Goal: Information Seeking & Learning: Check status

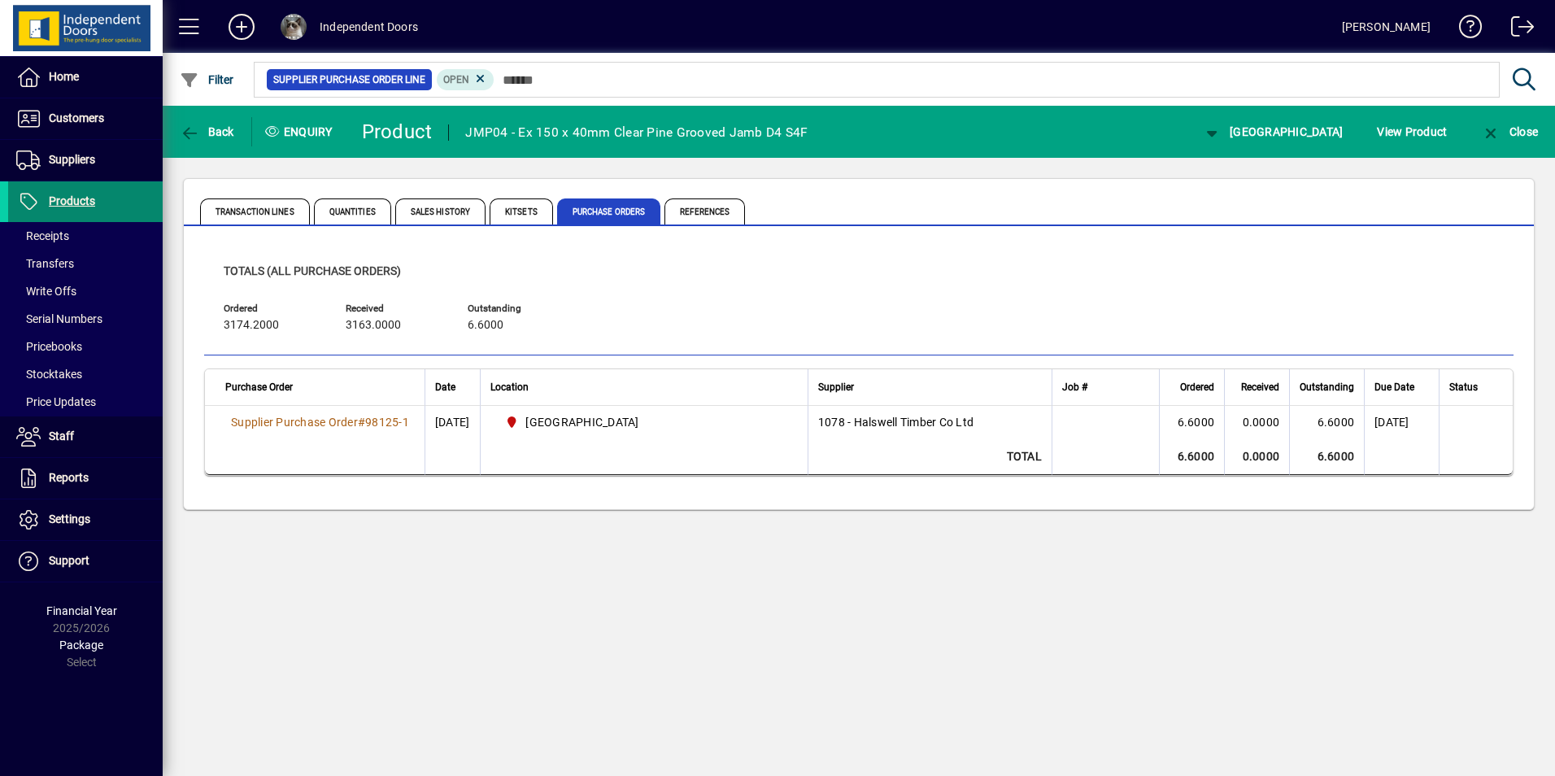
click at [59, 203] on span "Products" at bounding box center [72, 200] width 46 height 13
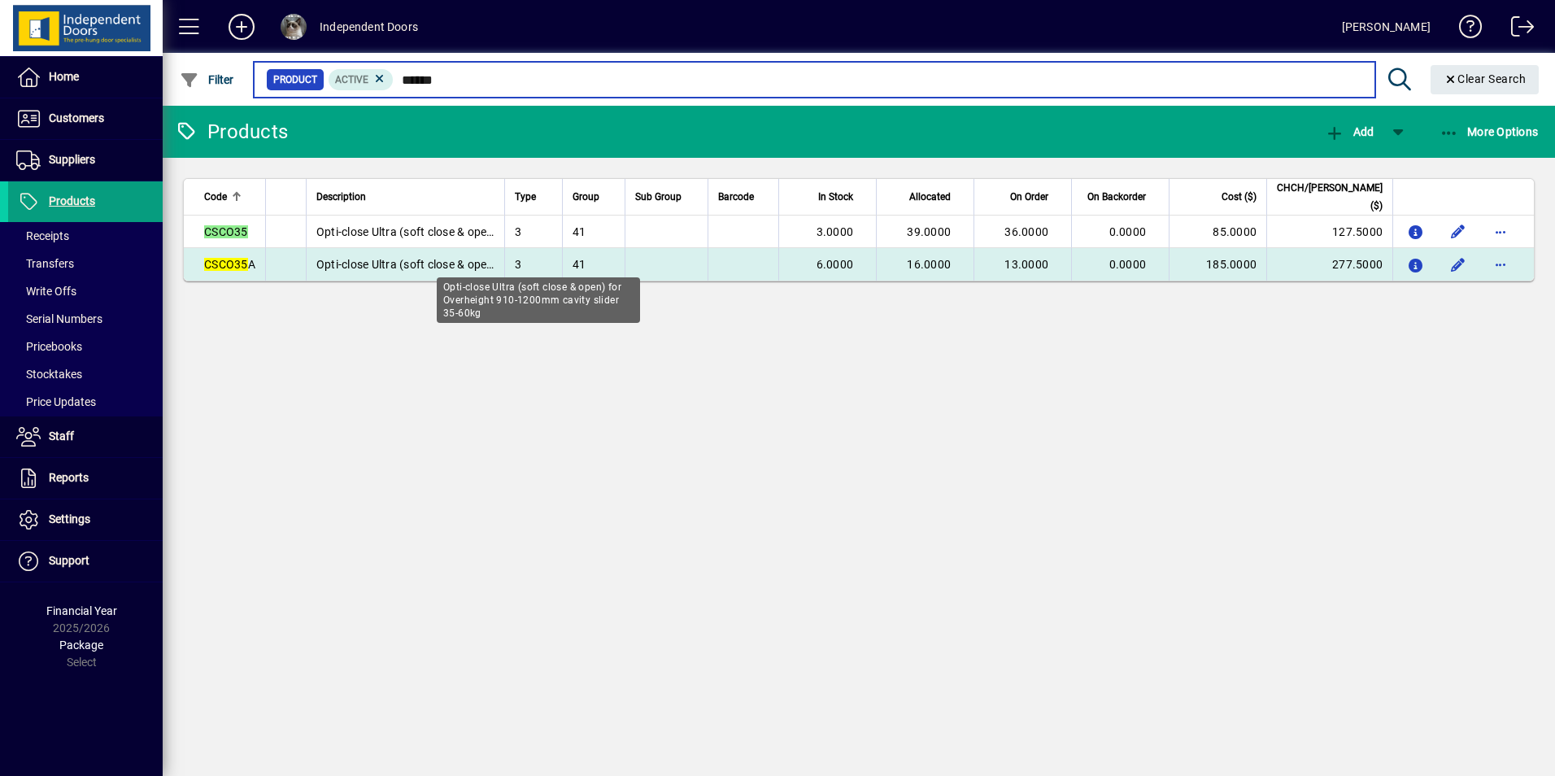
type input "******"
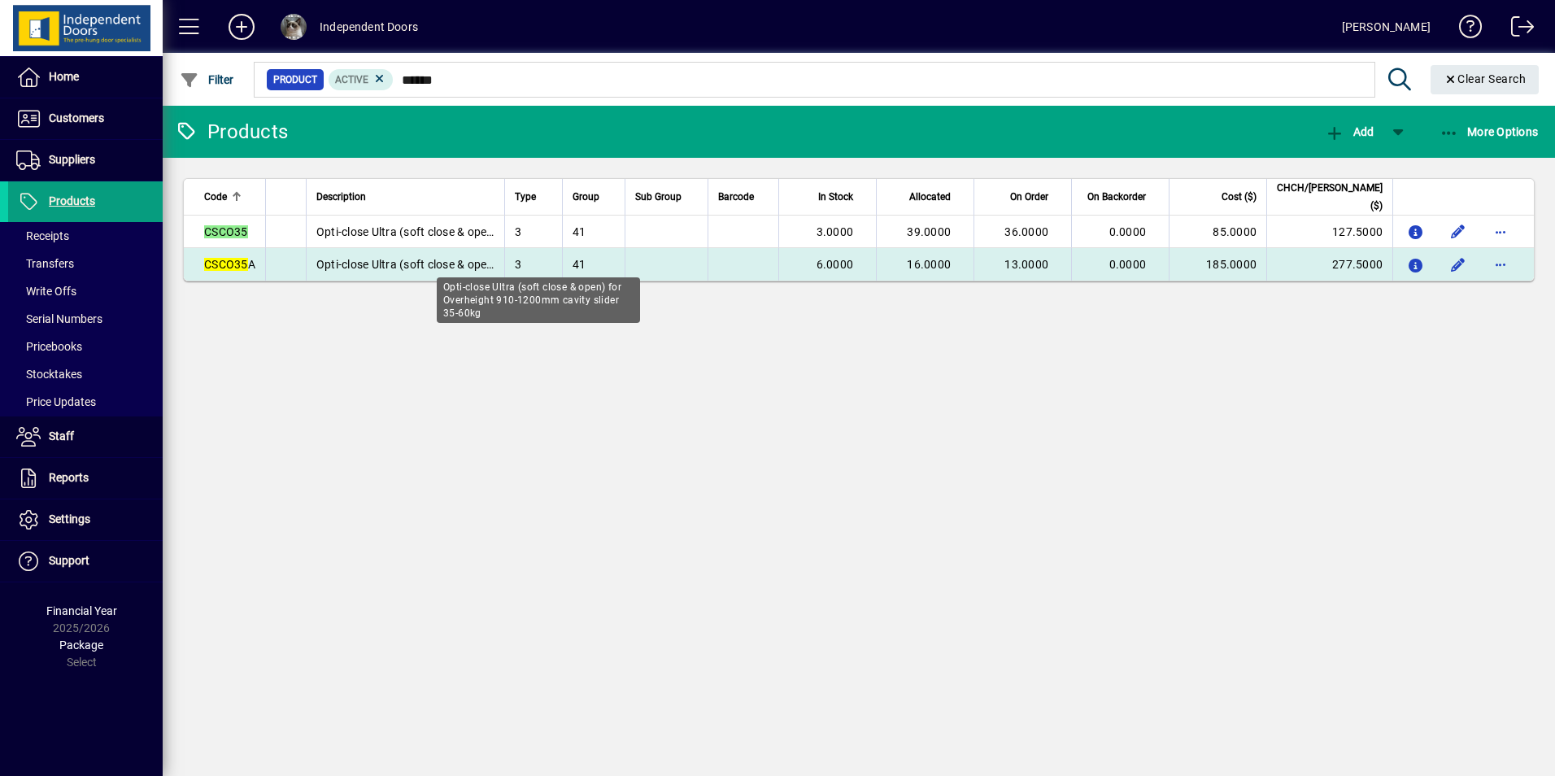
click at [394, 260] on span "Opti-close Ultra (soft close & open) for Overheight 910-1200mm cavity slider 35…" at bounding box center [537, 264] width 442 height 13
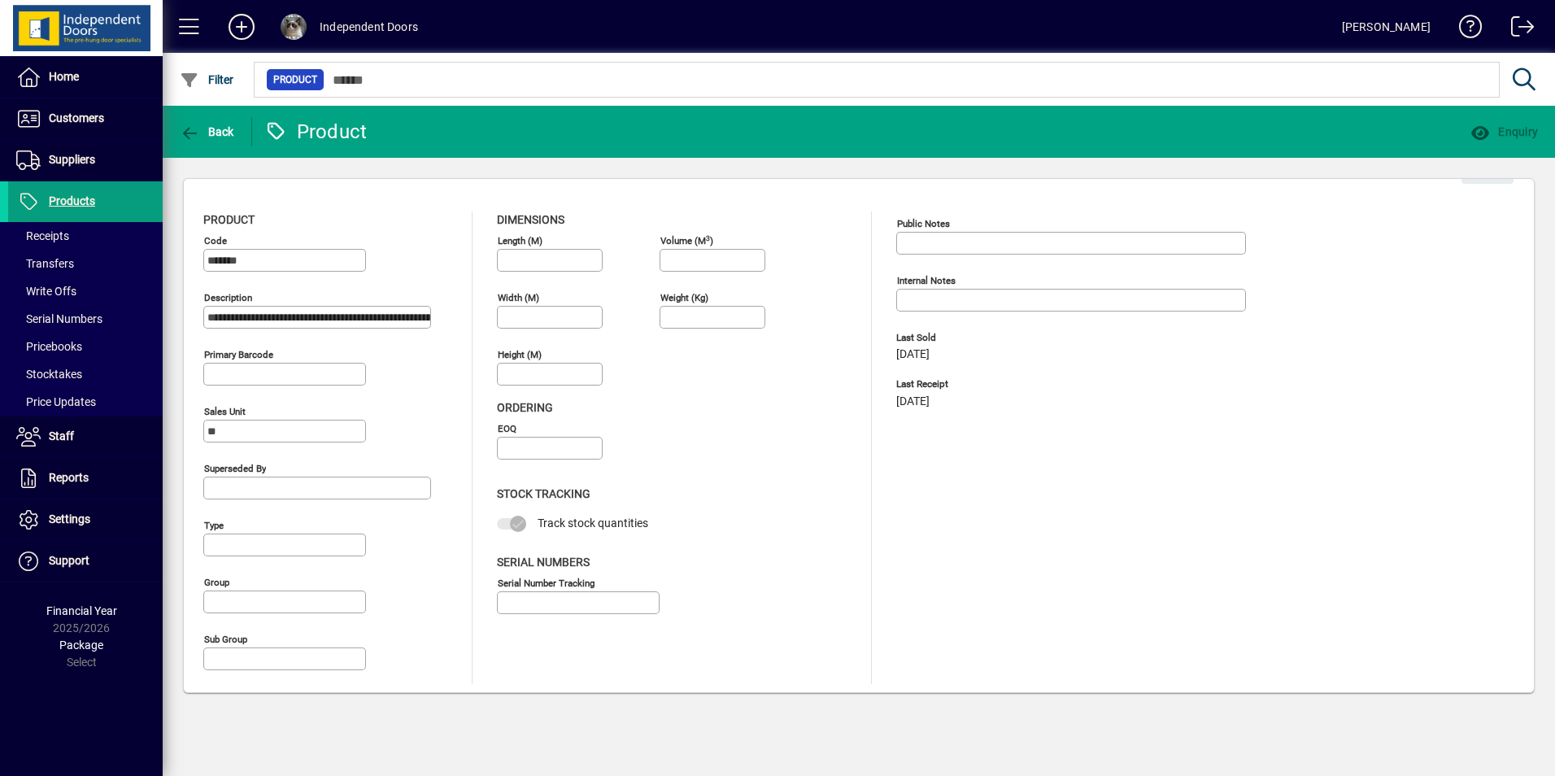
type input "**********"
type input "****"
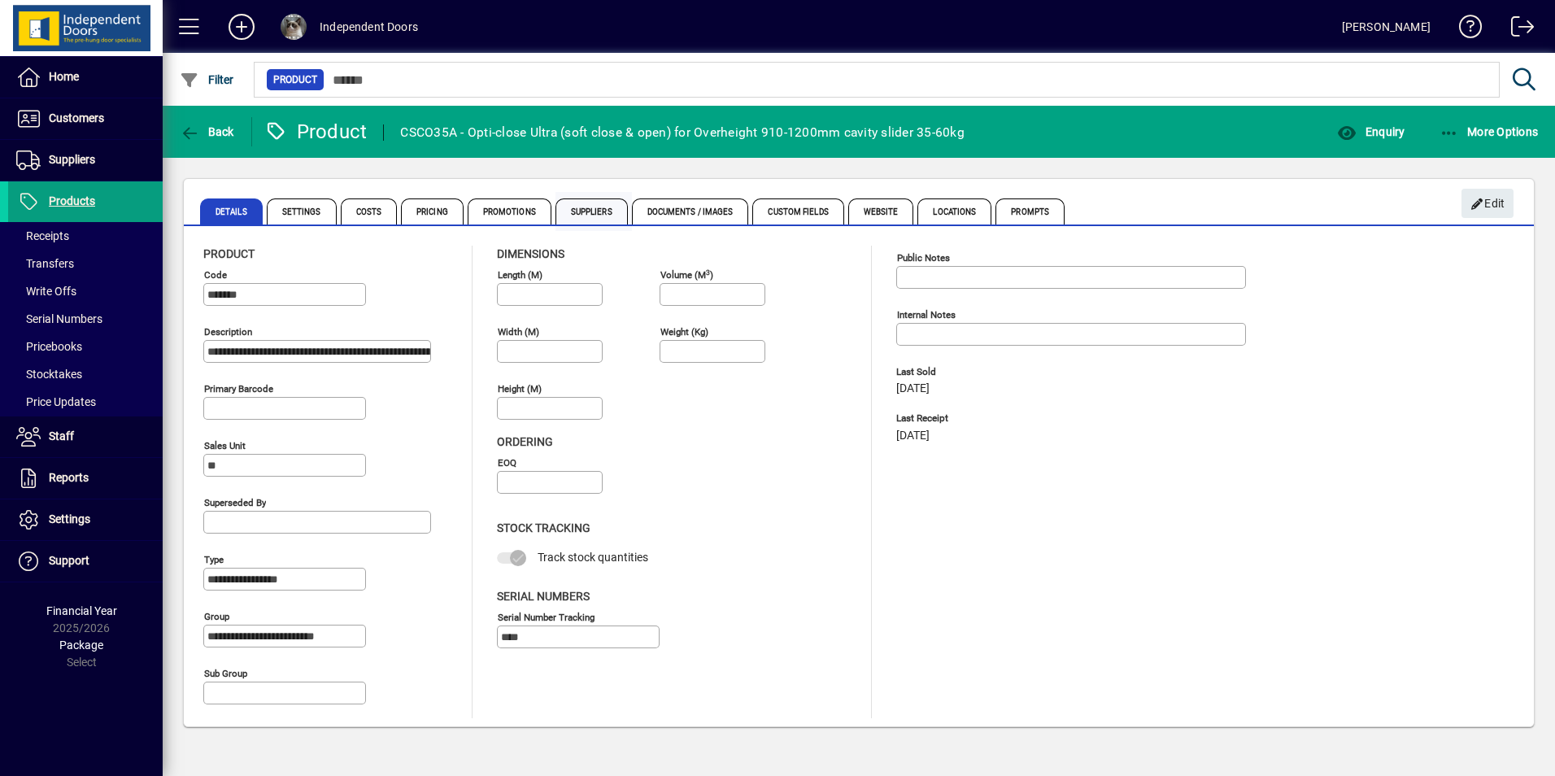
click at [586, 211] on span "Suppliers" at bounding box center [592, 211] width 72 height 26
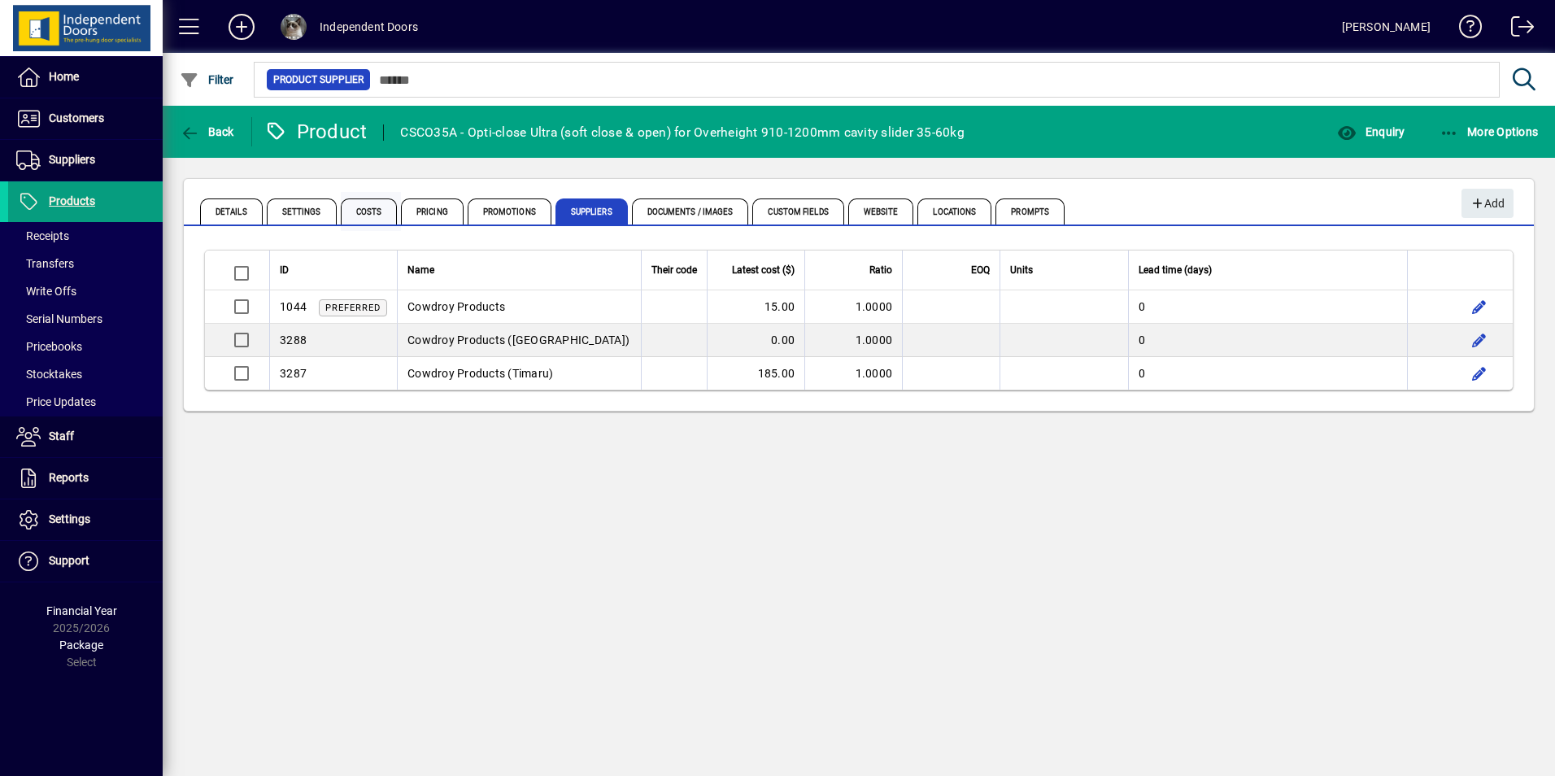
click at [377, 210] on span "Costs" at bounding box center [369, 211] width 57 height 26
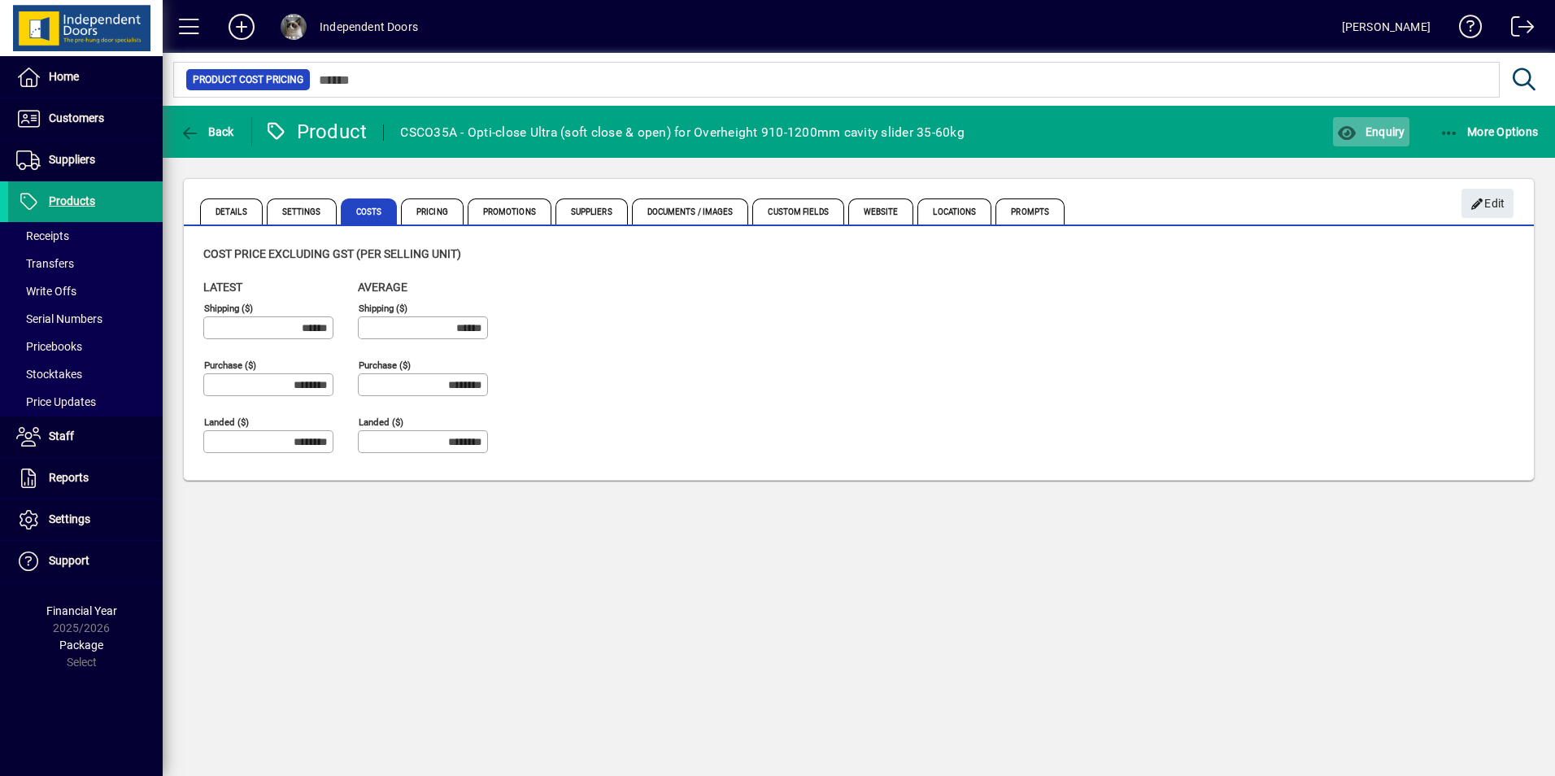
click at [1368, 130] on span "Enquiry" at bounding box center [1371, 131] width 68 height 13
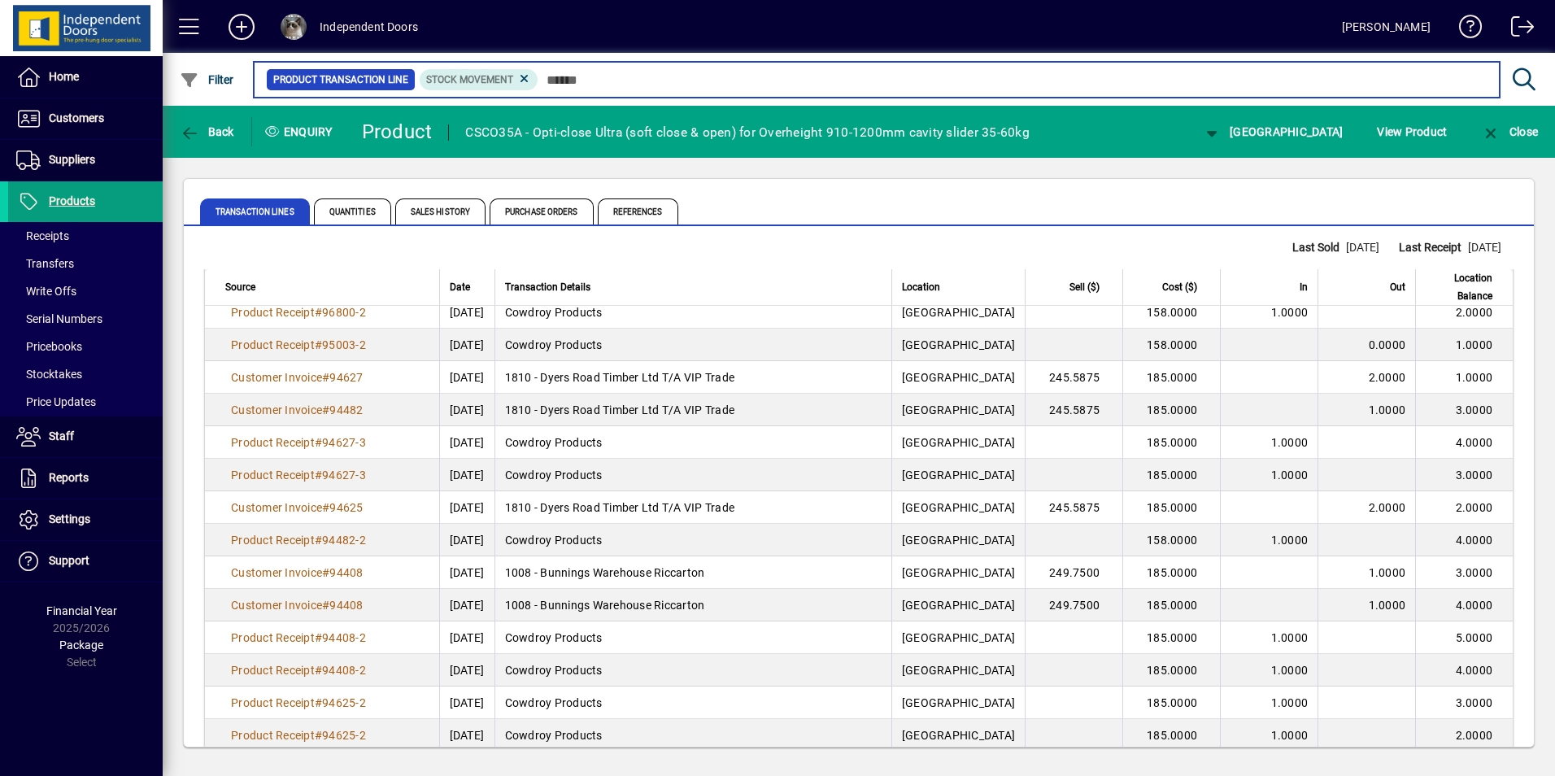
scroll to position [232, 0]
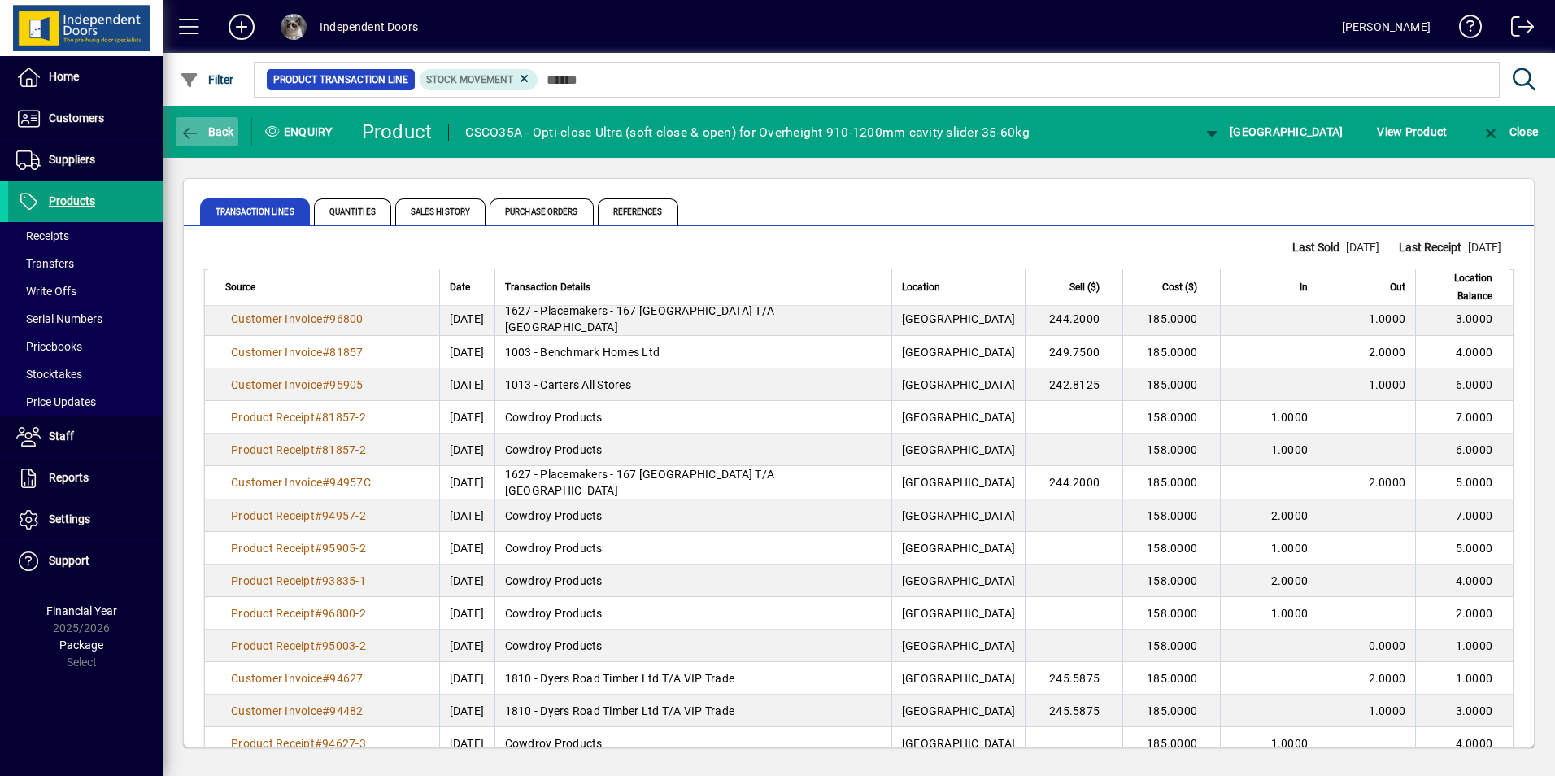
click at [208, 133] on span "Back" at bounding box center [207, 131] width 54 height 13
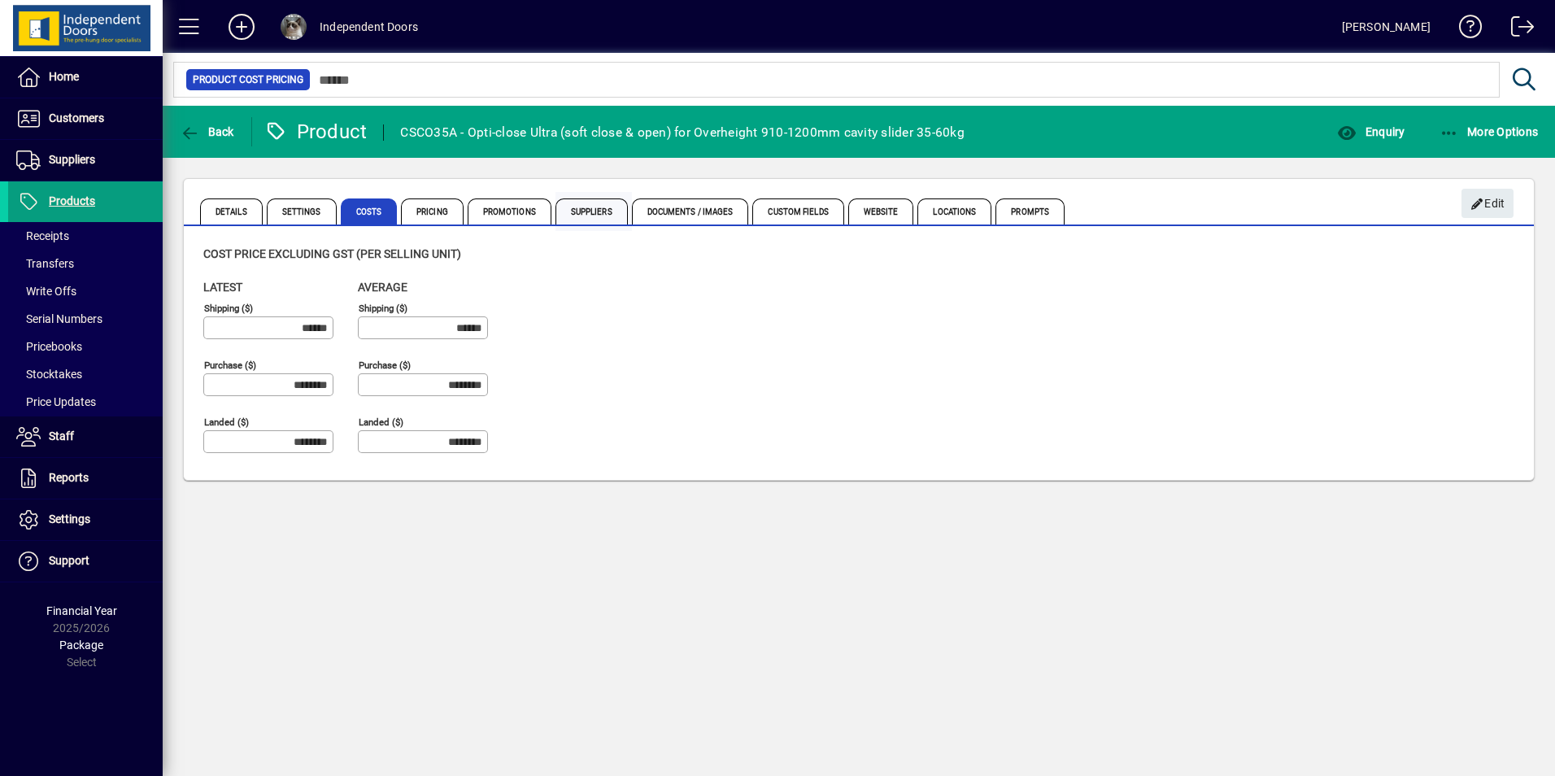
click at [598, 207] on span "Suppliers" at bounding box center [592, 211] width 72 height 26
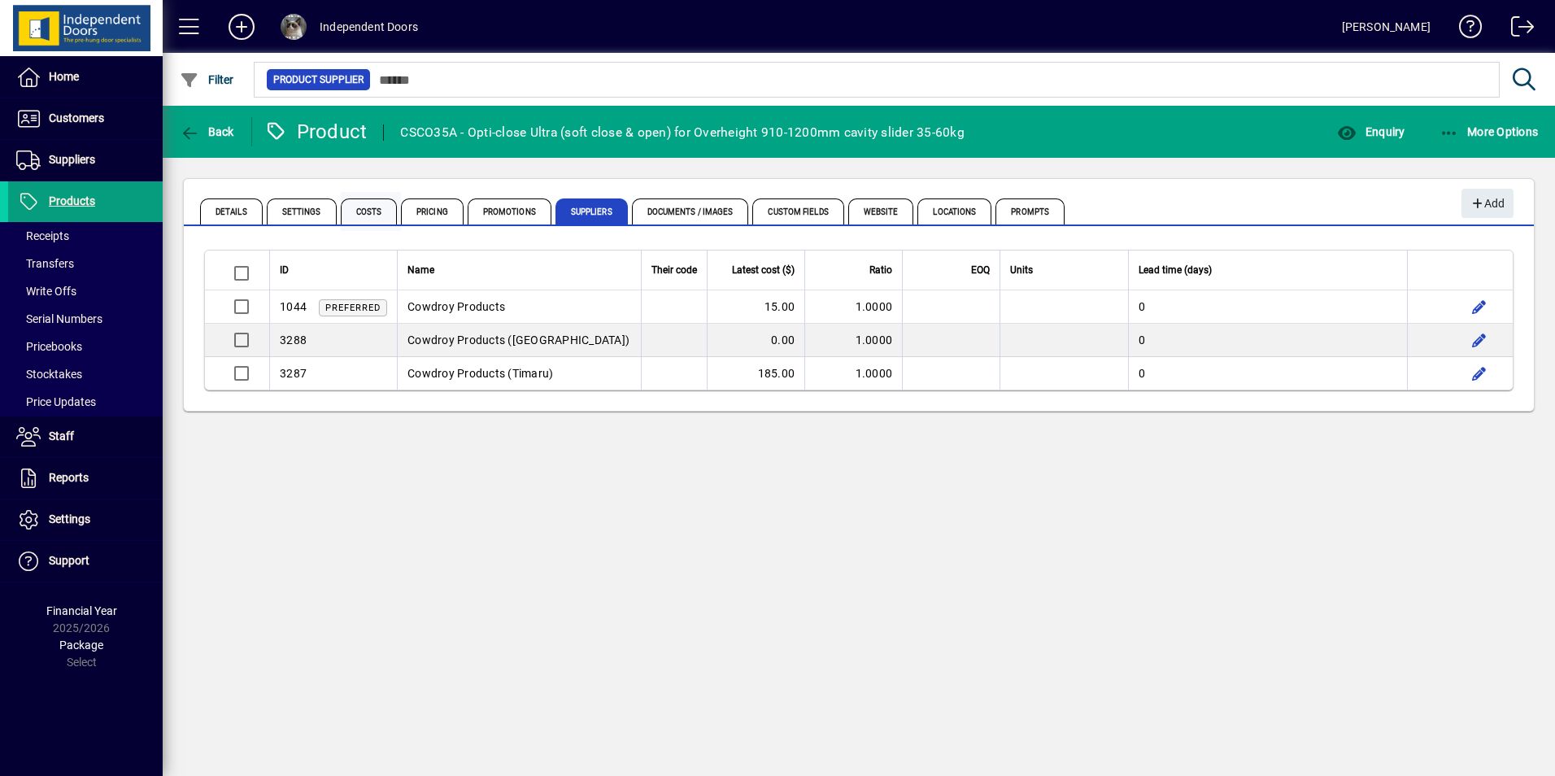
click at [356, 211] on span "Costs" at bounding box center [369, 211] width 57 height 26
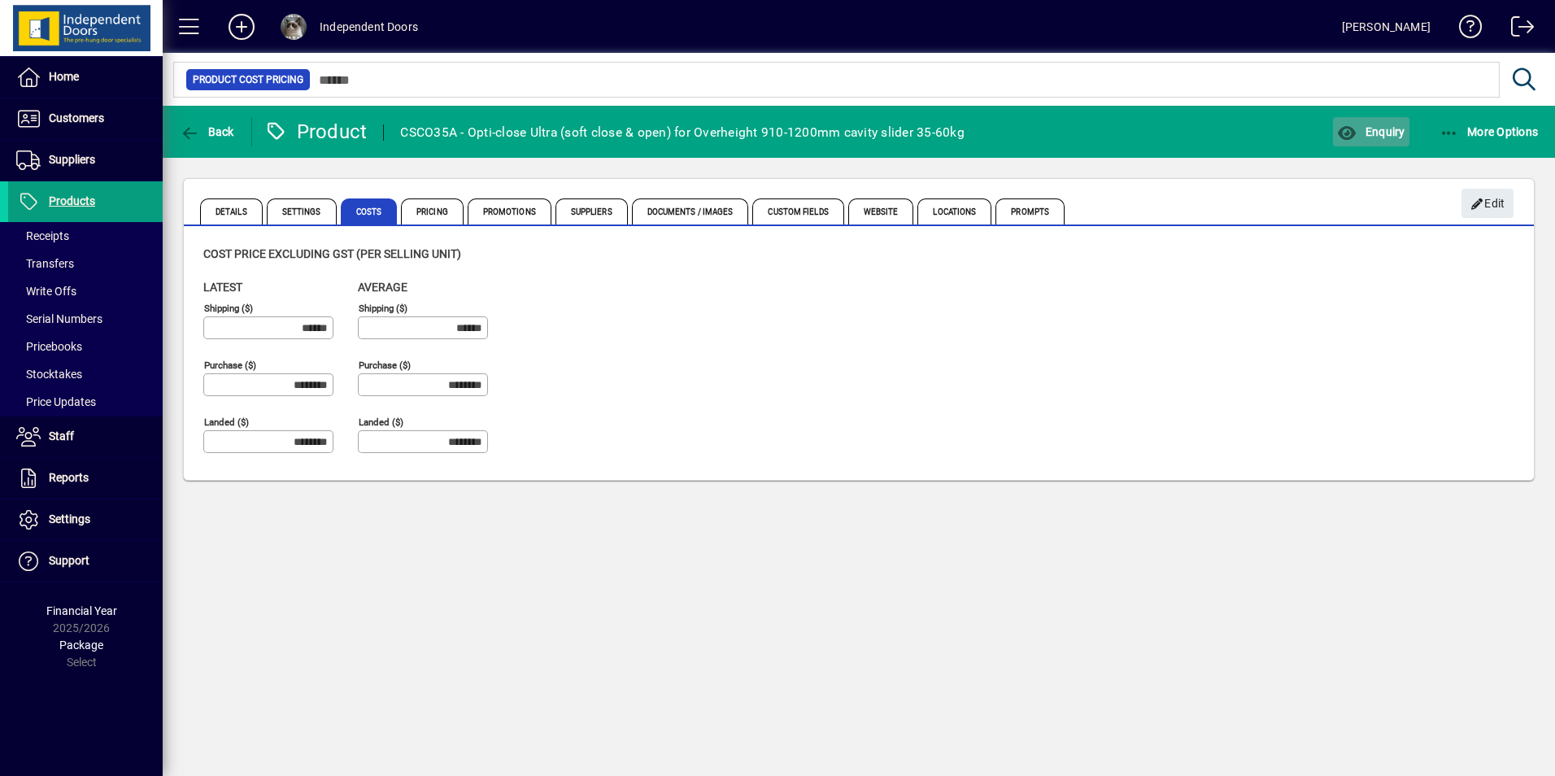
click at [1388, 124] on span "button" at bounding box center [1371, 131] width 76 height 39
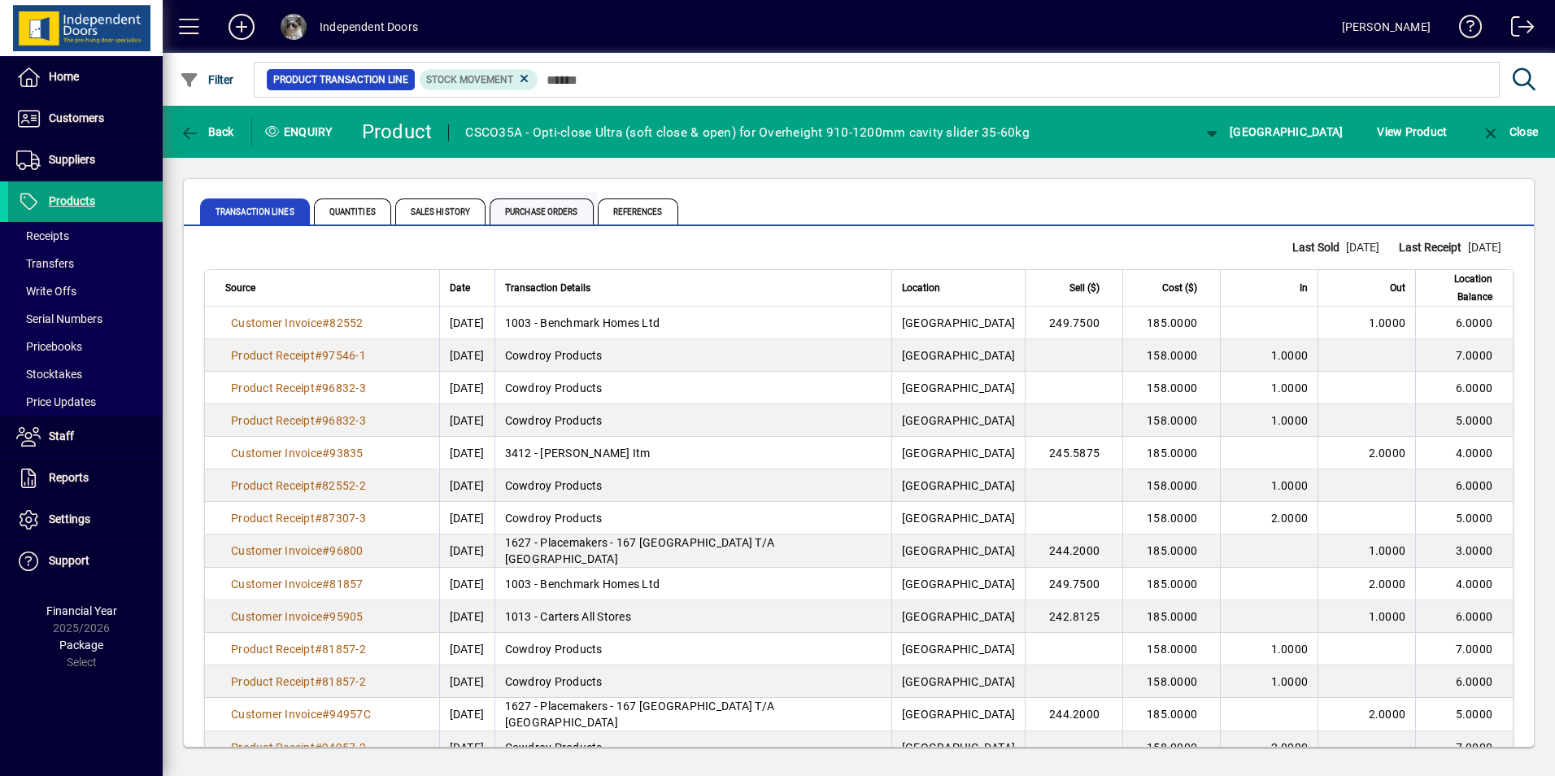
click at [547, 211] on span "Purchase Orders" at bounding box center [542, 211] width 104 height 26
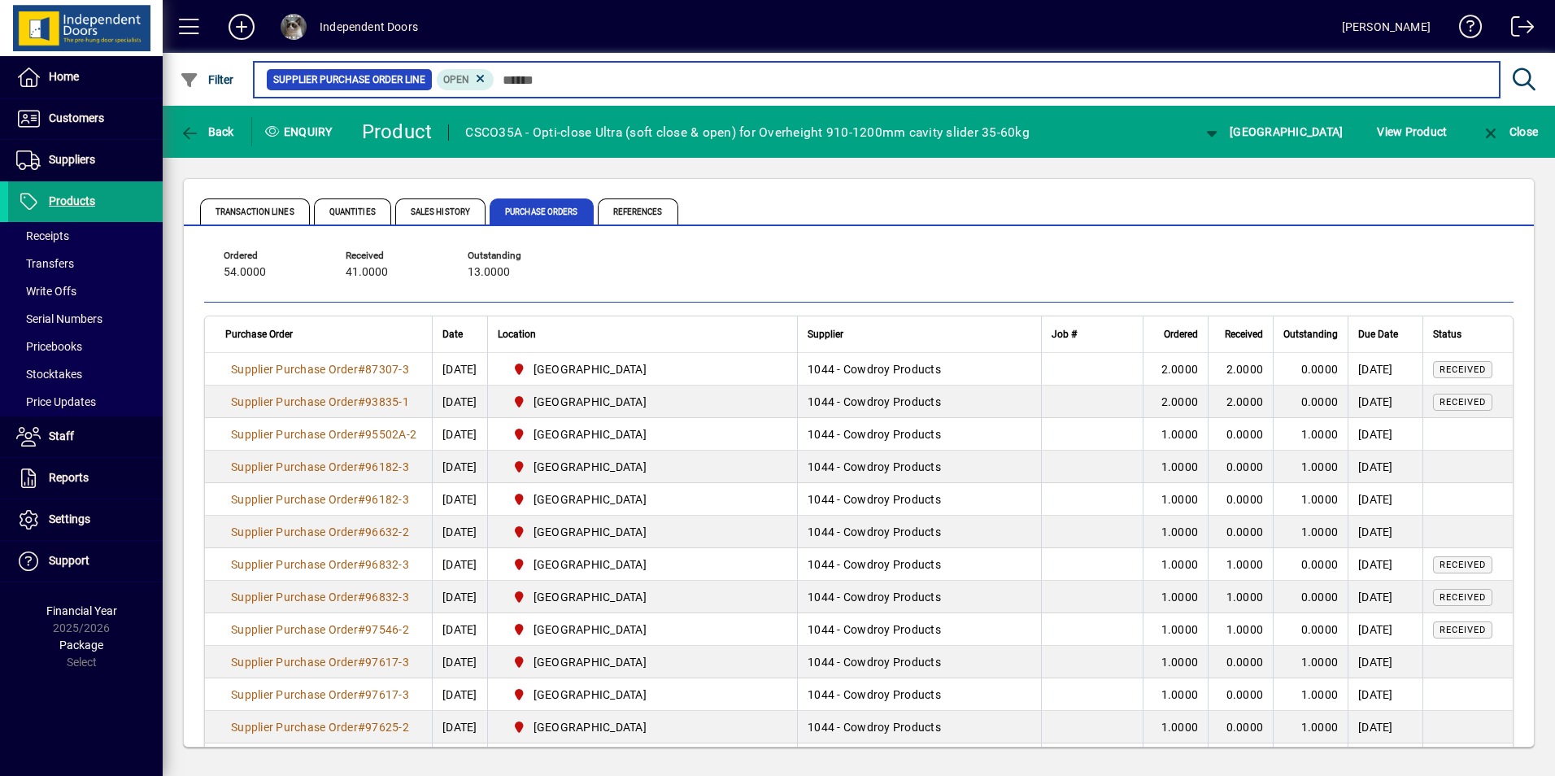
scroll to position [81, 0]
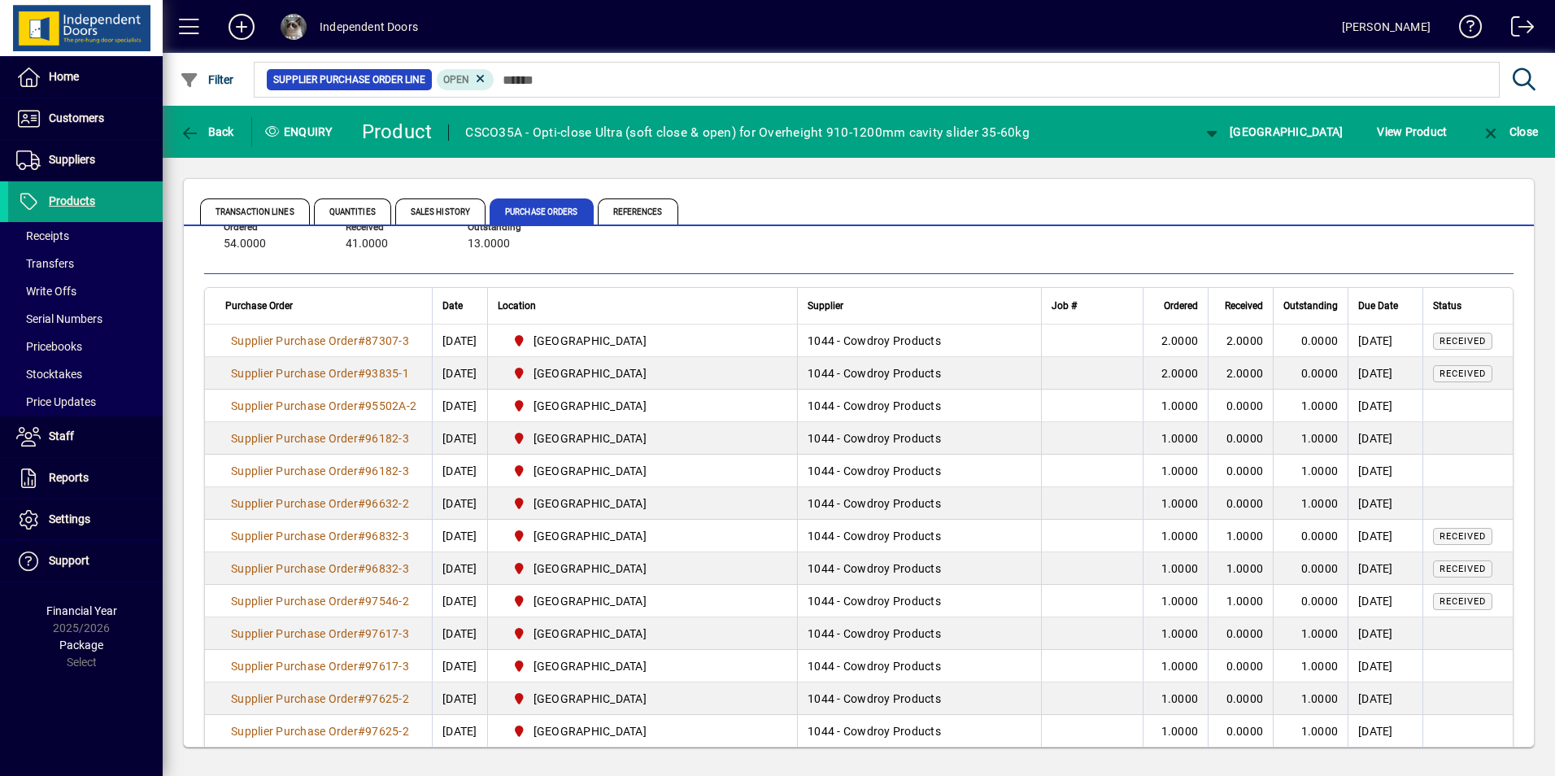
click at [398, 341] on span "87307-3" at bounding box center [387, 340] width 44 height 13
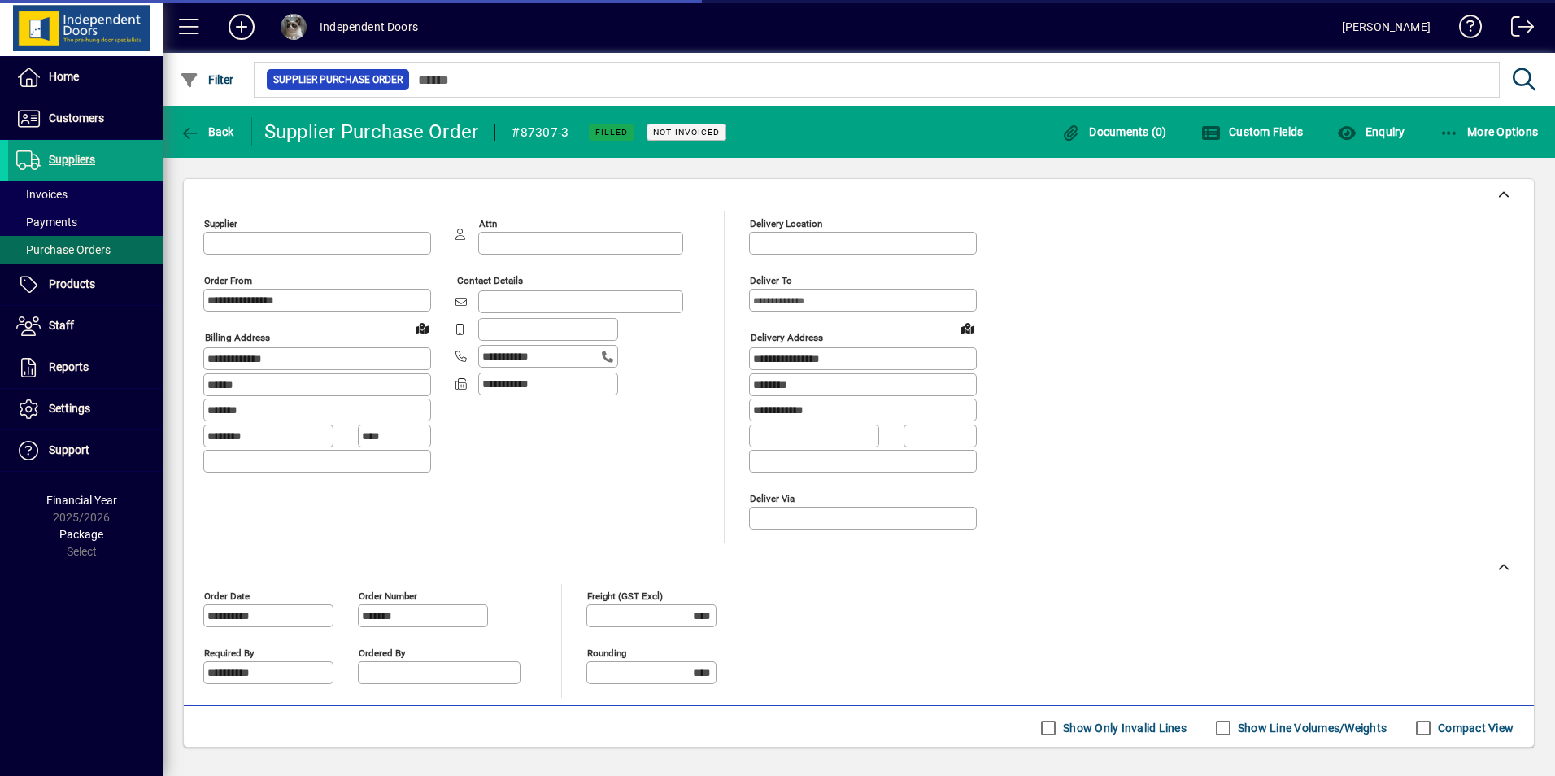
type input "**********"
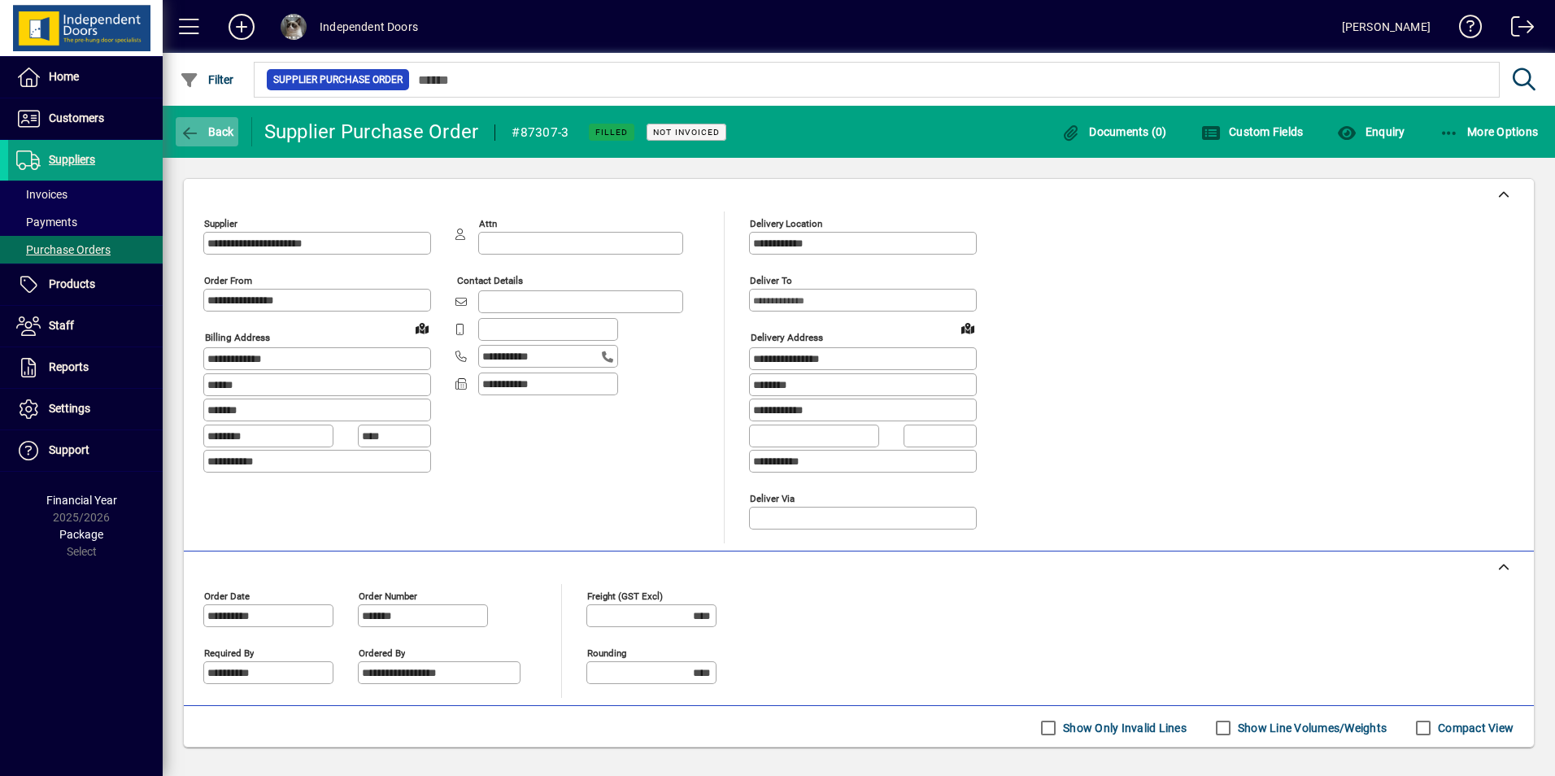
click at [195, 129] on icon "button" at bounding box center [190, 133] width 20 height 16
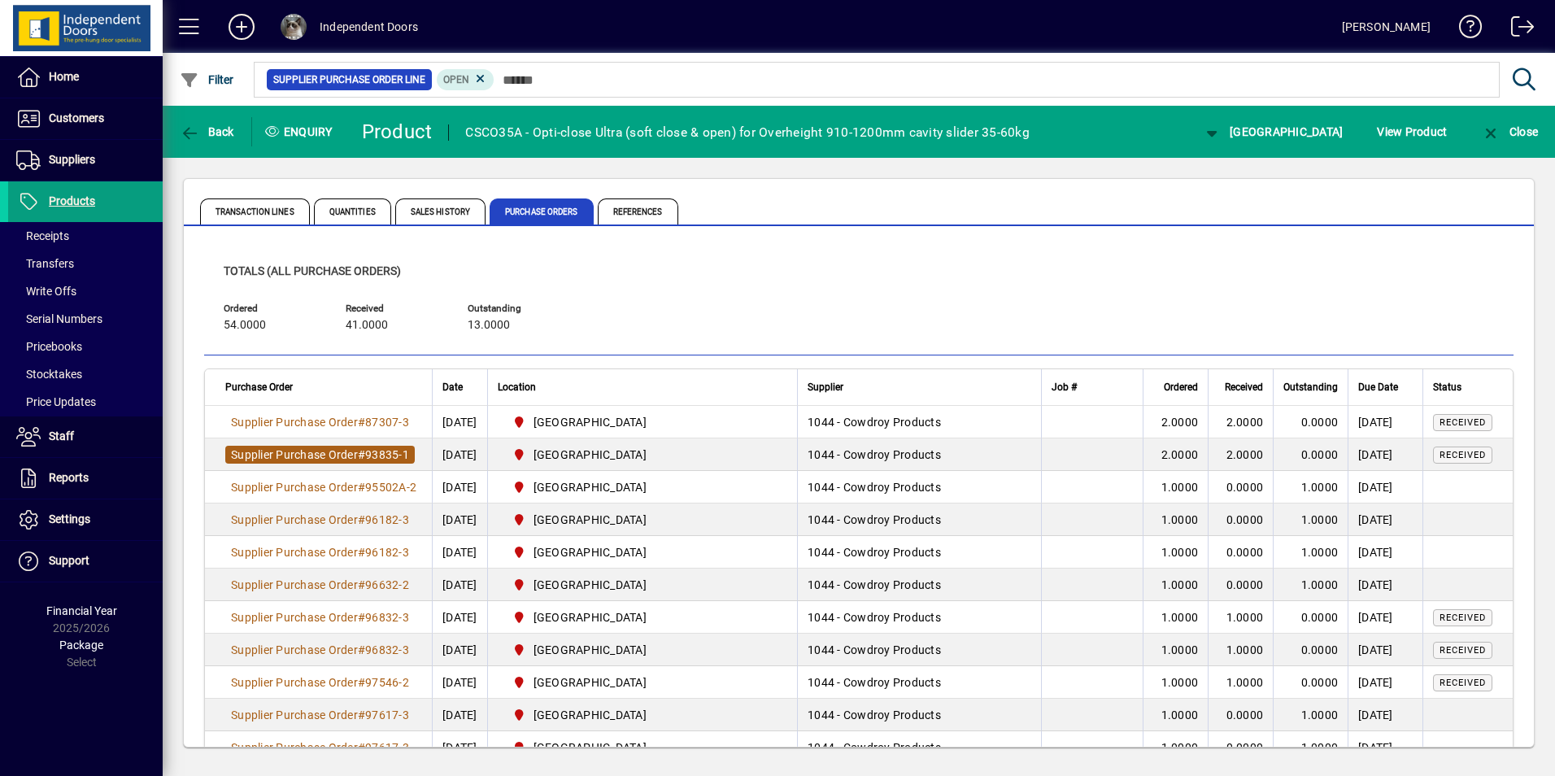
click at [381, 456] on span "93835-1" at bounding box center [387, 454] width 44 height 13
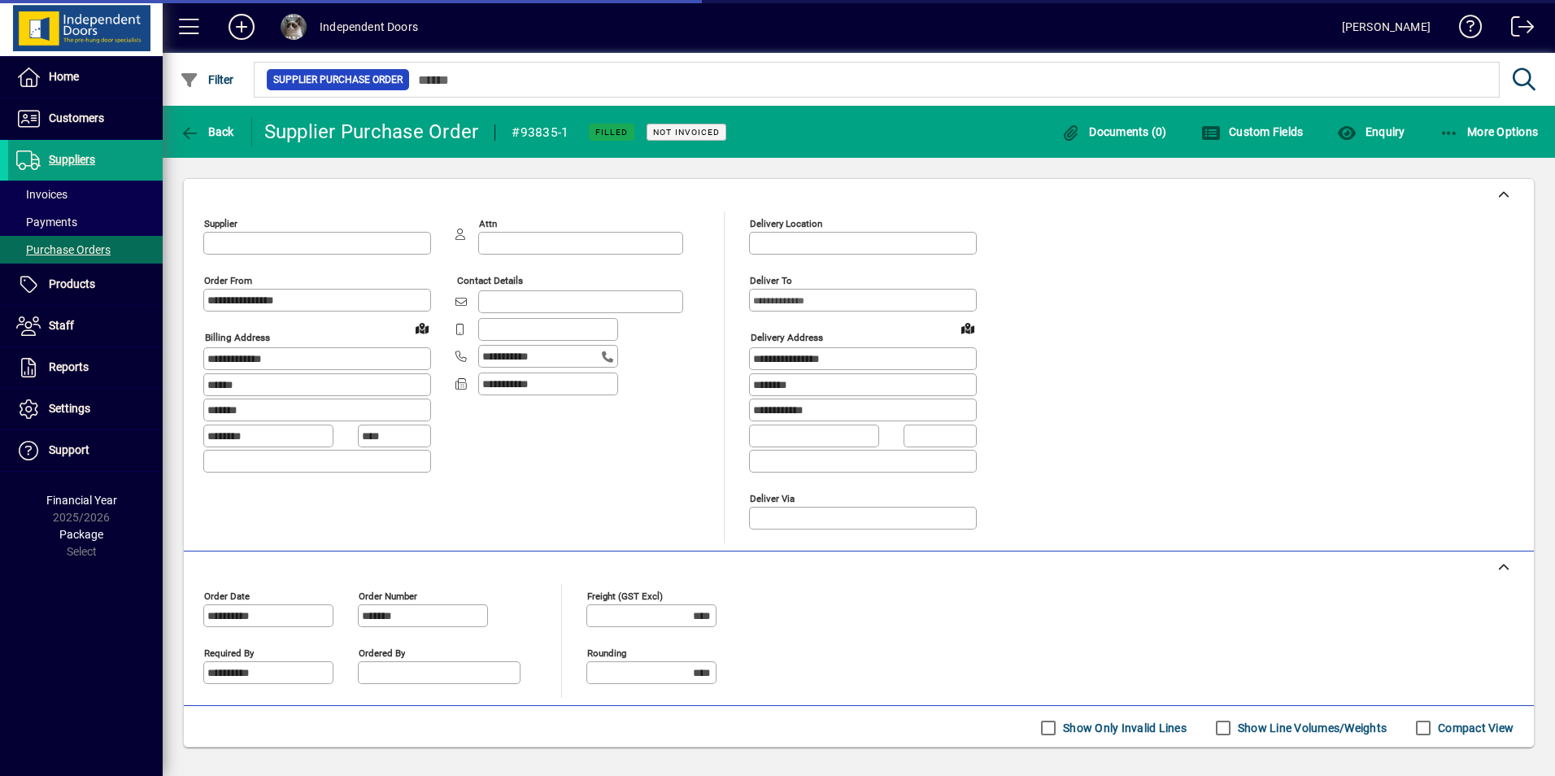
type input "**********"
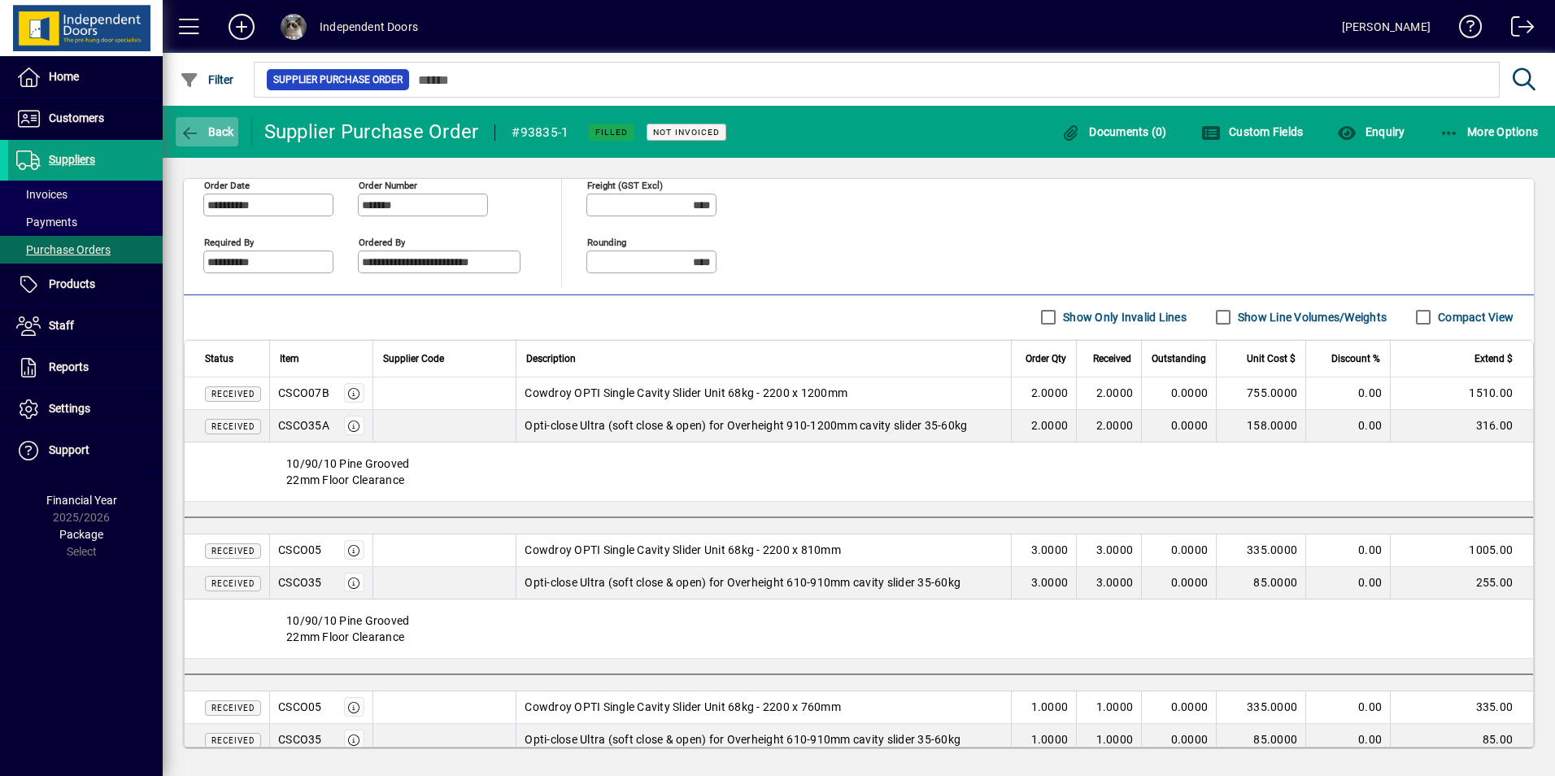
scroll to position [409, 0]
click at [185, 134] on icon "button" at bounding box center [190, 133] width 20 height 16
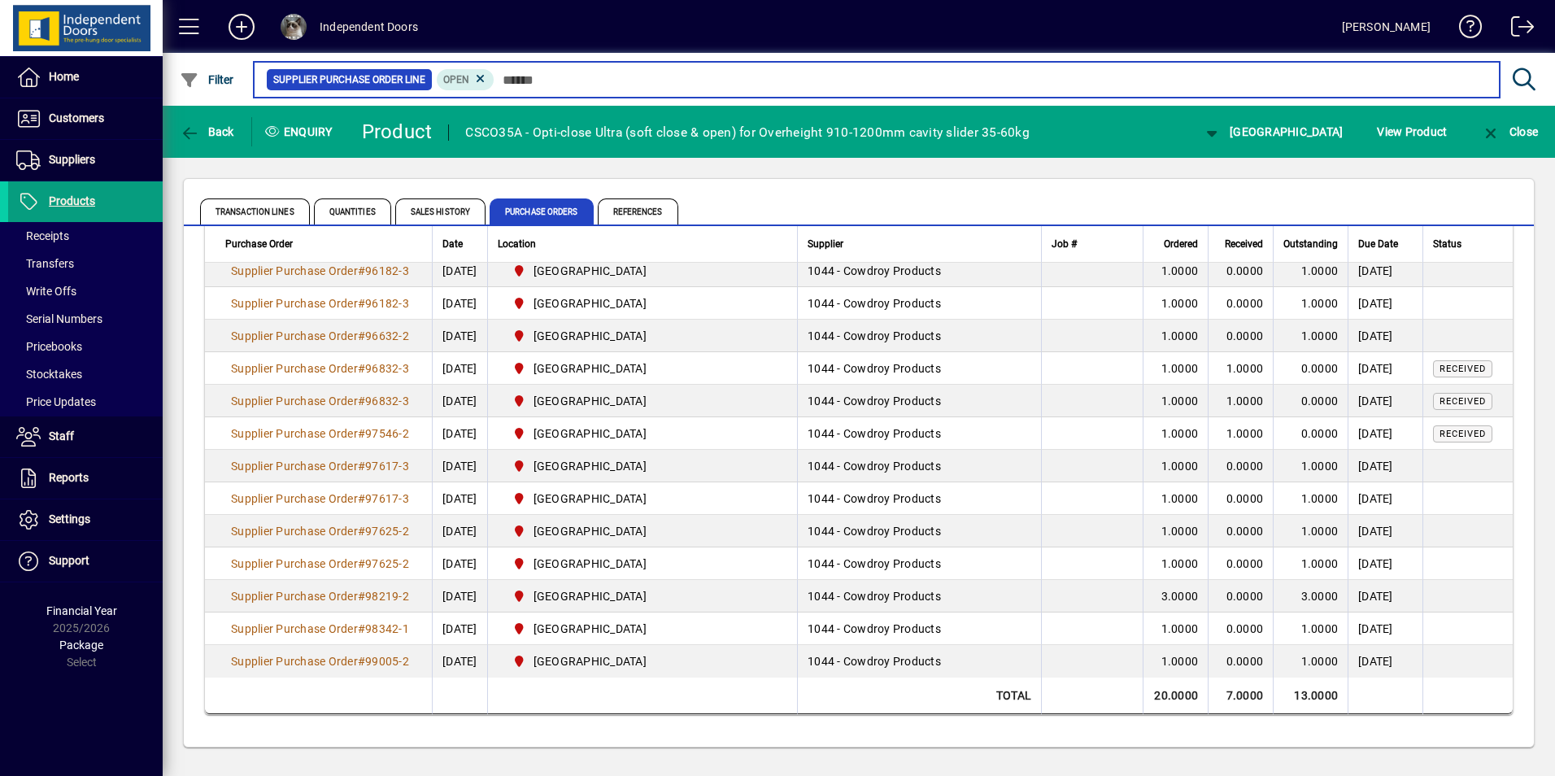
scroll to position [251, 0]
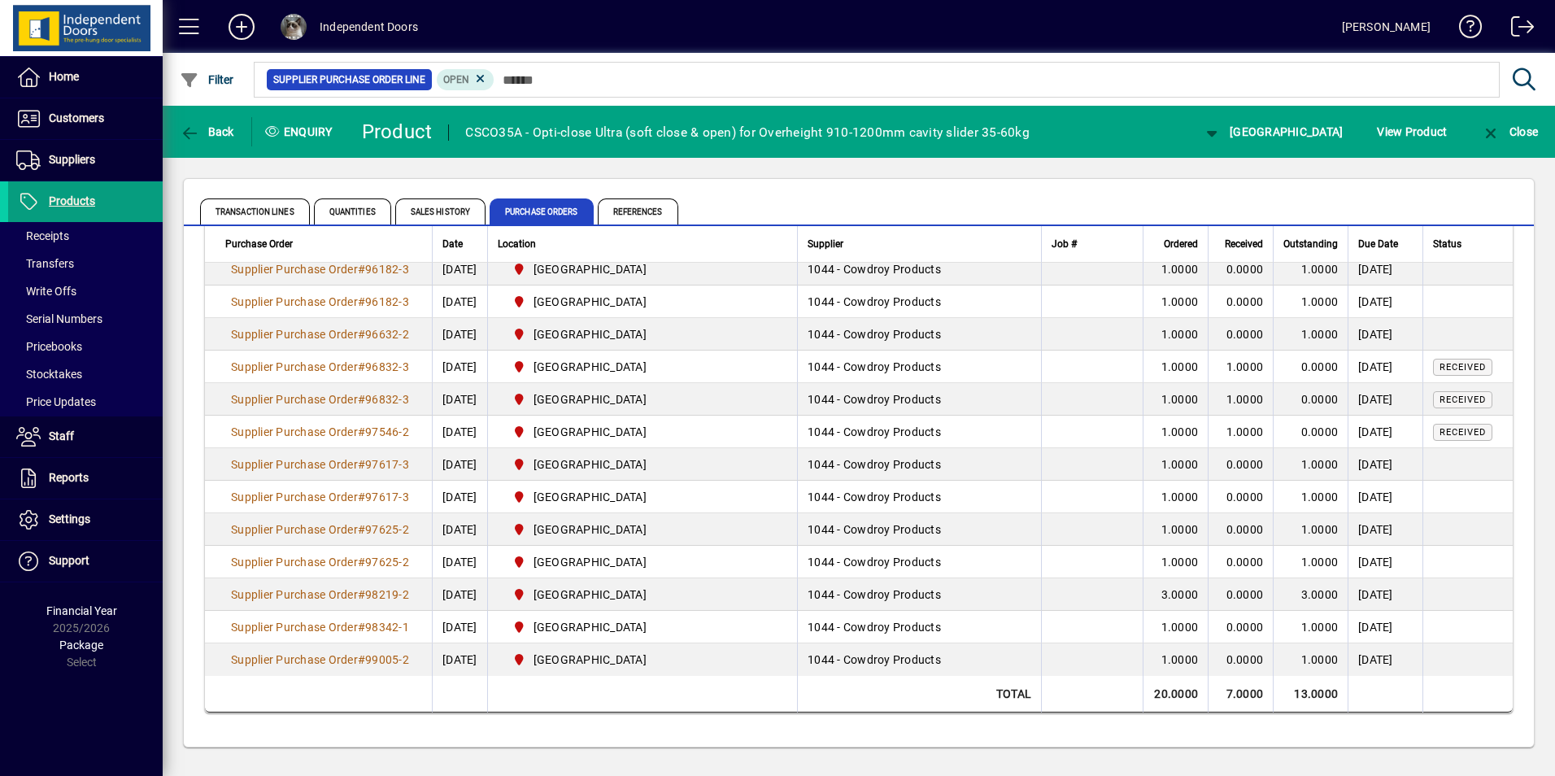
click at [473, 431] on td "22/09/2025" at bounding box center [459, 432] width 55 height 33
click at [385, 434] on span "97546-2" at bounding box center [387, 431] width 44 height 13
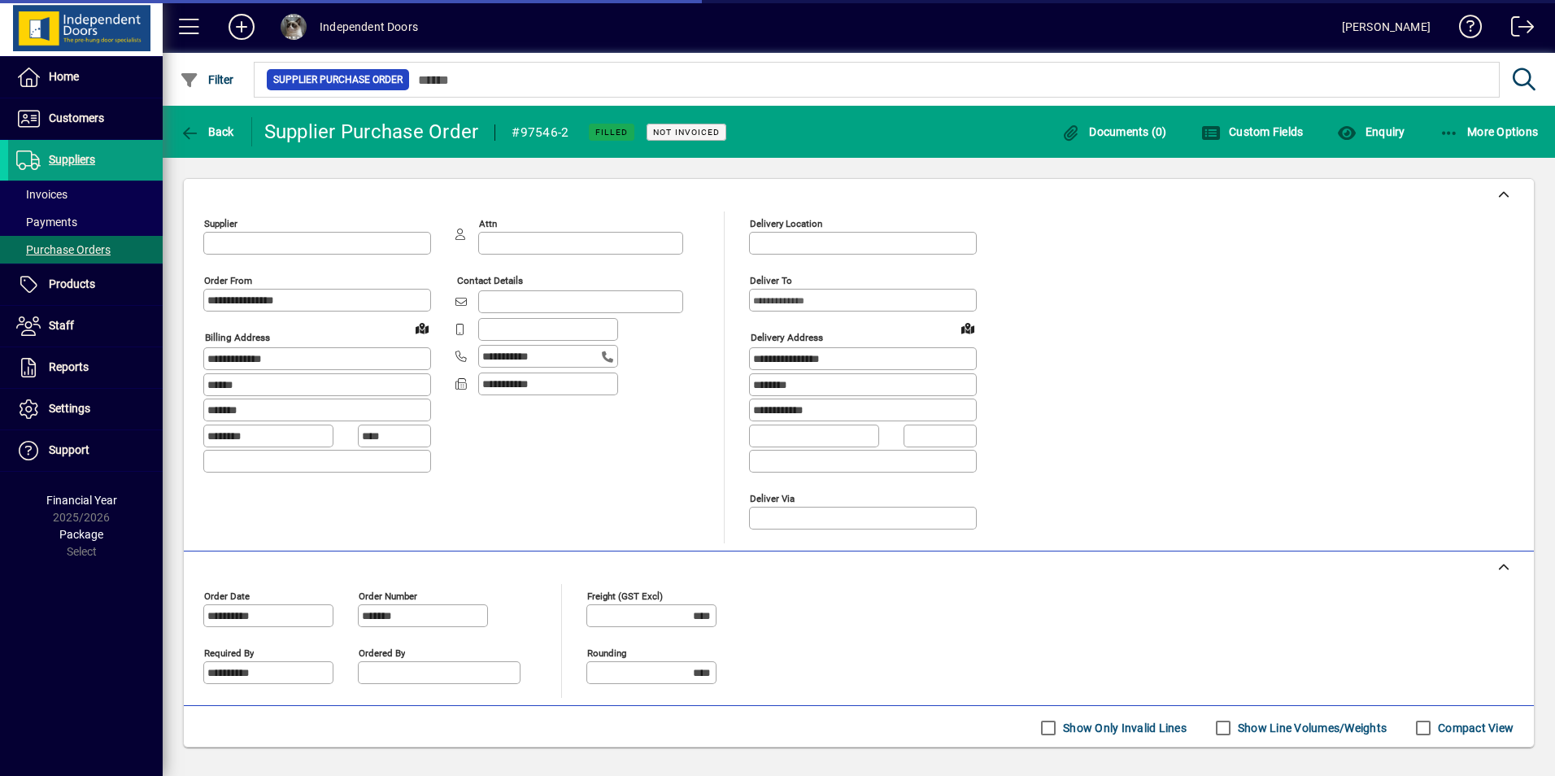
type input "**********"
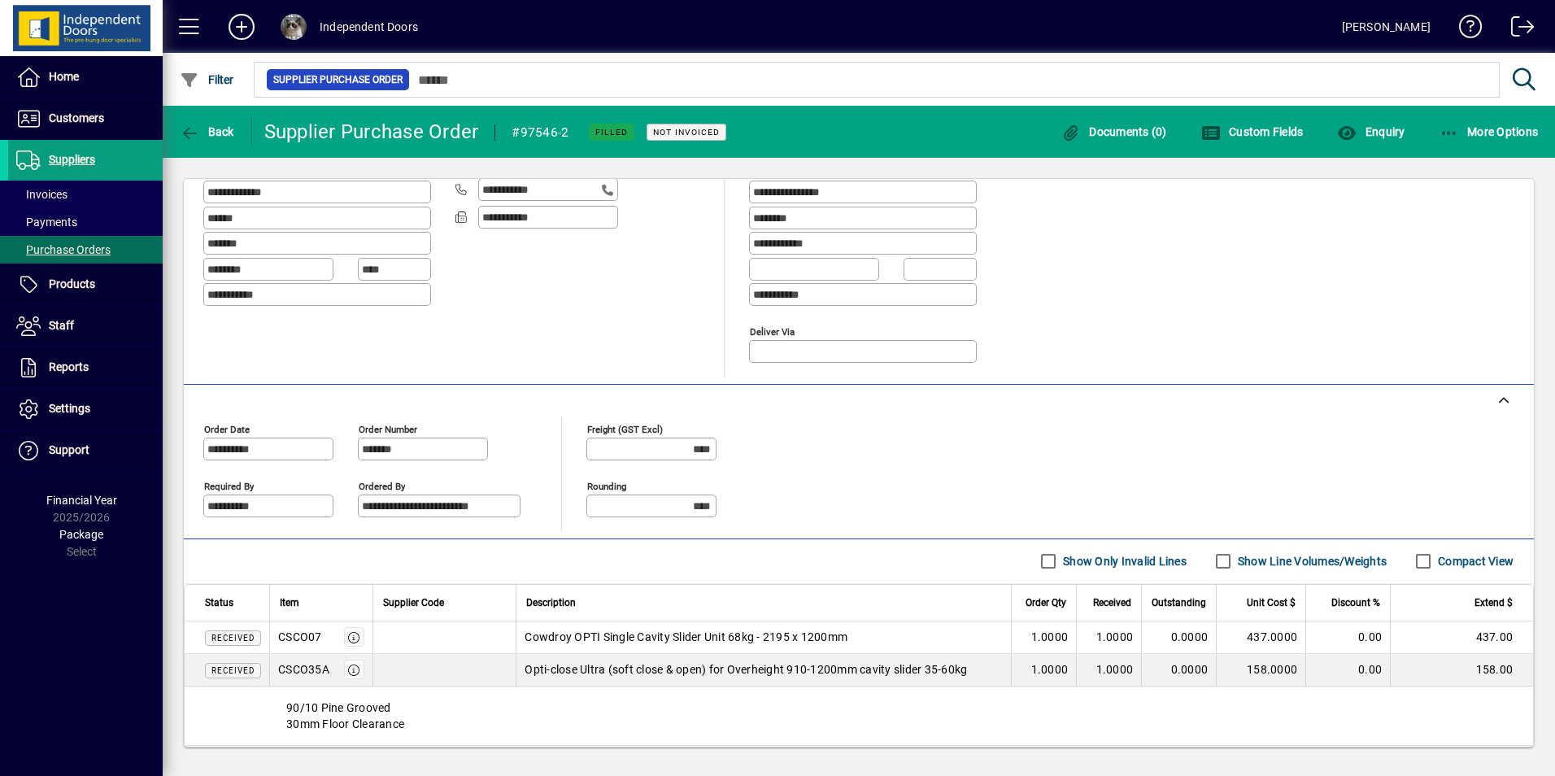
scroll to position [407, 0]
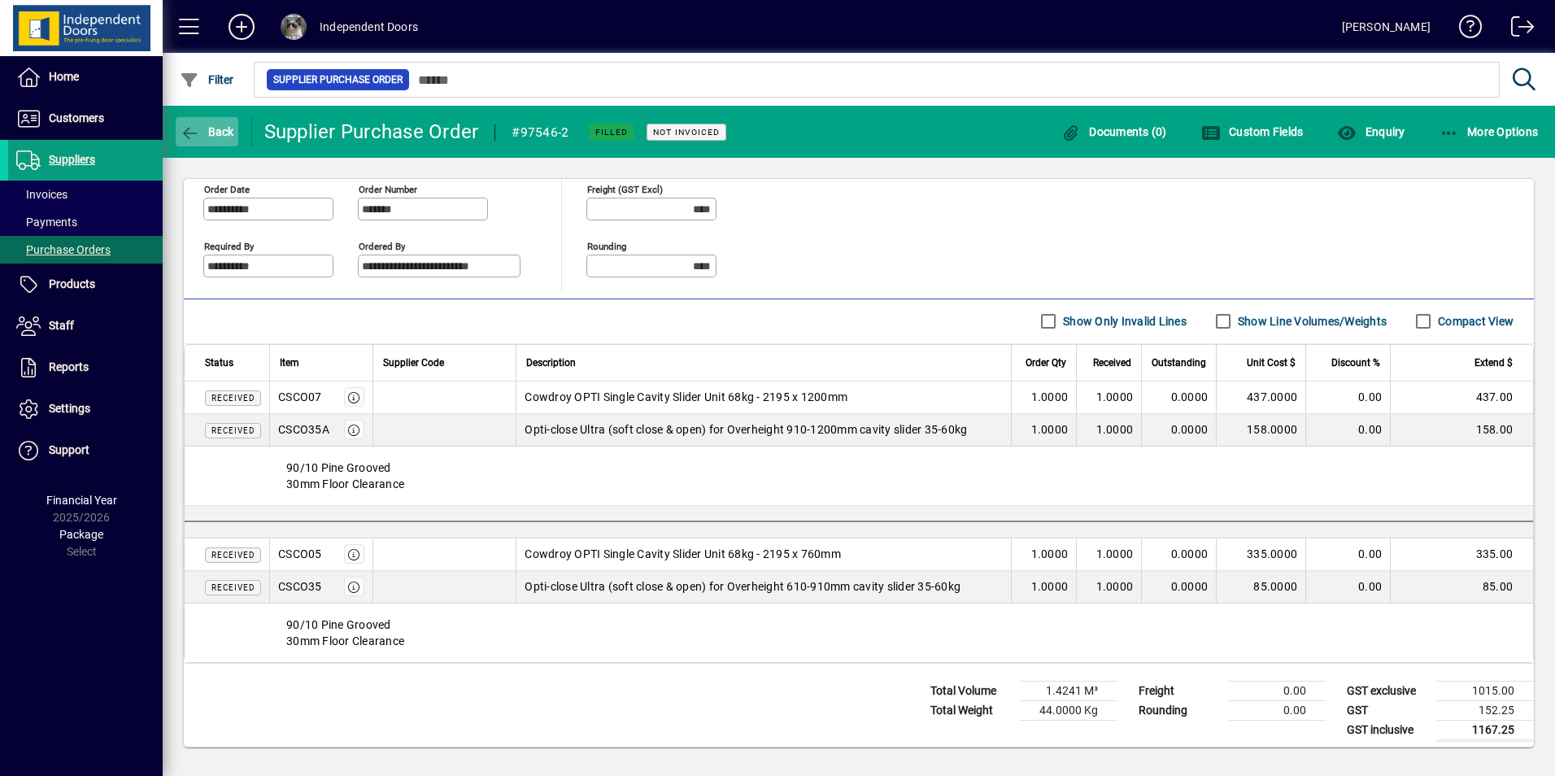
click at [192, 128] on icon "button" at bounding box center [190, 133] width 20 height 16
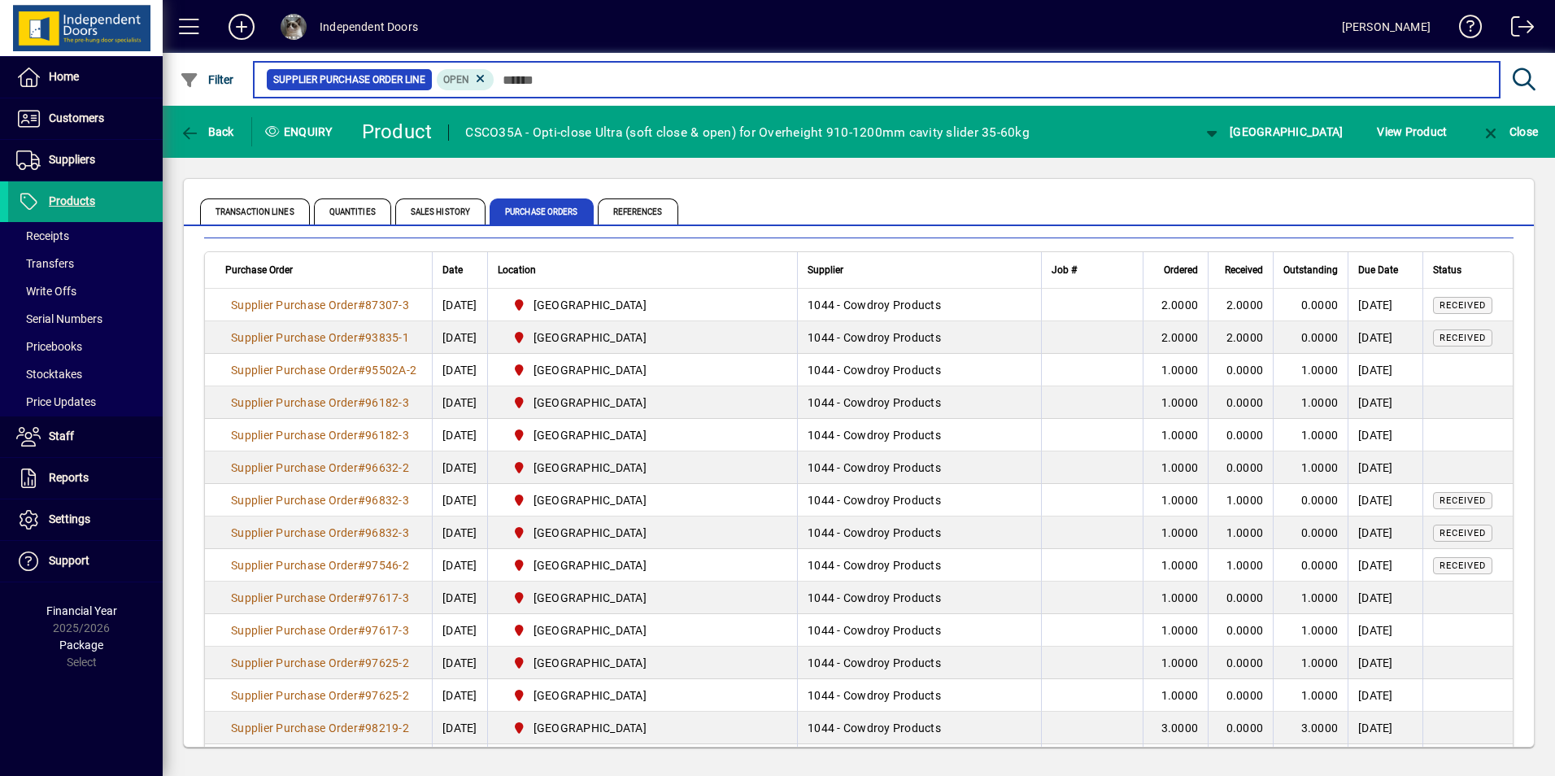
scroll to position [251, 0]
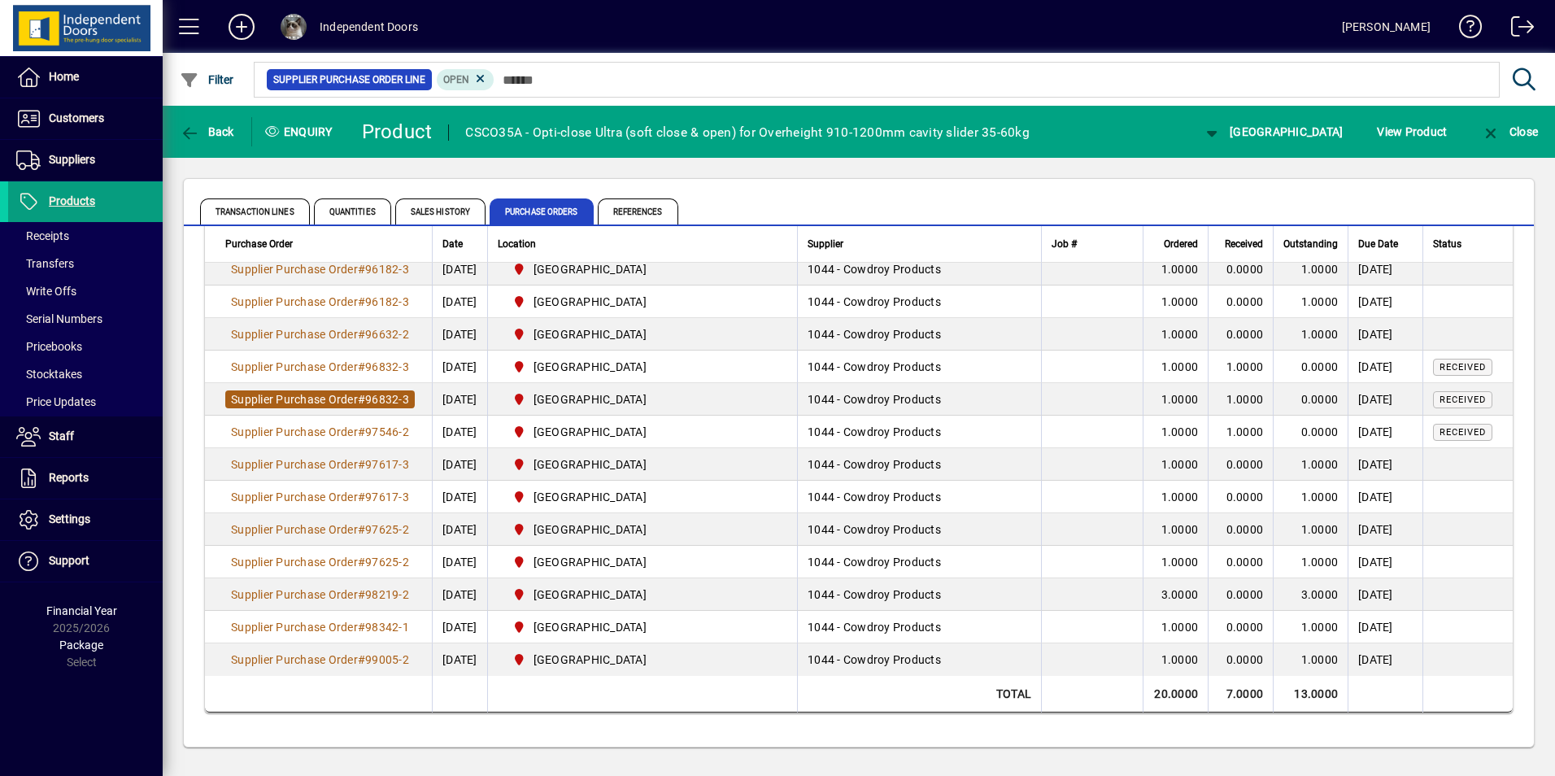
click at [376, 400] on span "96832-3" at bounding box center [387, 399] width 44 height 13
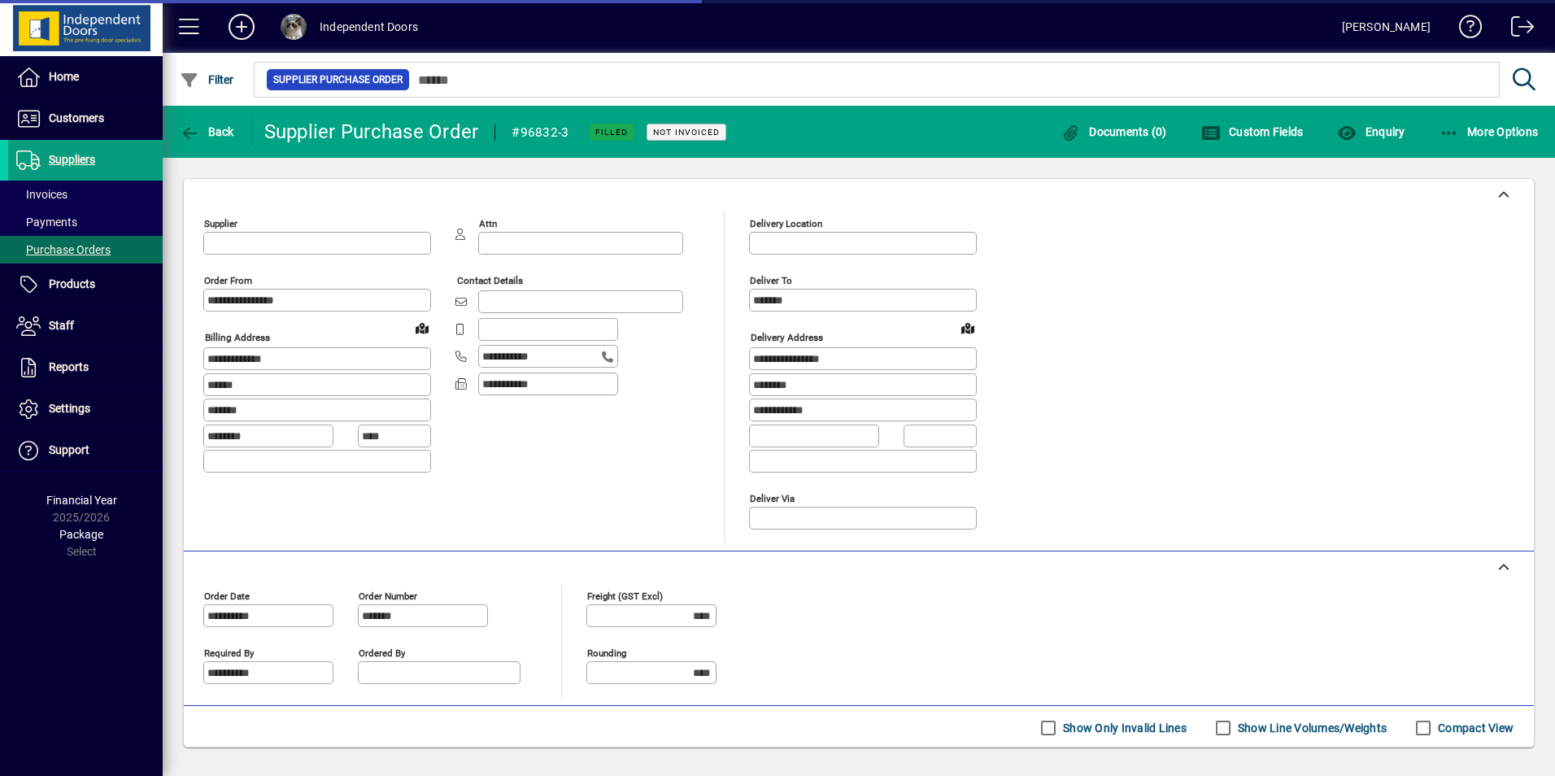
type input "**********"
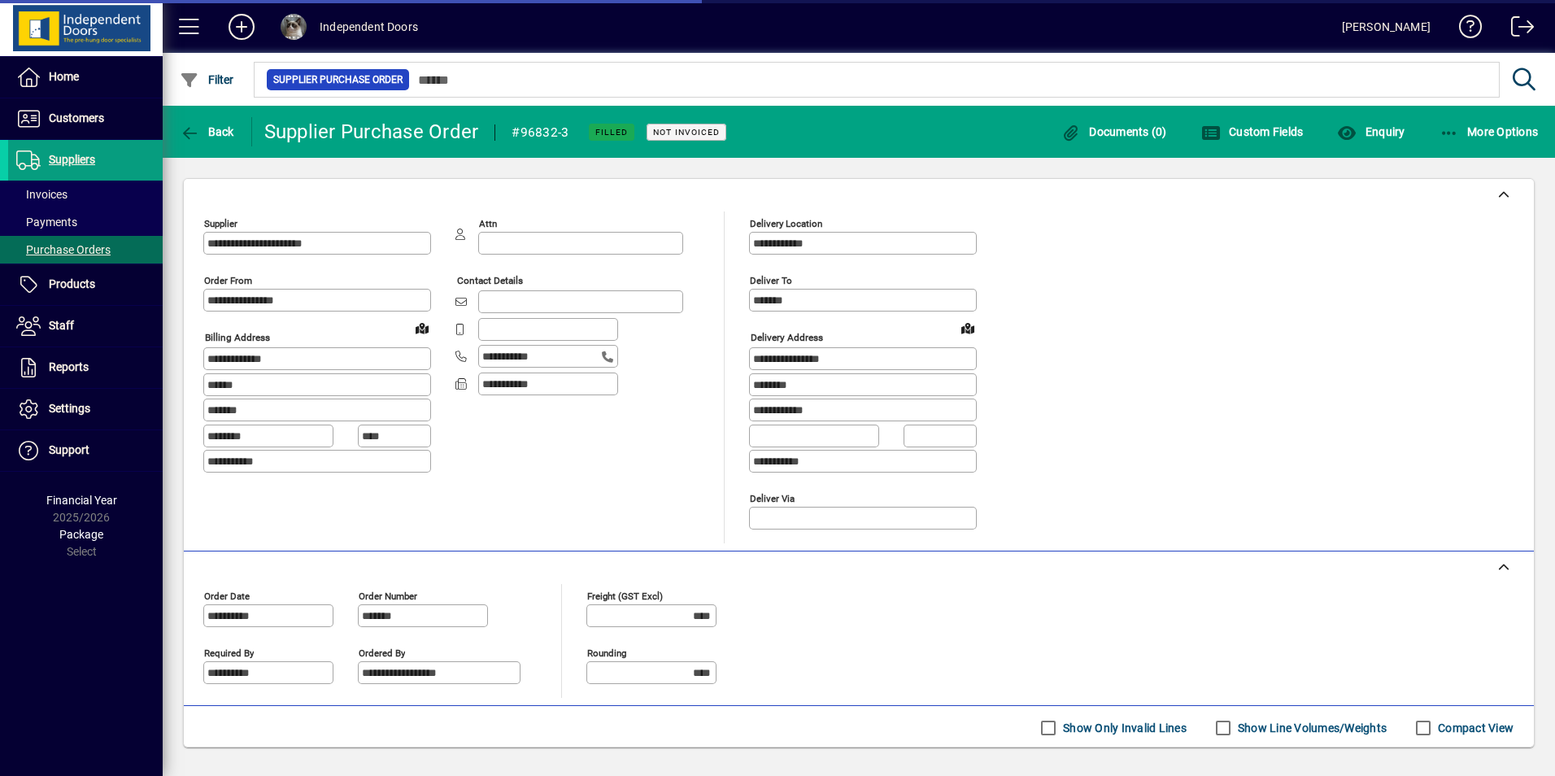
scroll to position [488, 0]
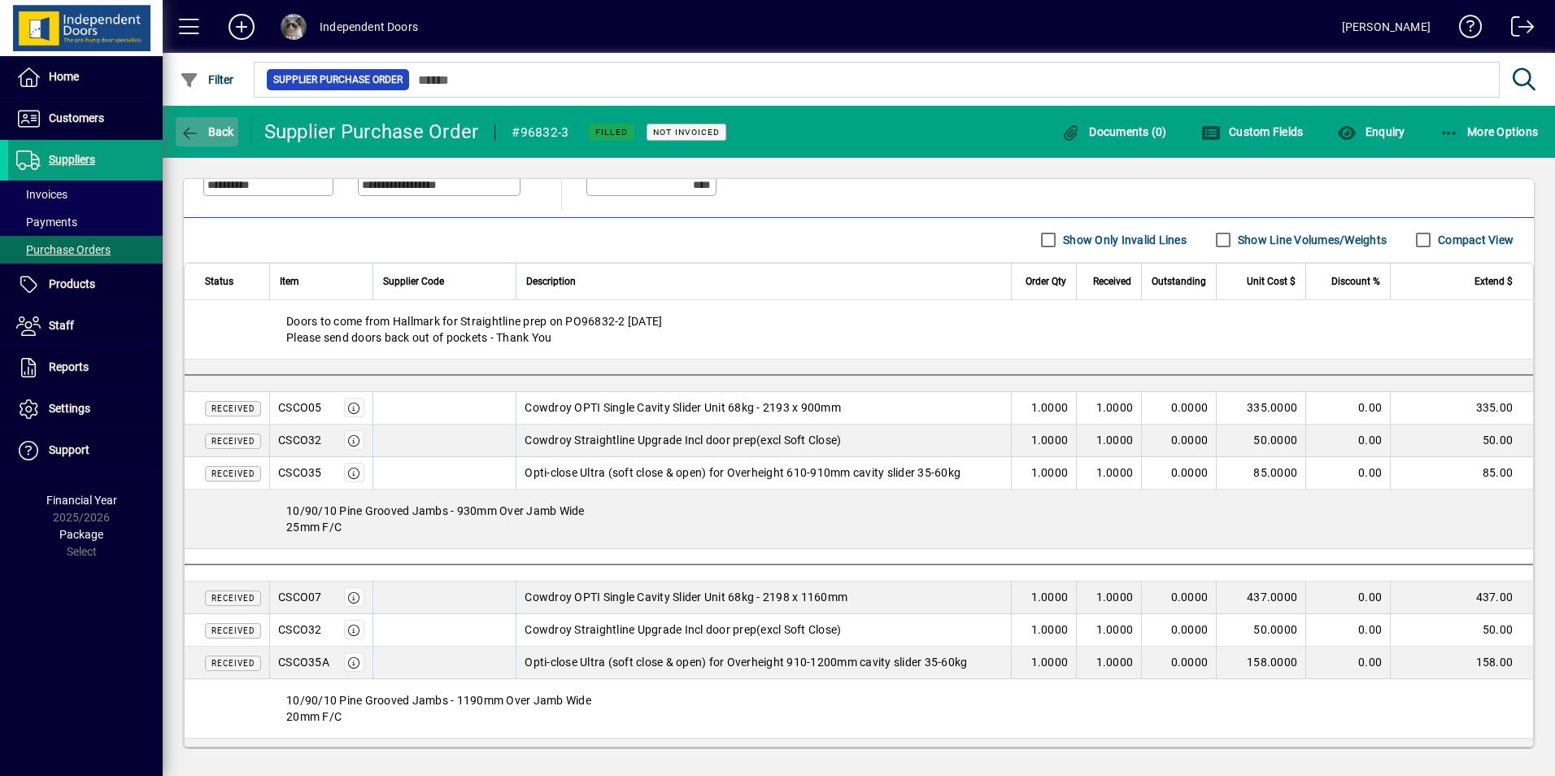
click at [194, 129] on icon "button" at bounding box center [190, 133] width 20 height 16
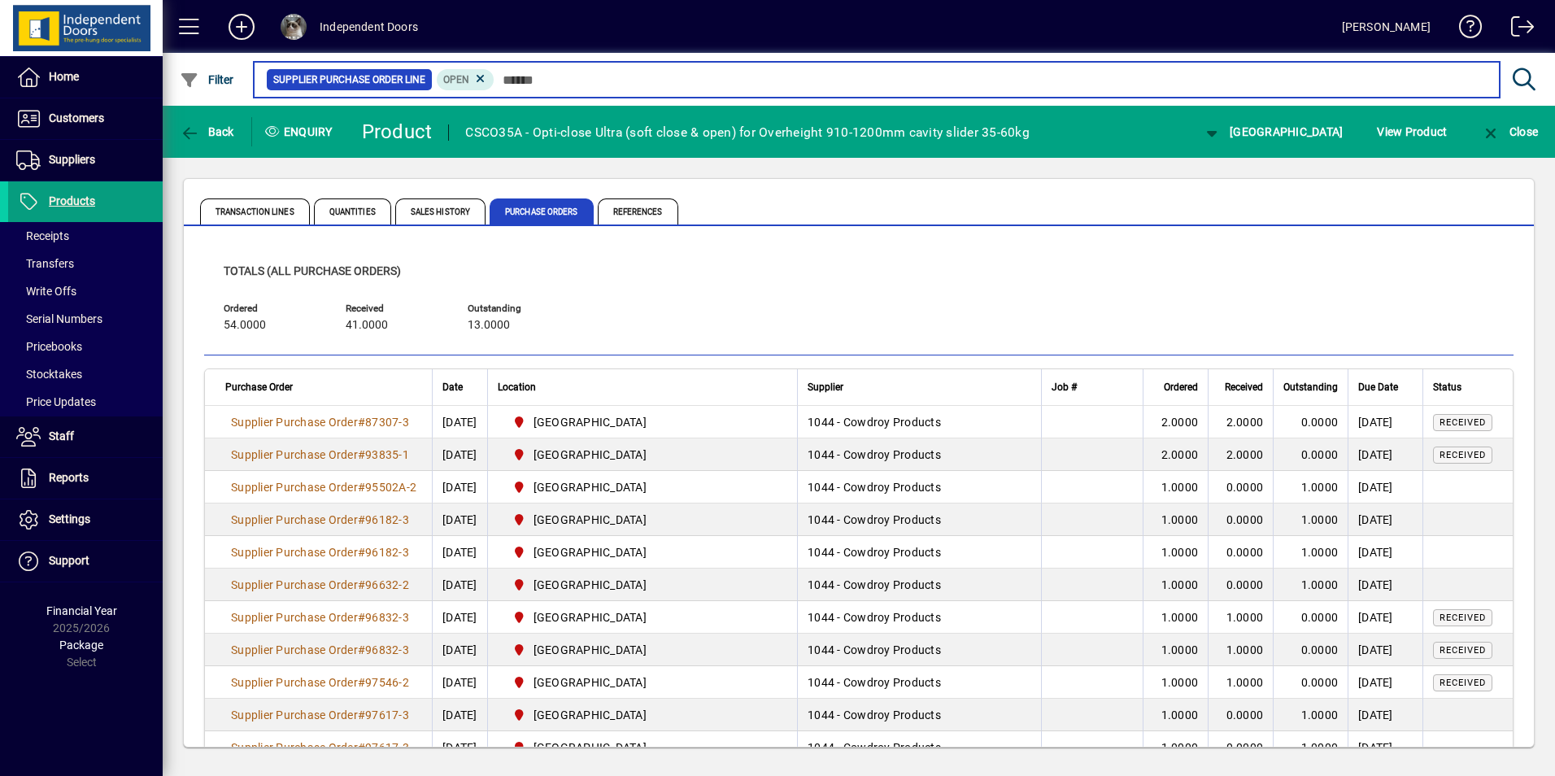
scroll to position [251, 0]
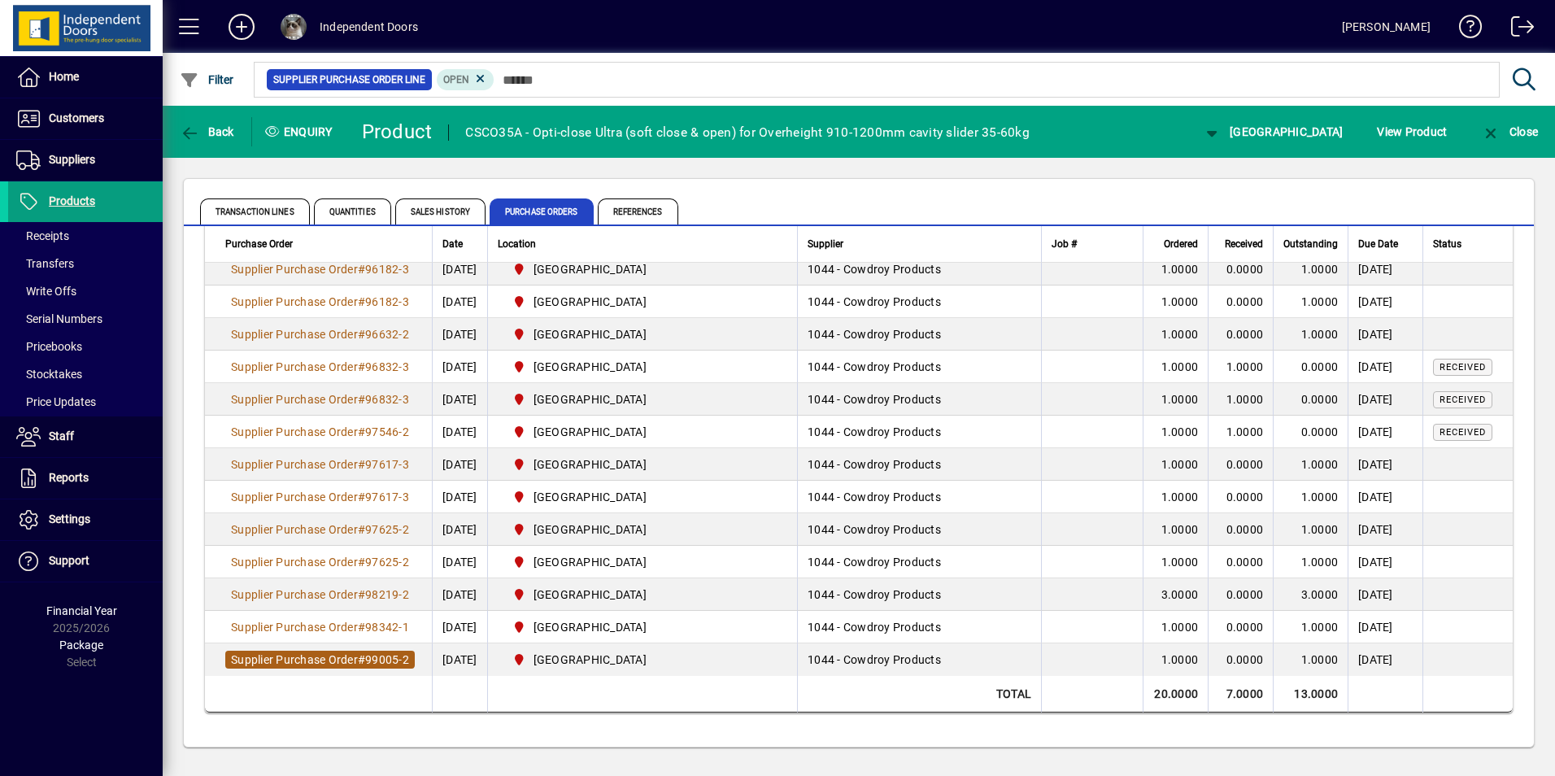
click at [351, 658] on span "Supplier Purchase Order" at bounding box center [294, 659] width 127 height 13
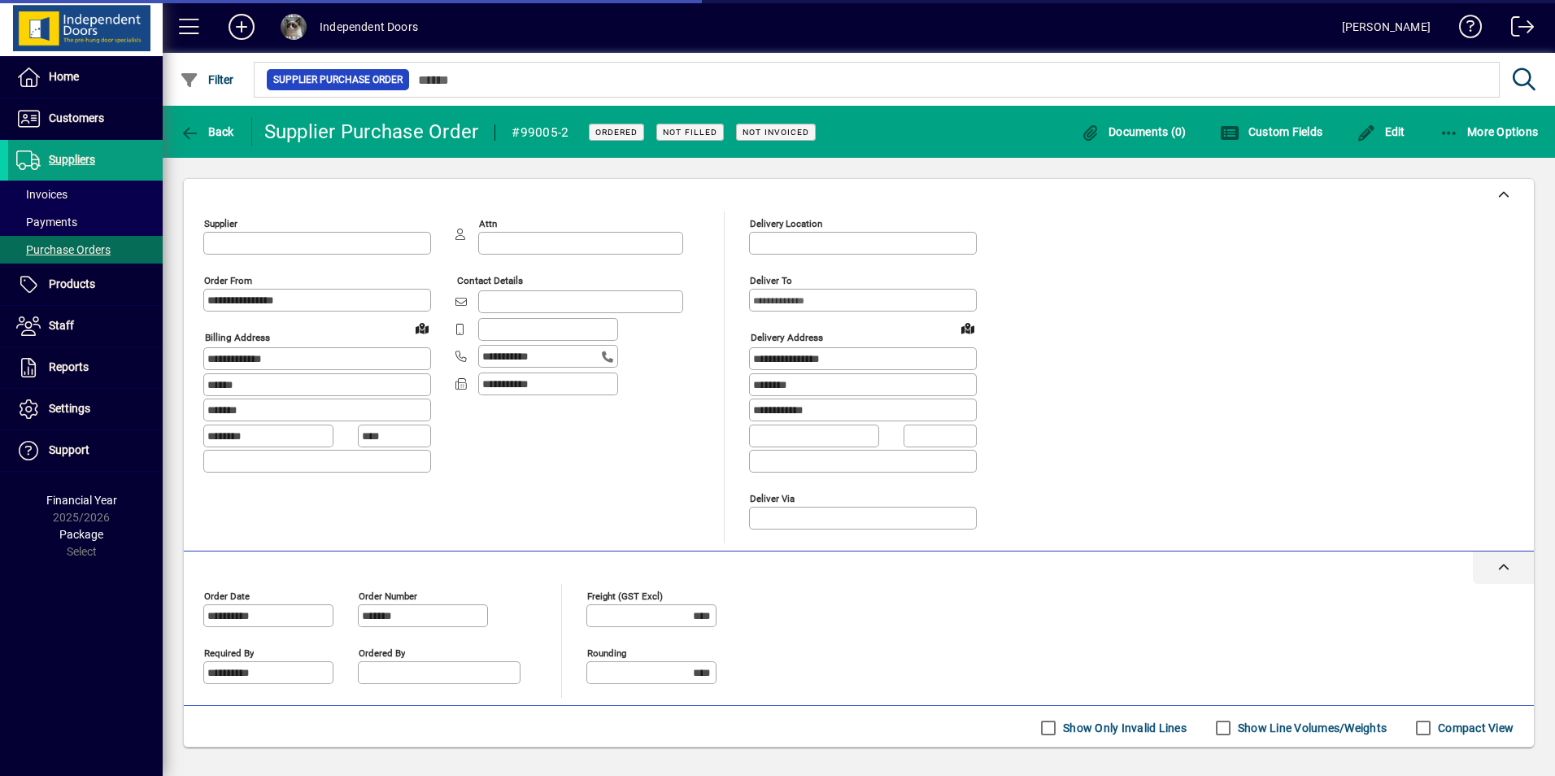
type input "**********"
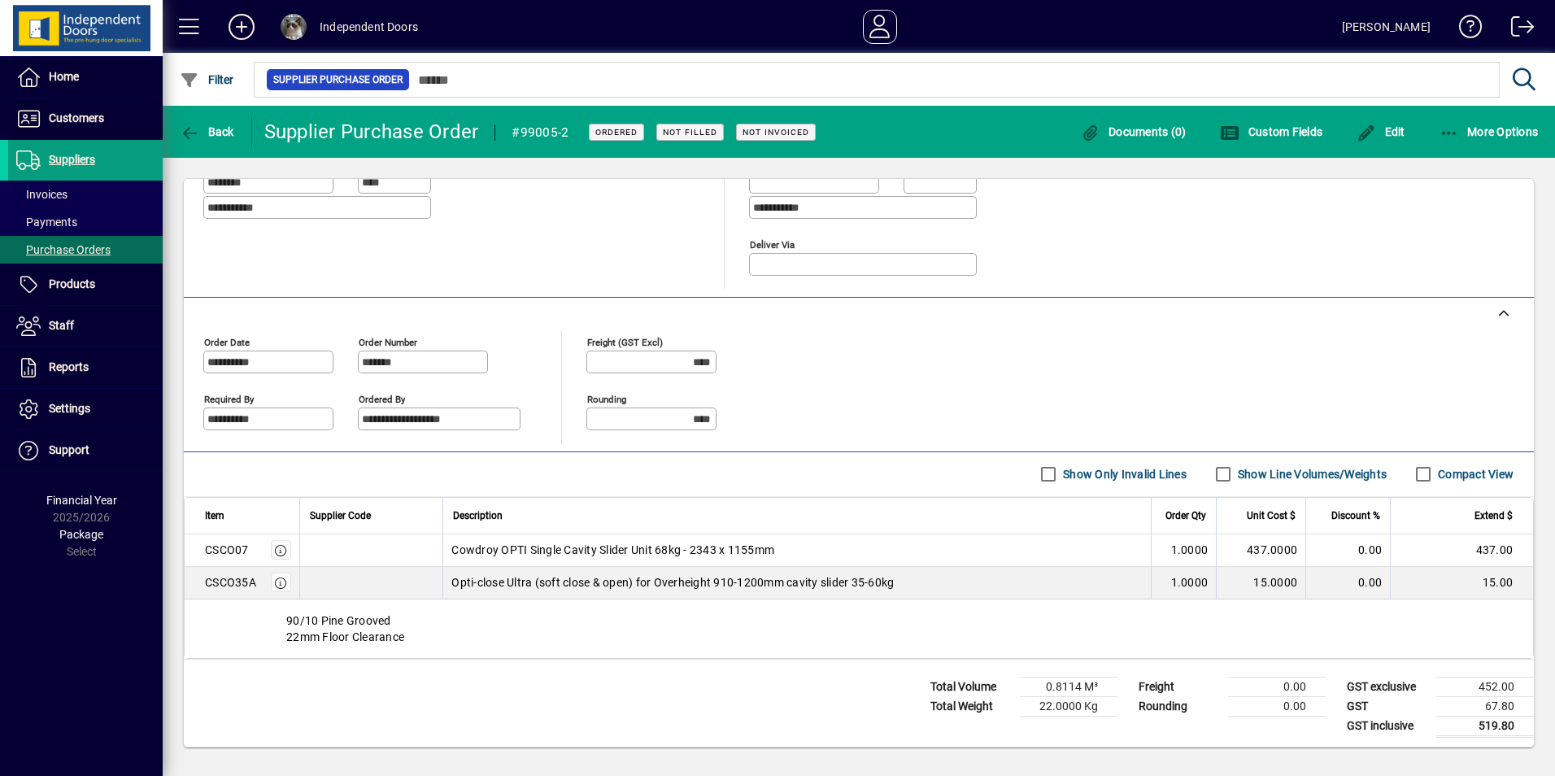
scroll to position [258, 0]
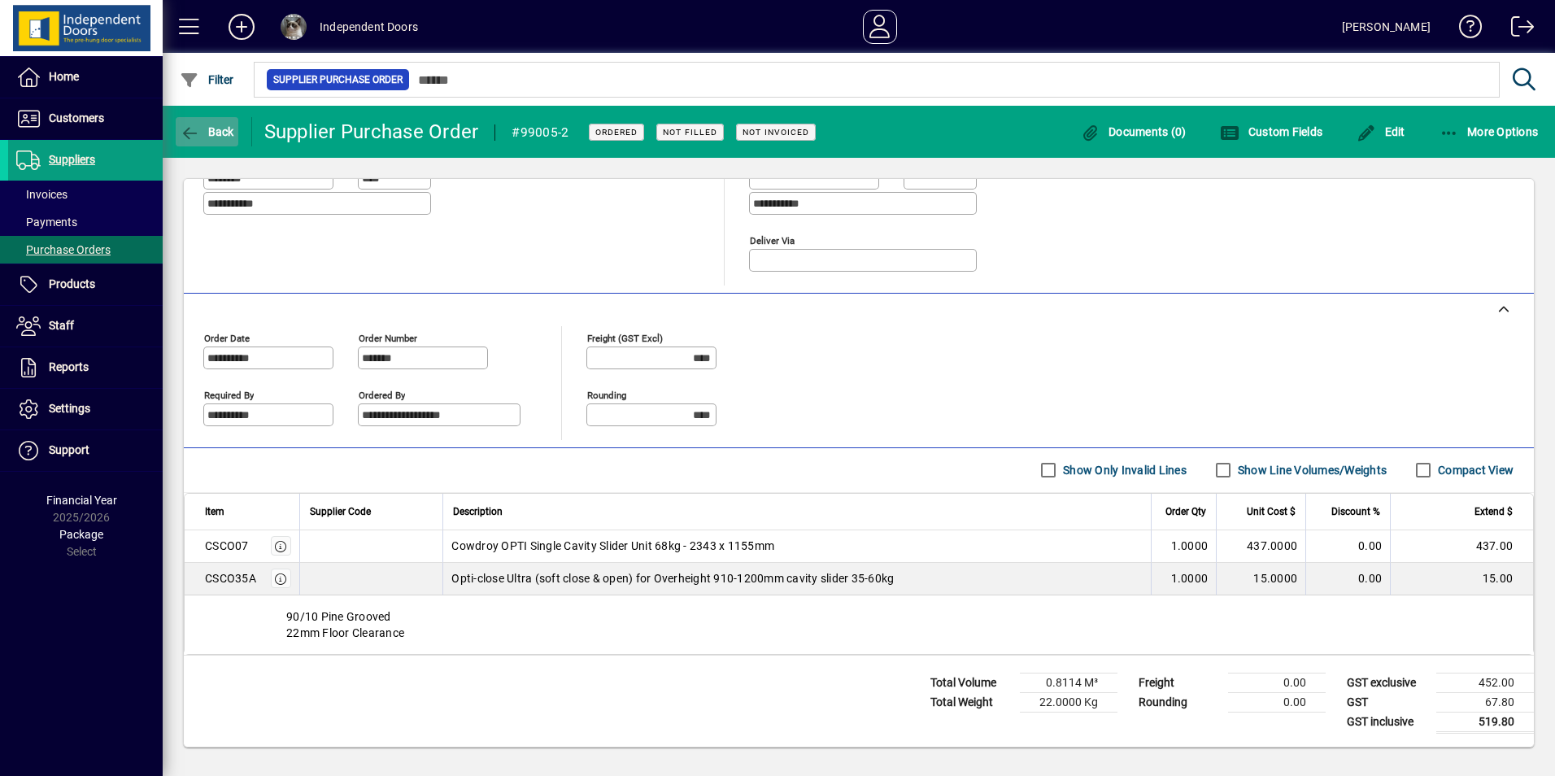
click at [197, 137] on icon "button" at bounding box center [190, 133] width 20 height 16
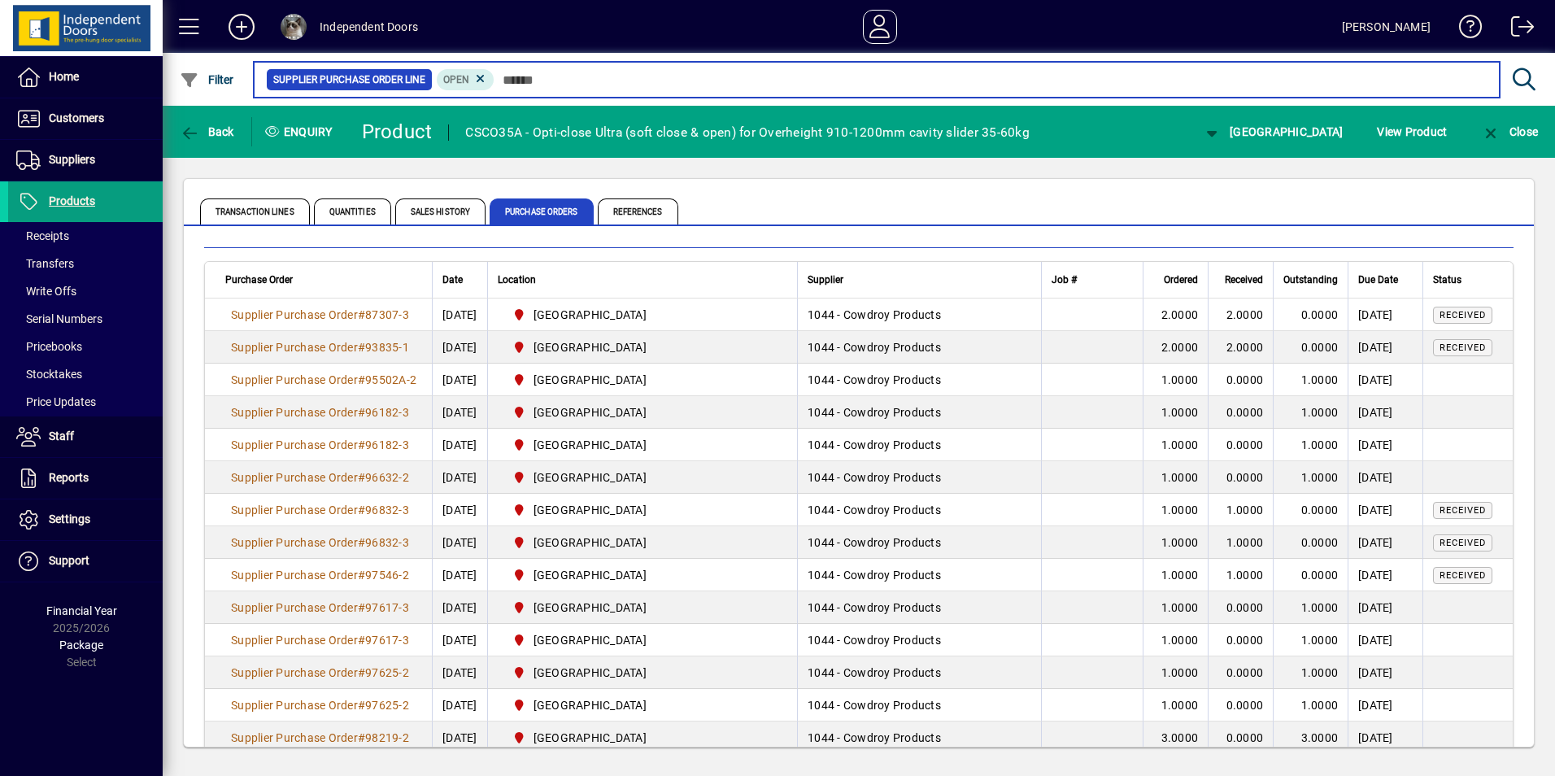
scroll to position [251, 0]
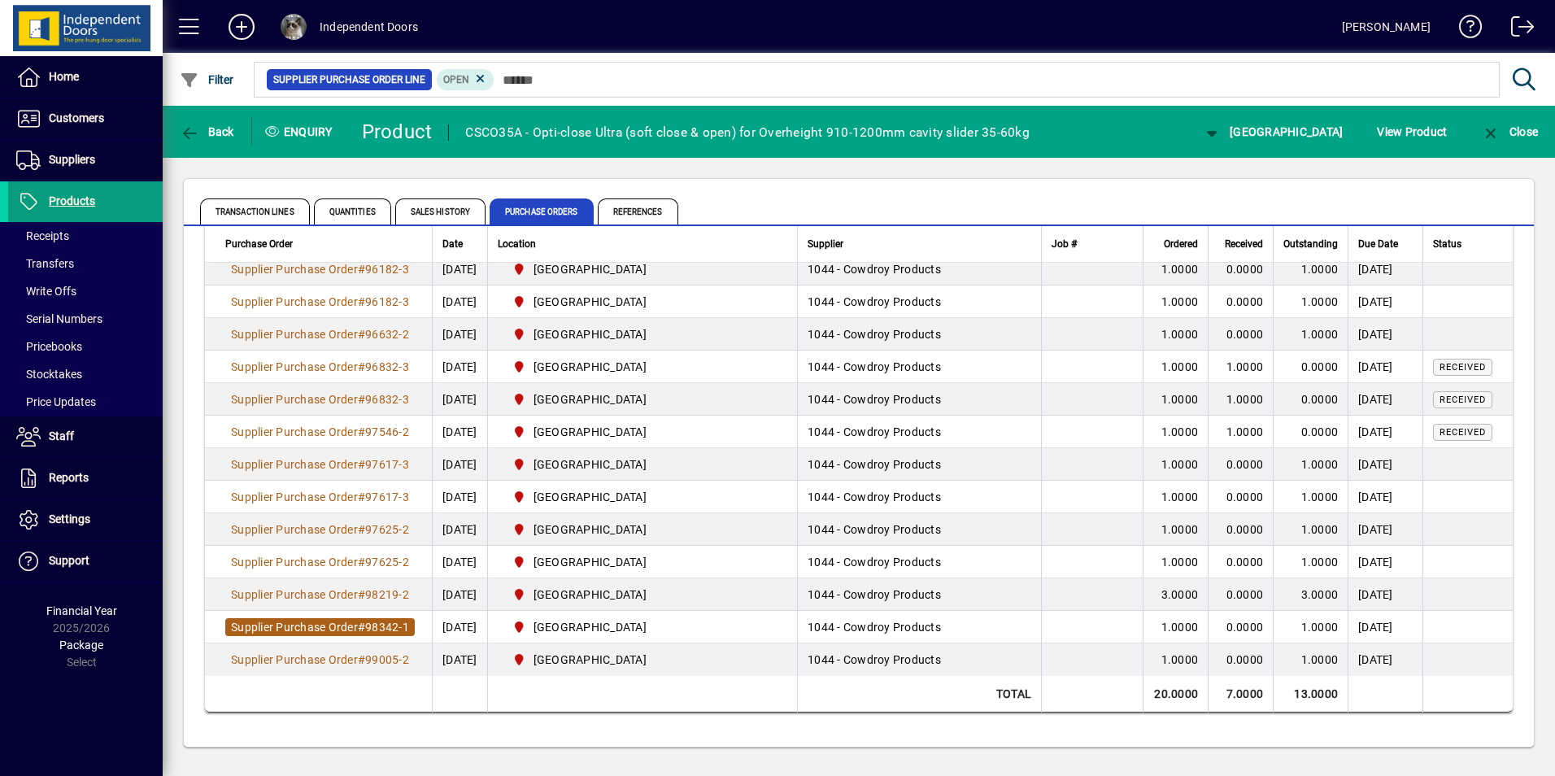
click at [378, 621] on span "98342-1" at bounding box center [387, 627] width 44 height 13
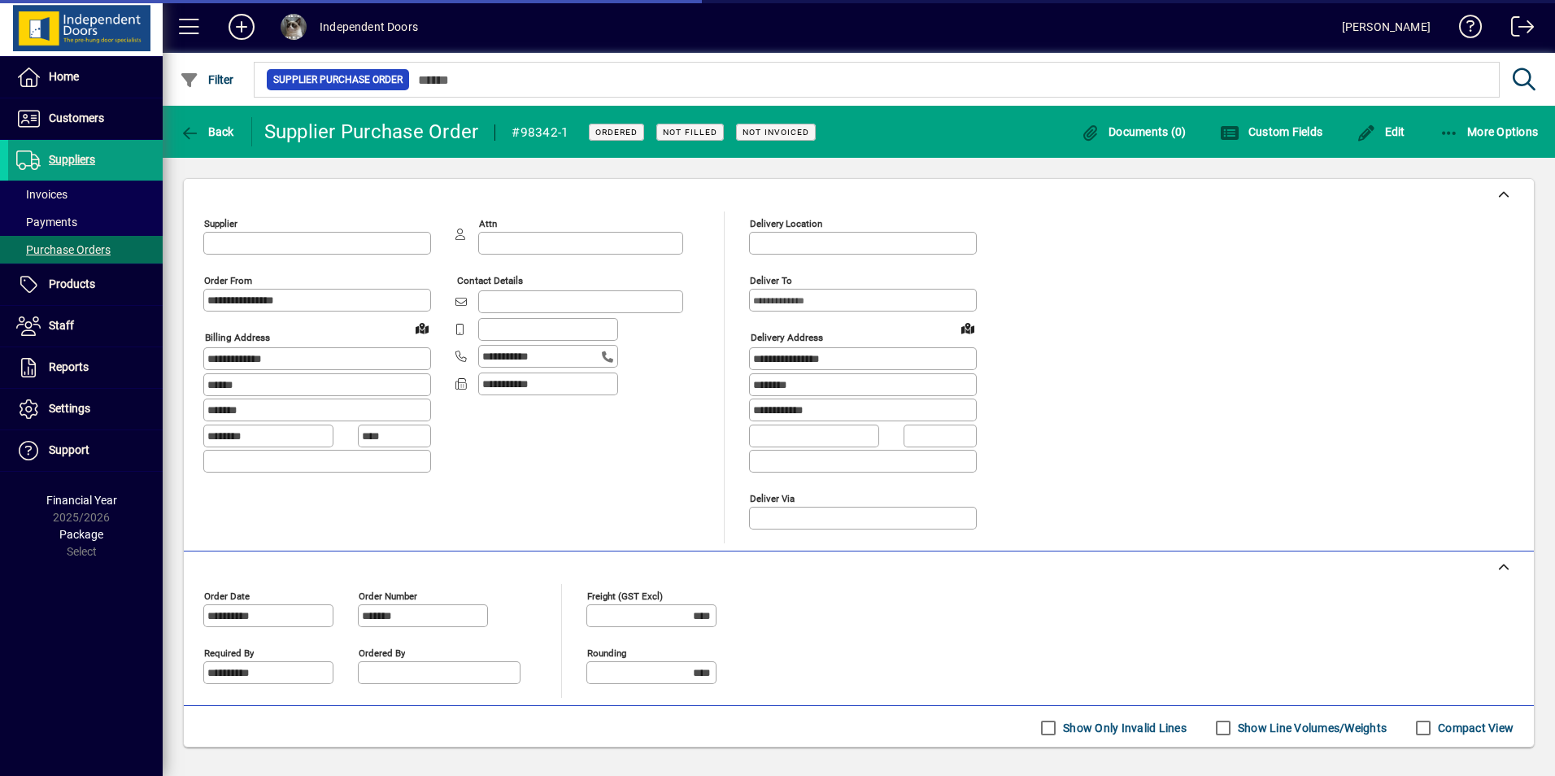
type input "**********"
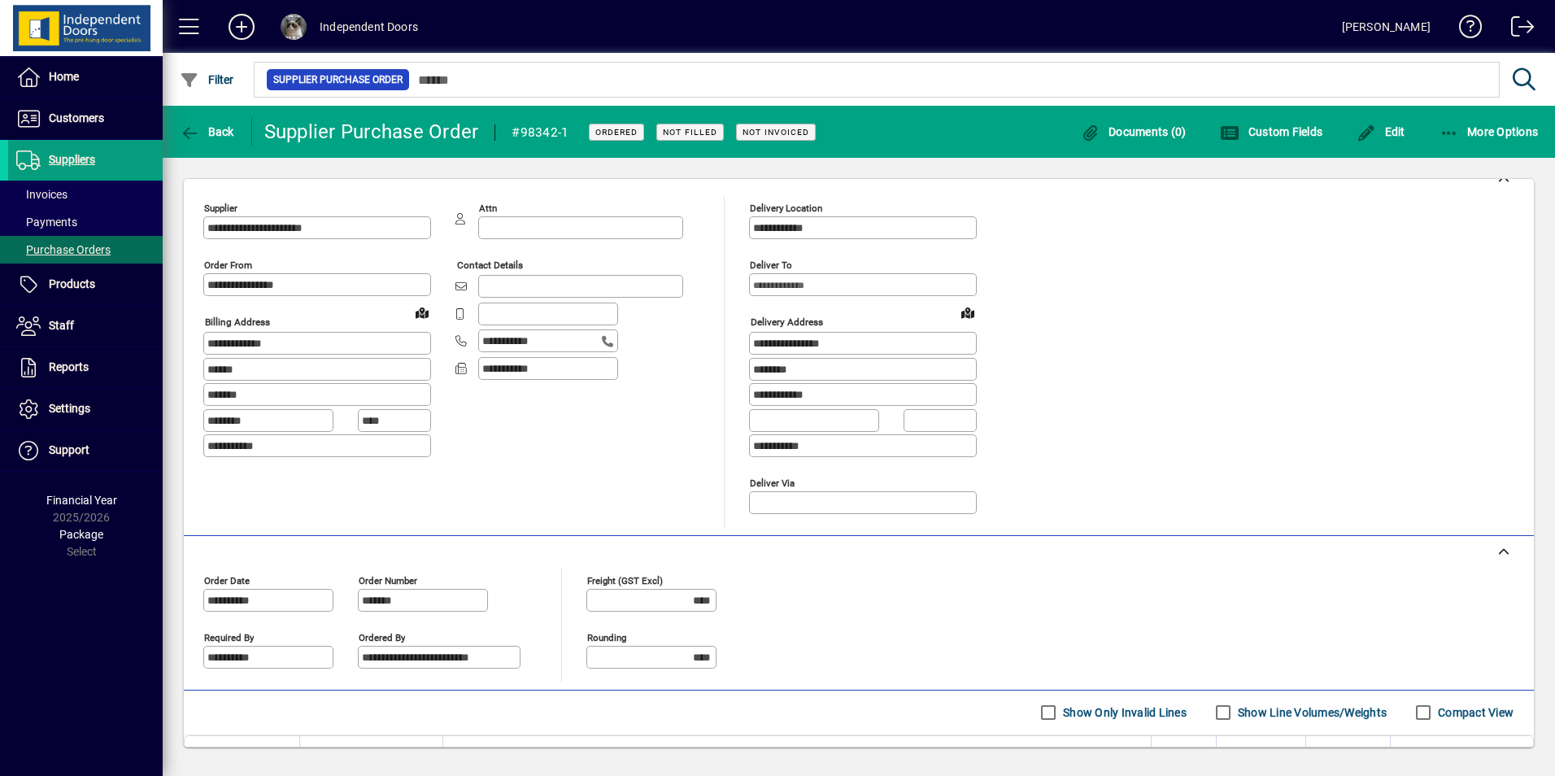
scroll to position [2, 0]
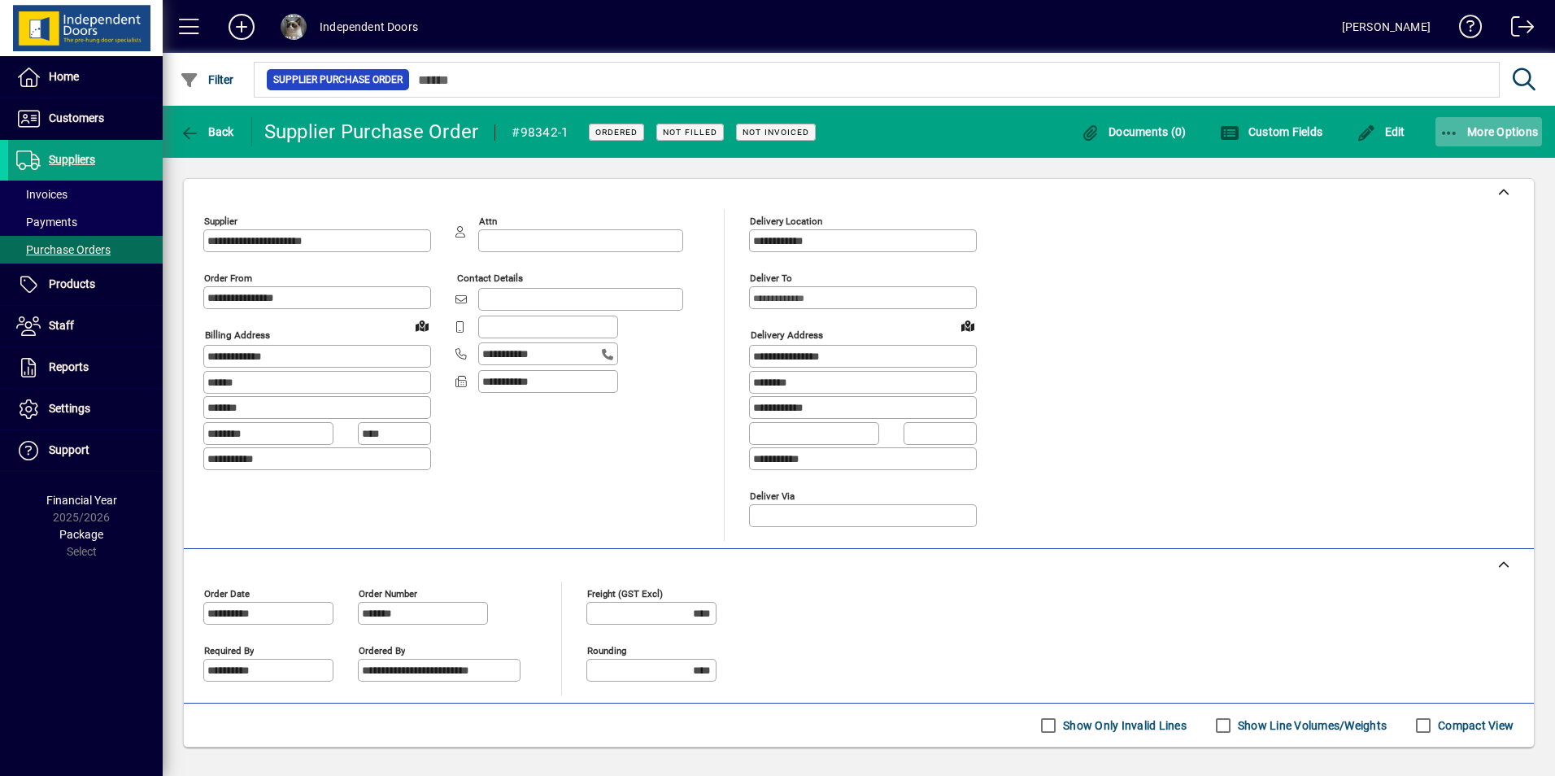
click at [1476, 134] on span "More Options" at bounding box center [1489, 131] width 99 height 13
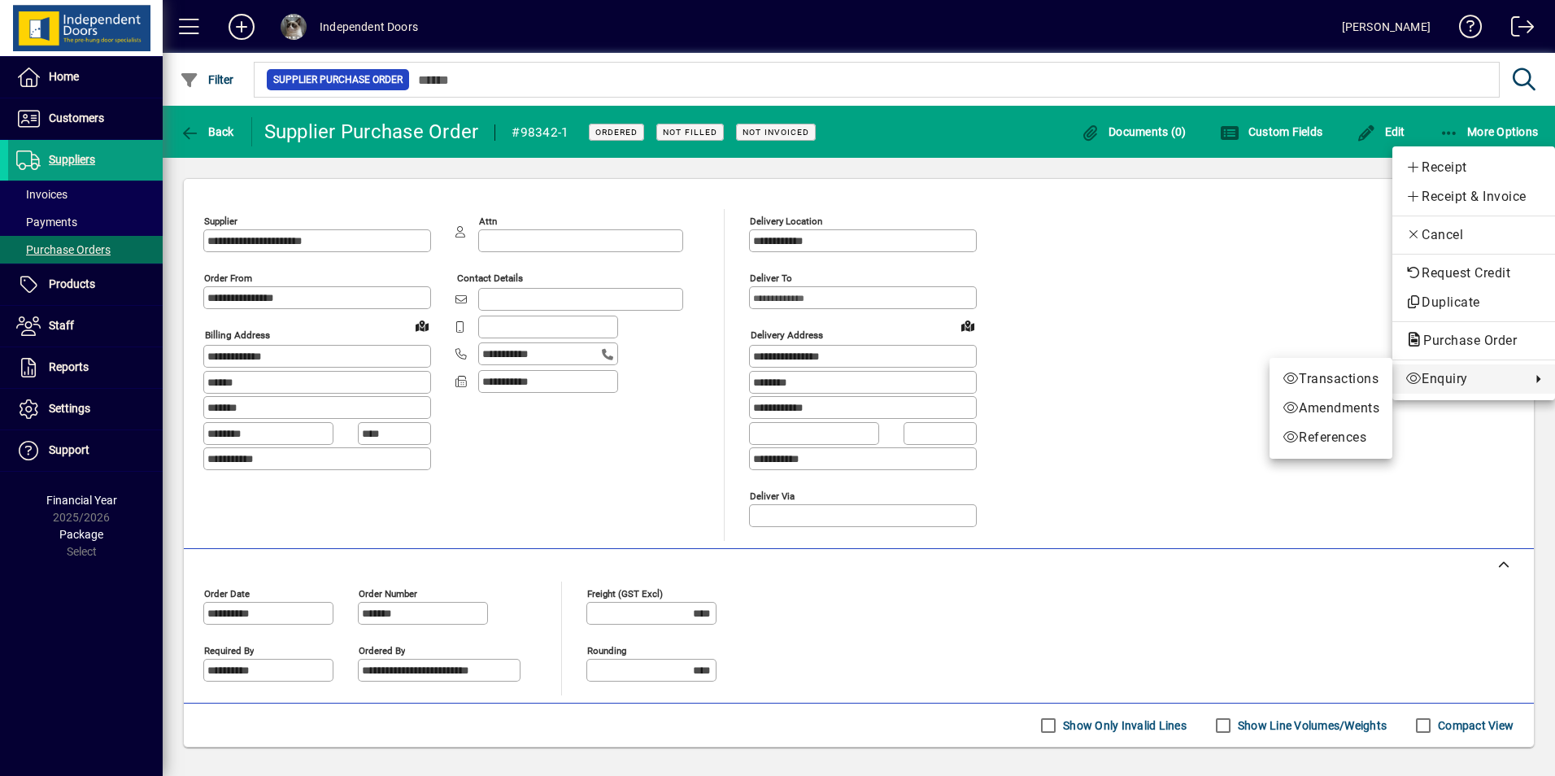
click at [1452, 381] on span "Enquiry" at bounding box center [1464, 379] width 117 height 20
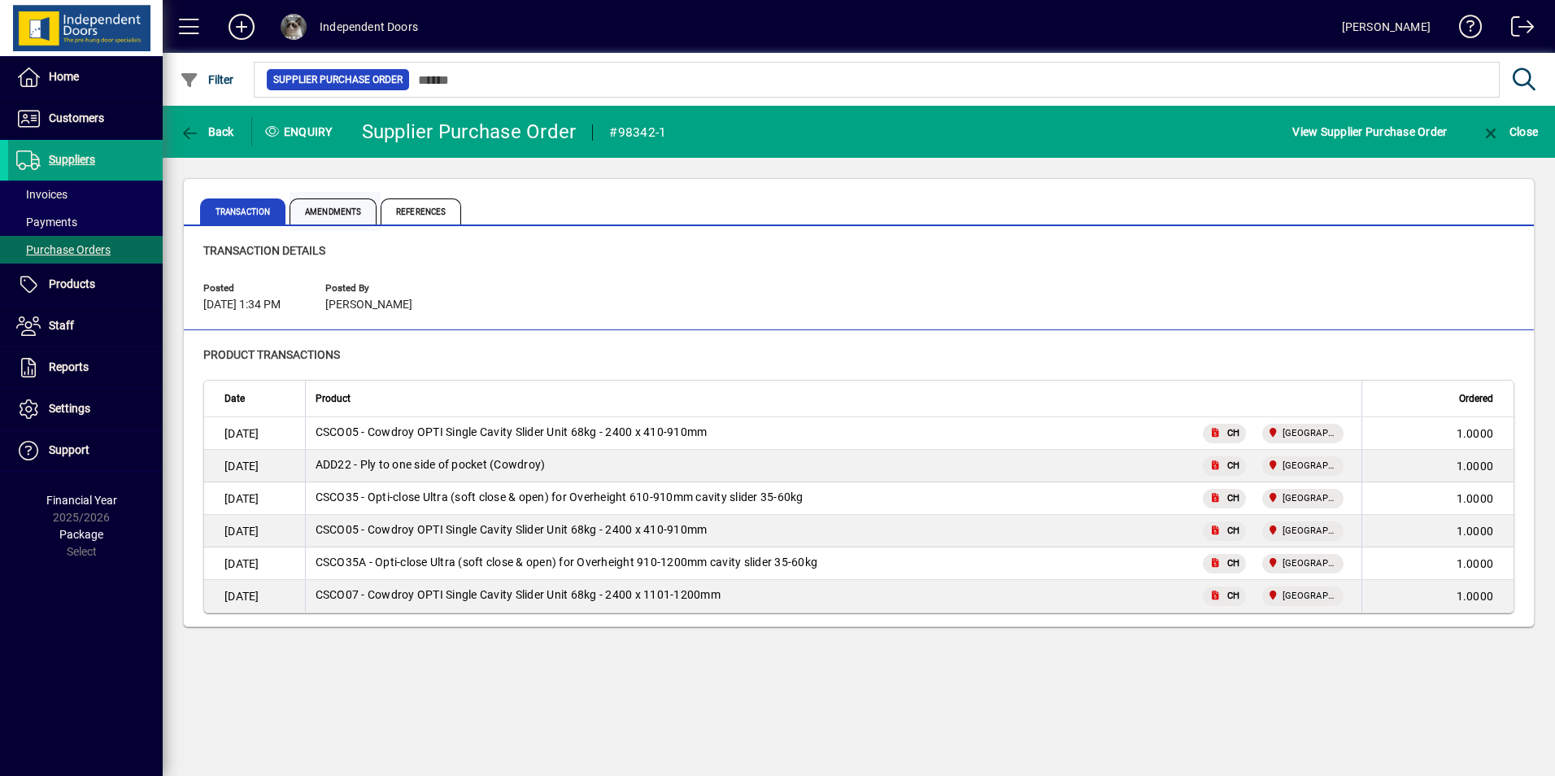
click at [345, 209] on span "Amendments" at bounding box center [333, 211] width 87 height 26
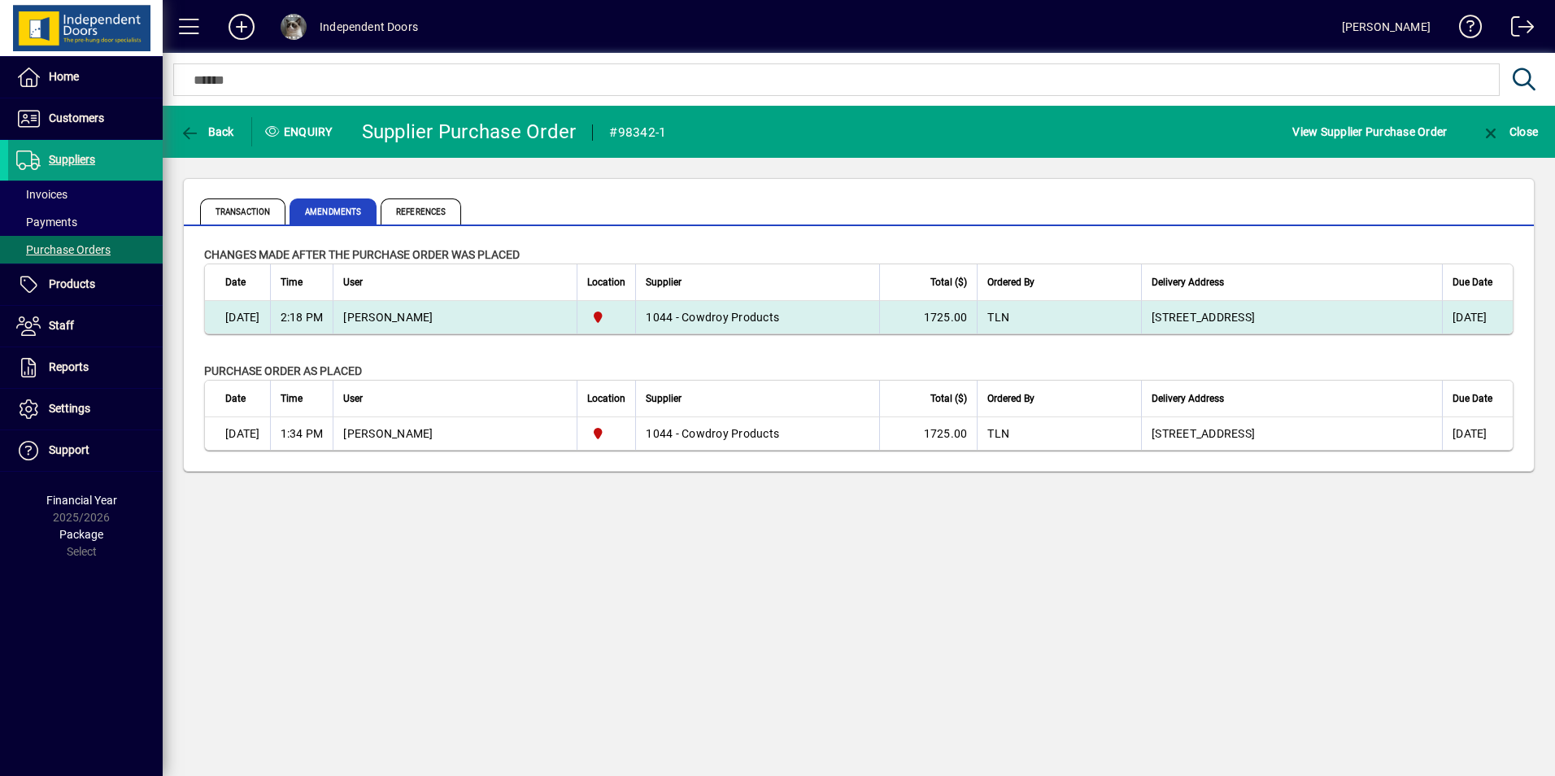
click at [415, 313] on td "Chris Maguire" at bounding box center [455, 317] width 244 height 33
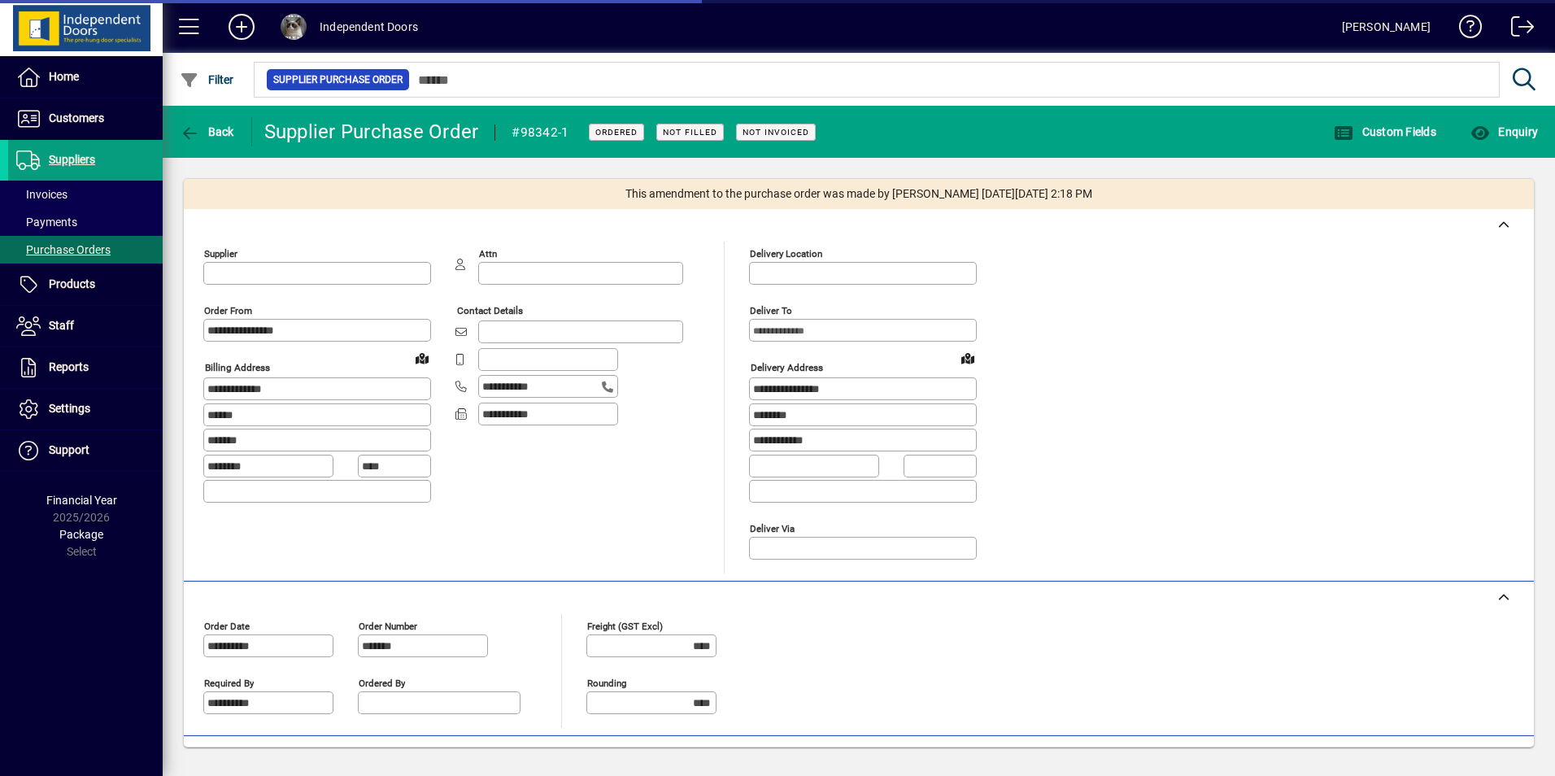
type input "**********"
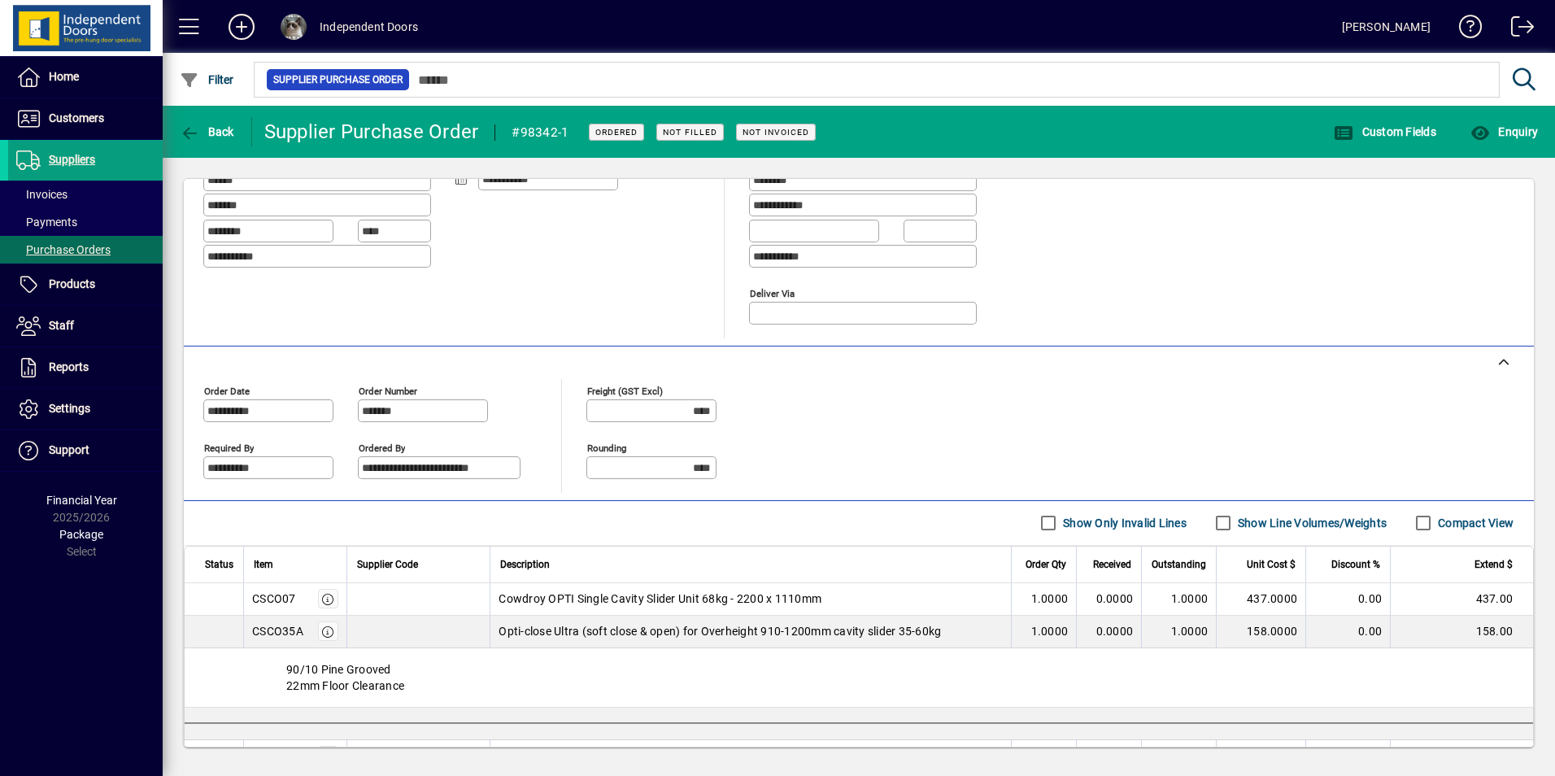
scroll to position [33, 0]
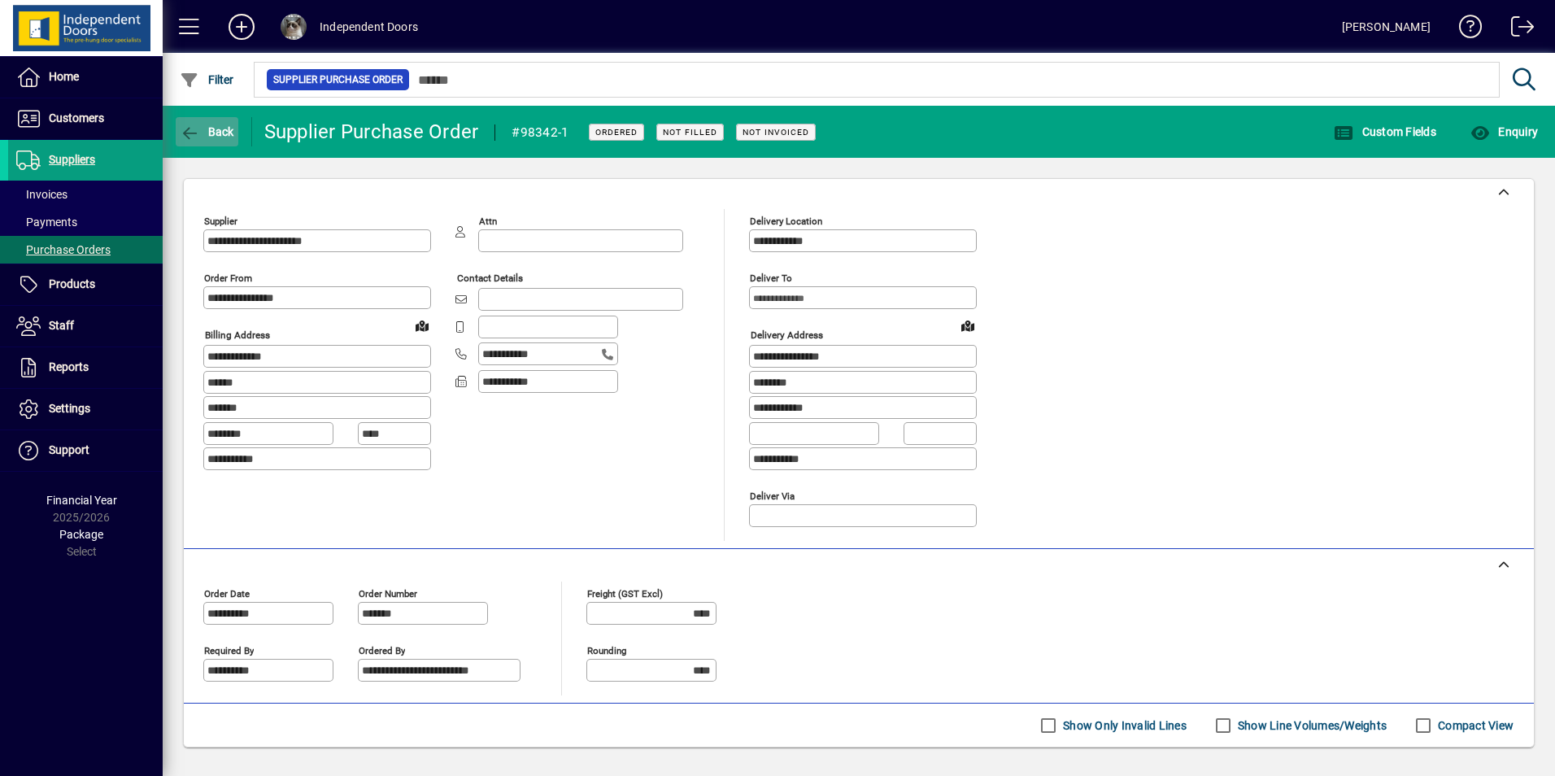
click at [199, 131] on icon "button" at bounding box center [190, 133] width 20 height 16
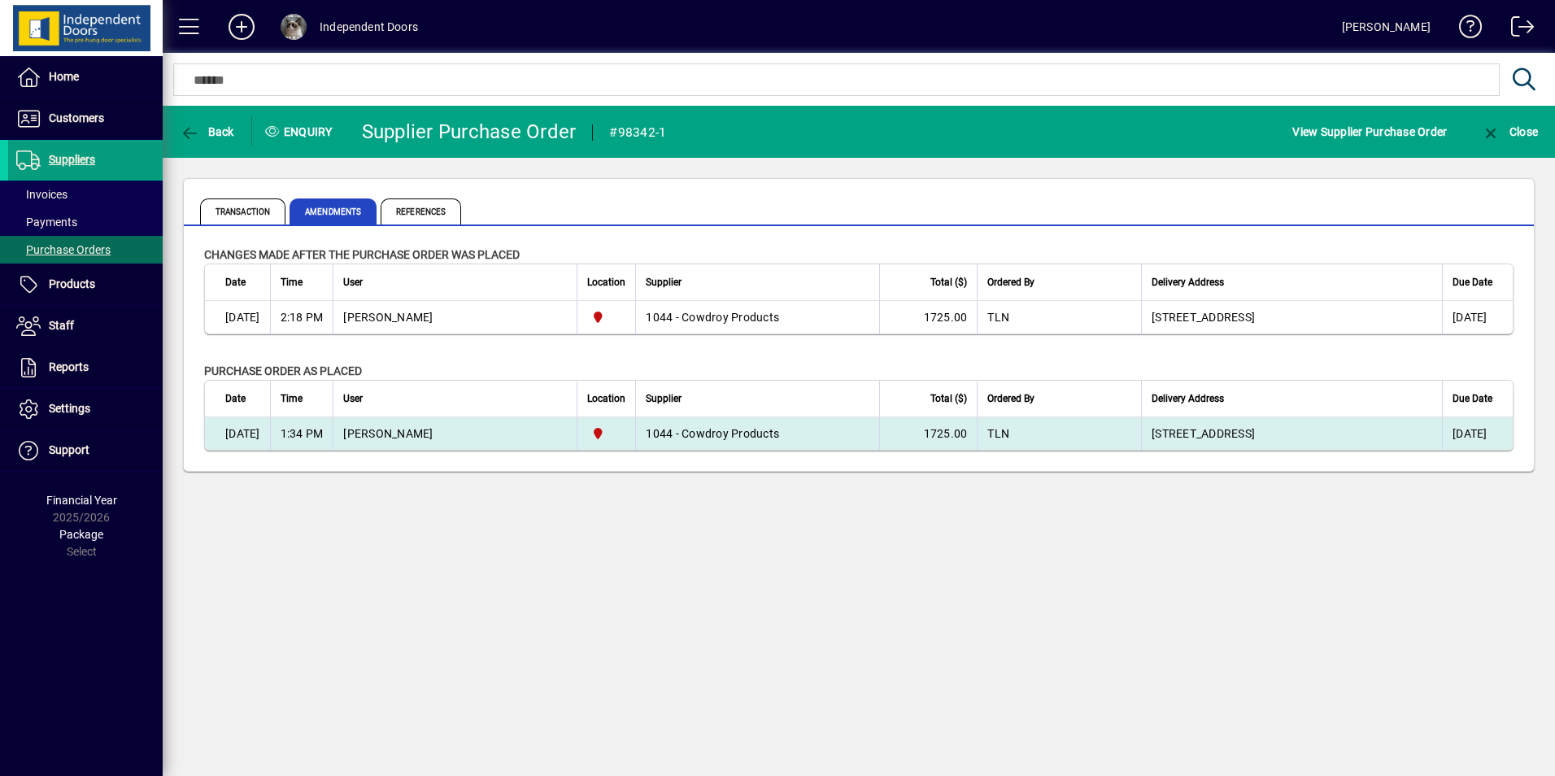
click at [695, 433] on td "1044 - Cowdroy Products" at bounding box center [757, 433] width 244 height 33
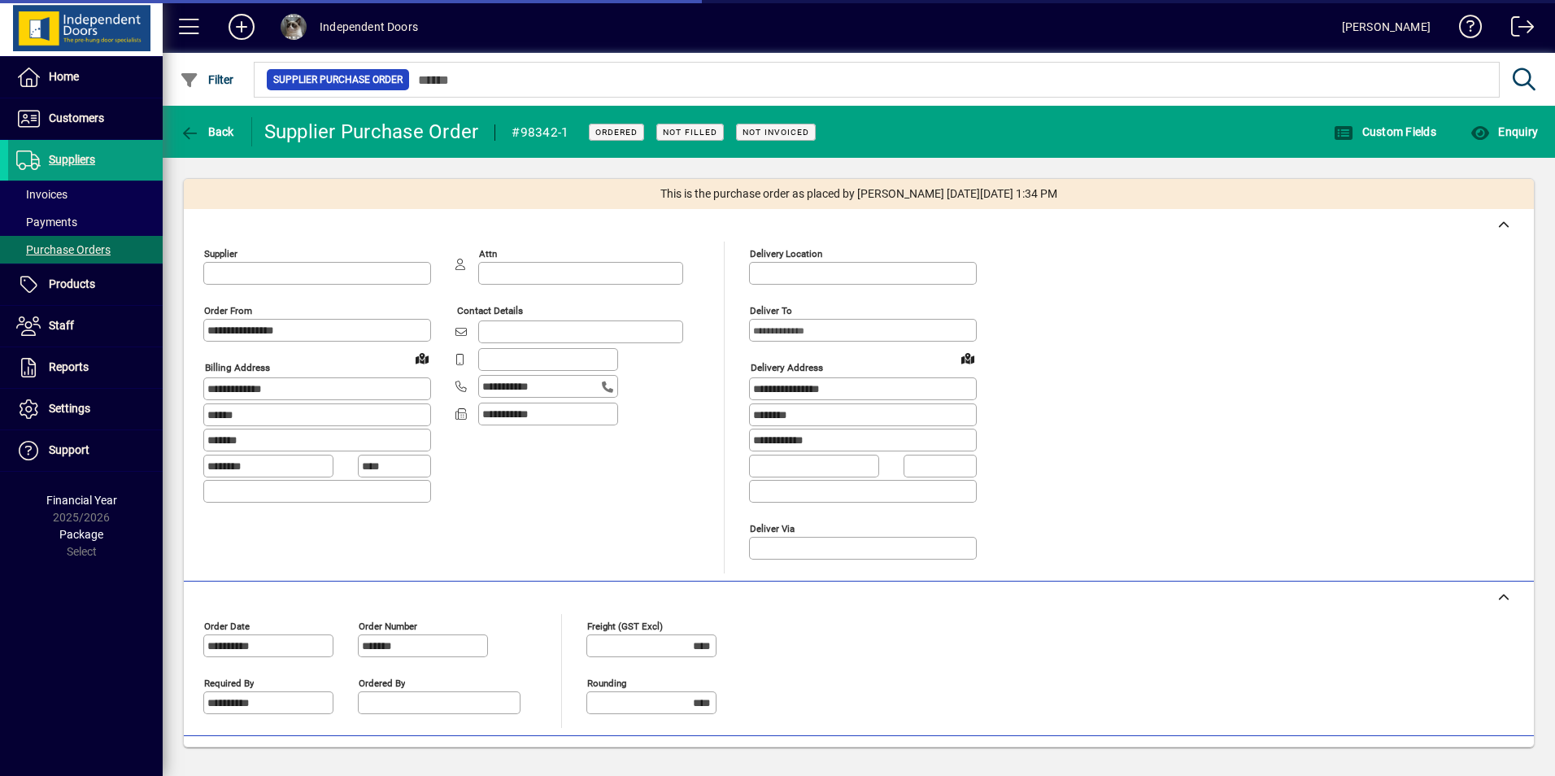
type input "**********"
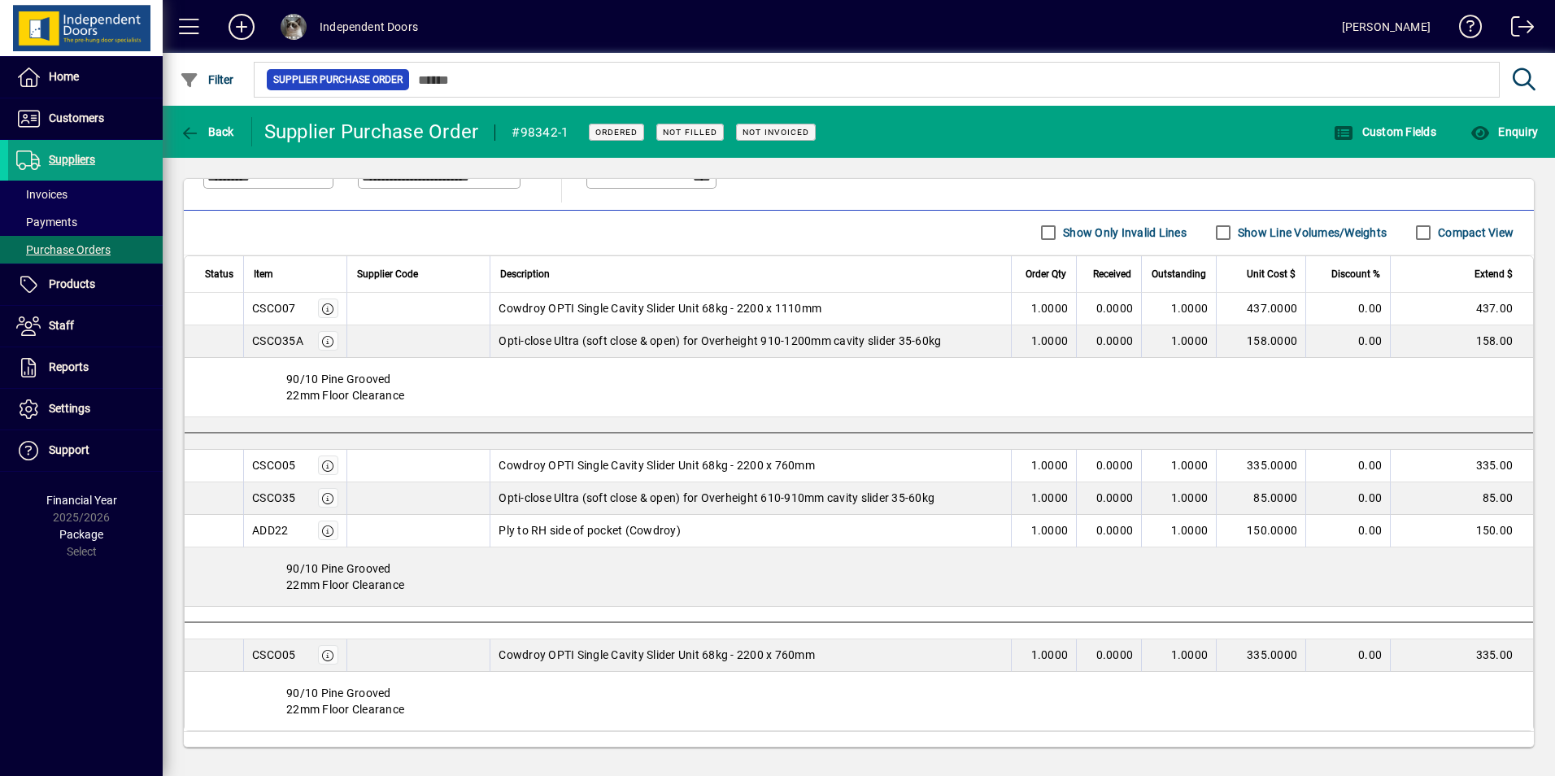
scroll to position [488, 0]
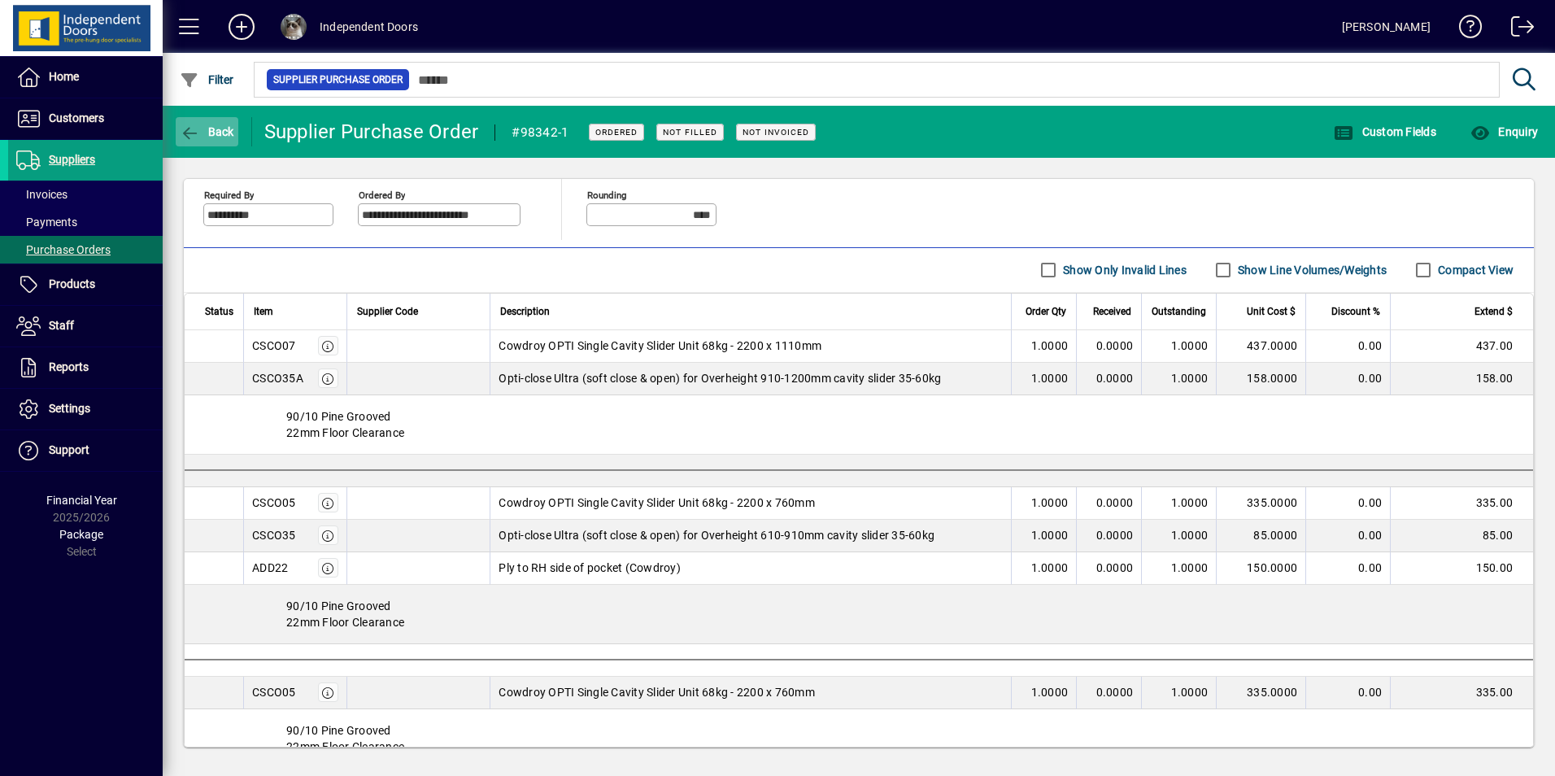
click at [192, 132] on icon "button" at bounding box center [190, 133] width 20 height 16
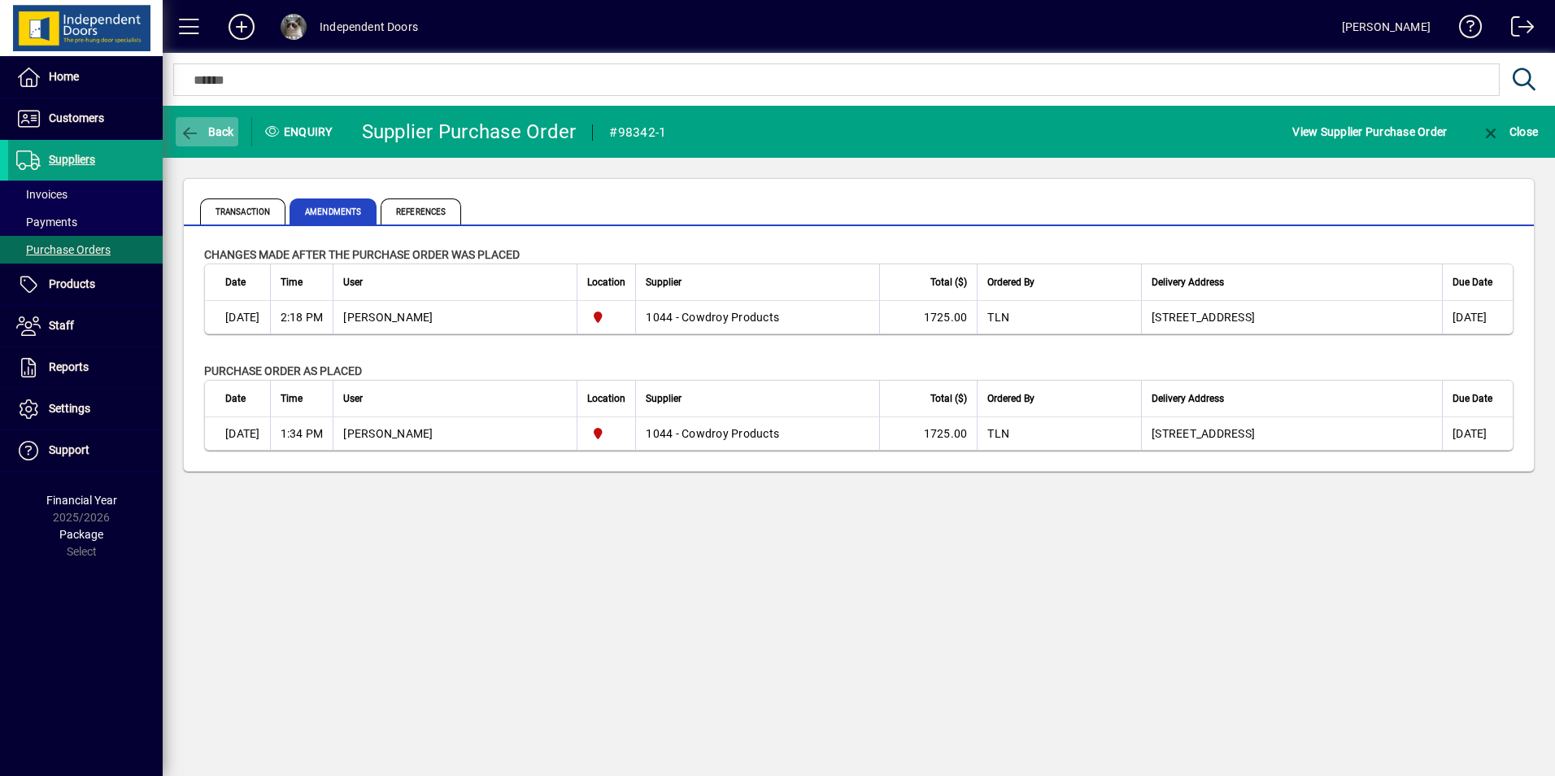
click at [187, 122] on span "button" at bounding box center [207, 131] width 63 height 39
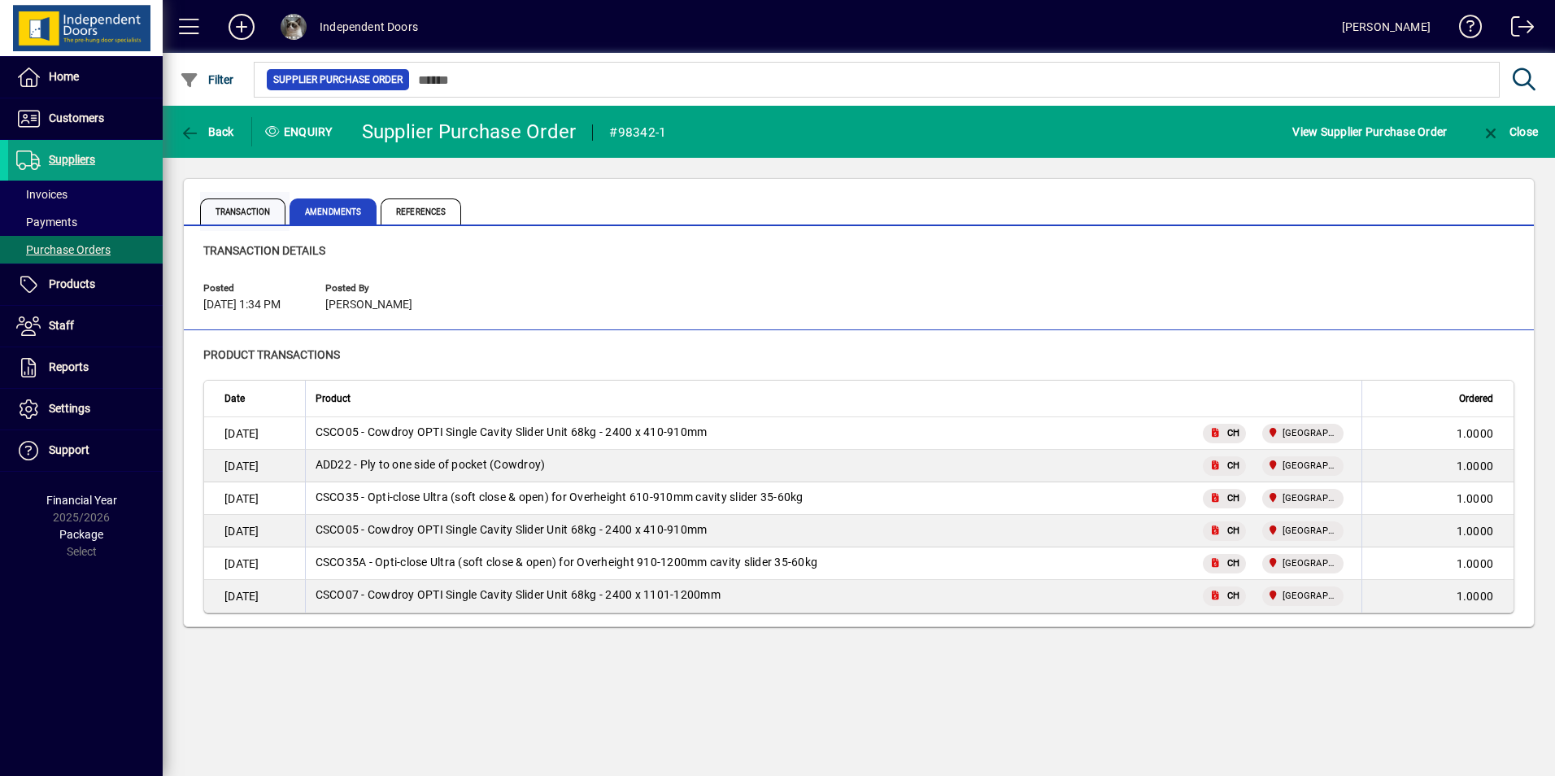
click at [259, 211] on span "Transaction" at bounding box center [242, 211] width 85 height 26
click at [203, 128] on span "Back" at bounding box center [207, 131] width 54 height 13
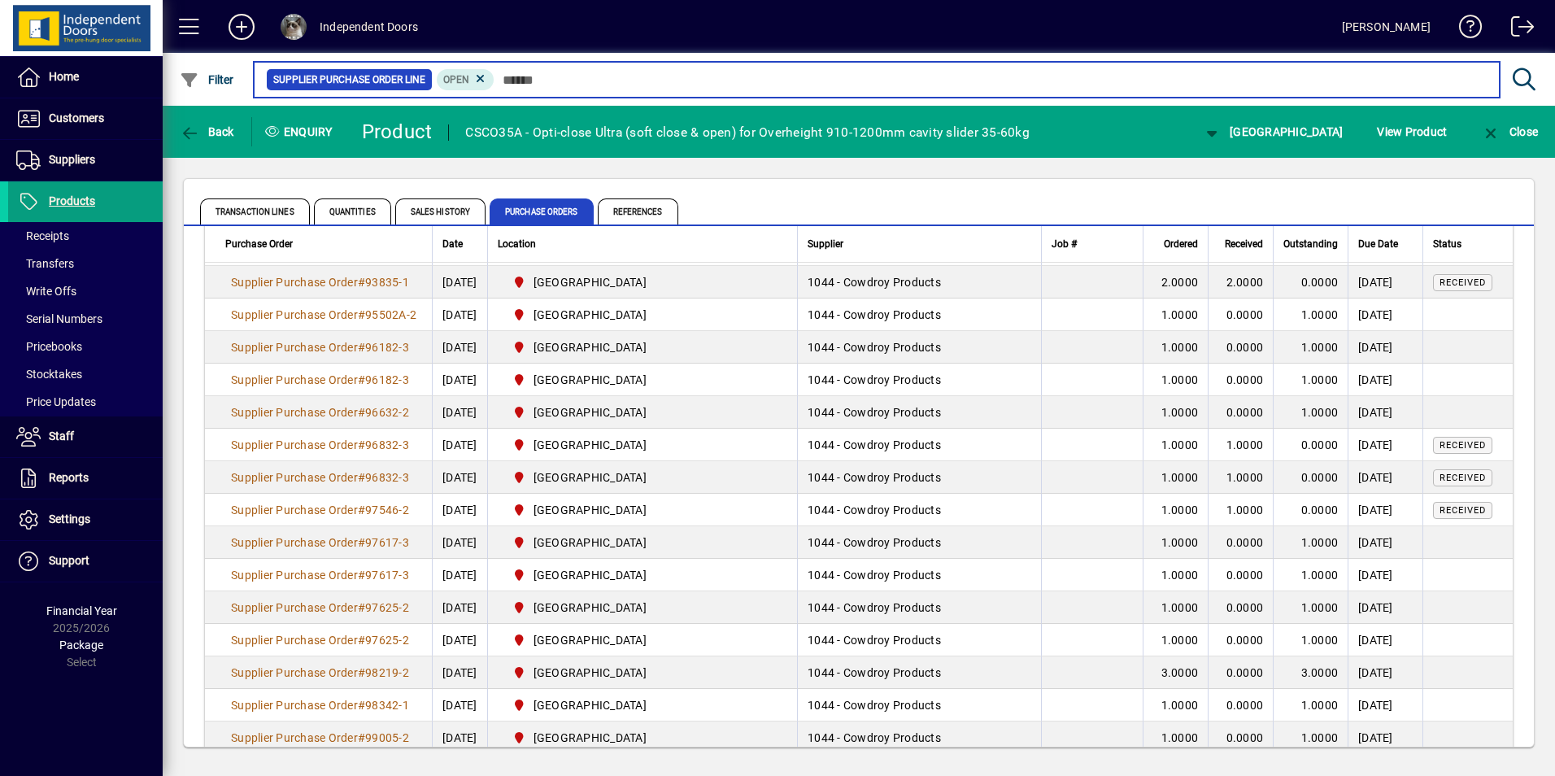
scroll to position [251, 0]
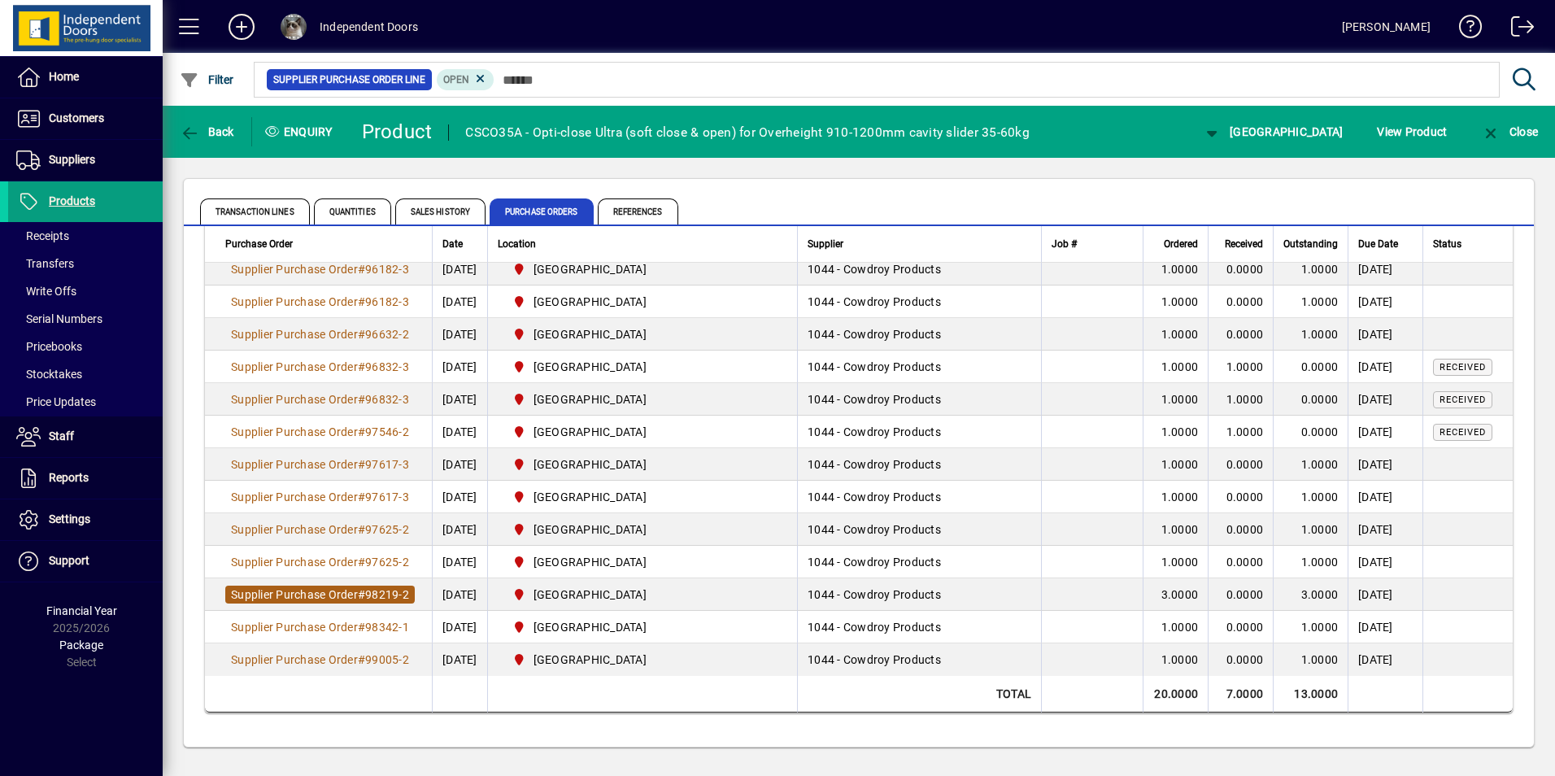
click at [382, 593] on span "98219-2" at bounding box center [387, 594] width 44 height 13
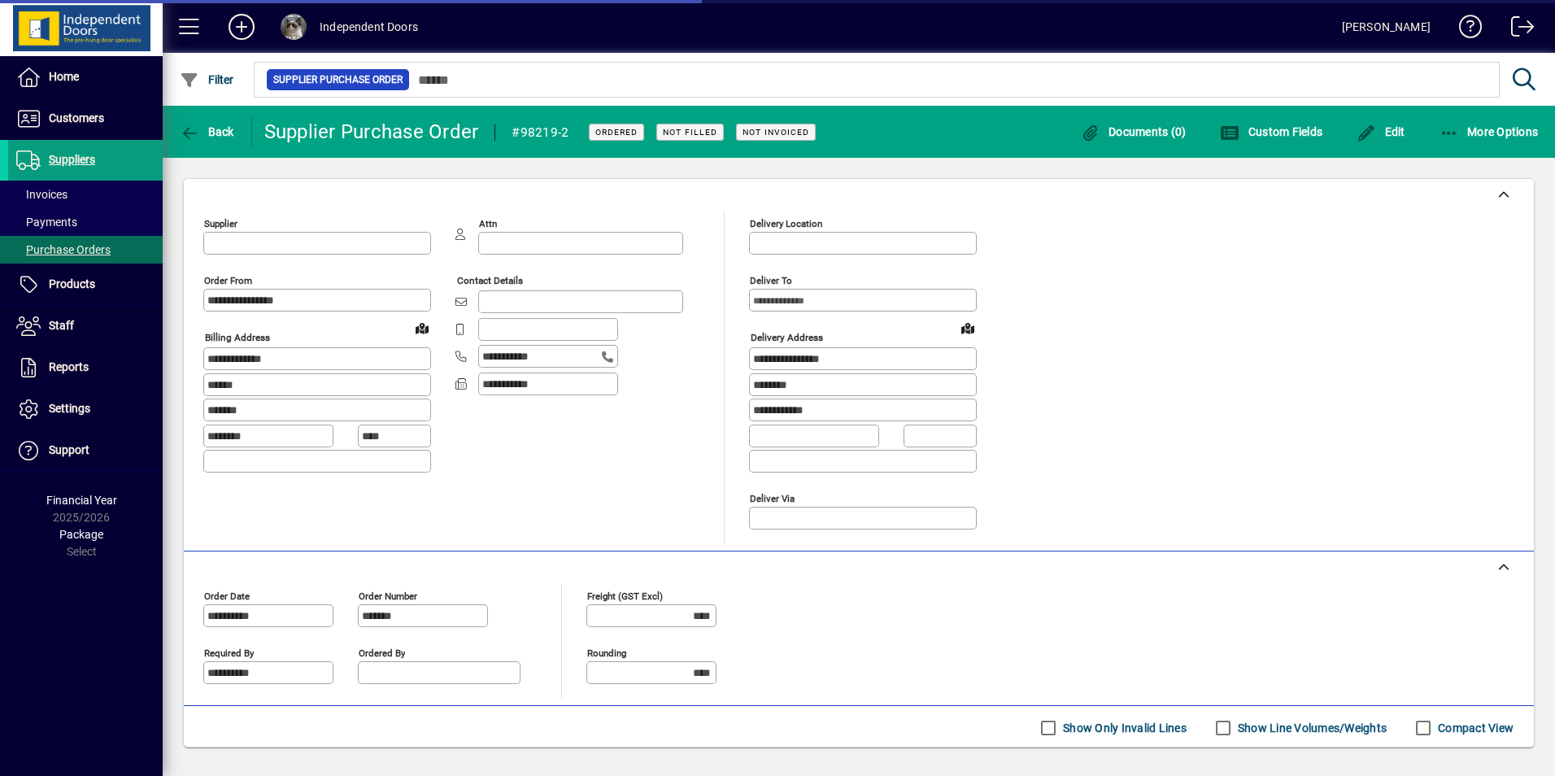
type input "**********"
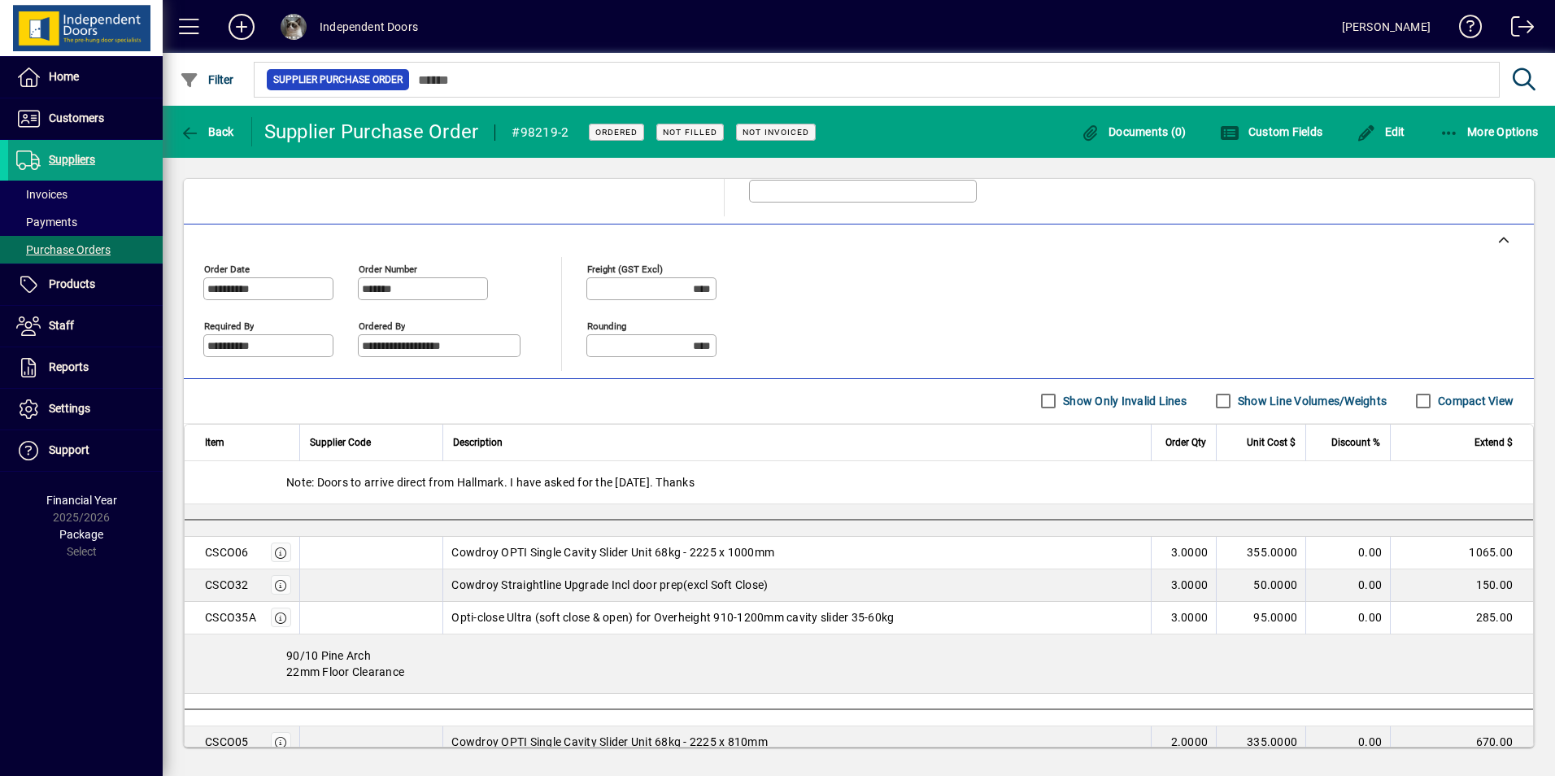
scroll to position [488, 0]
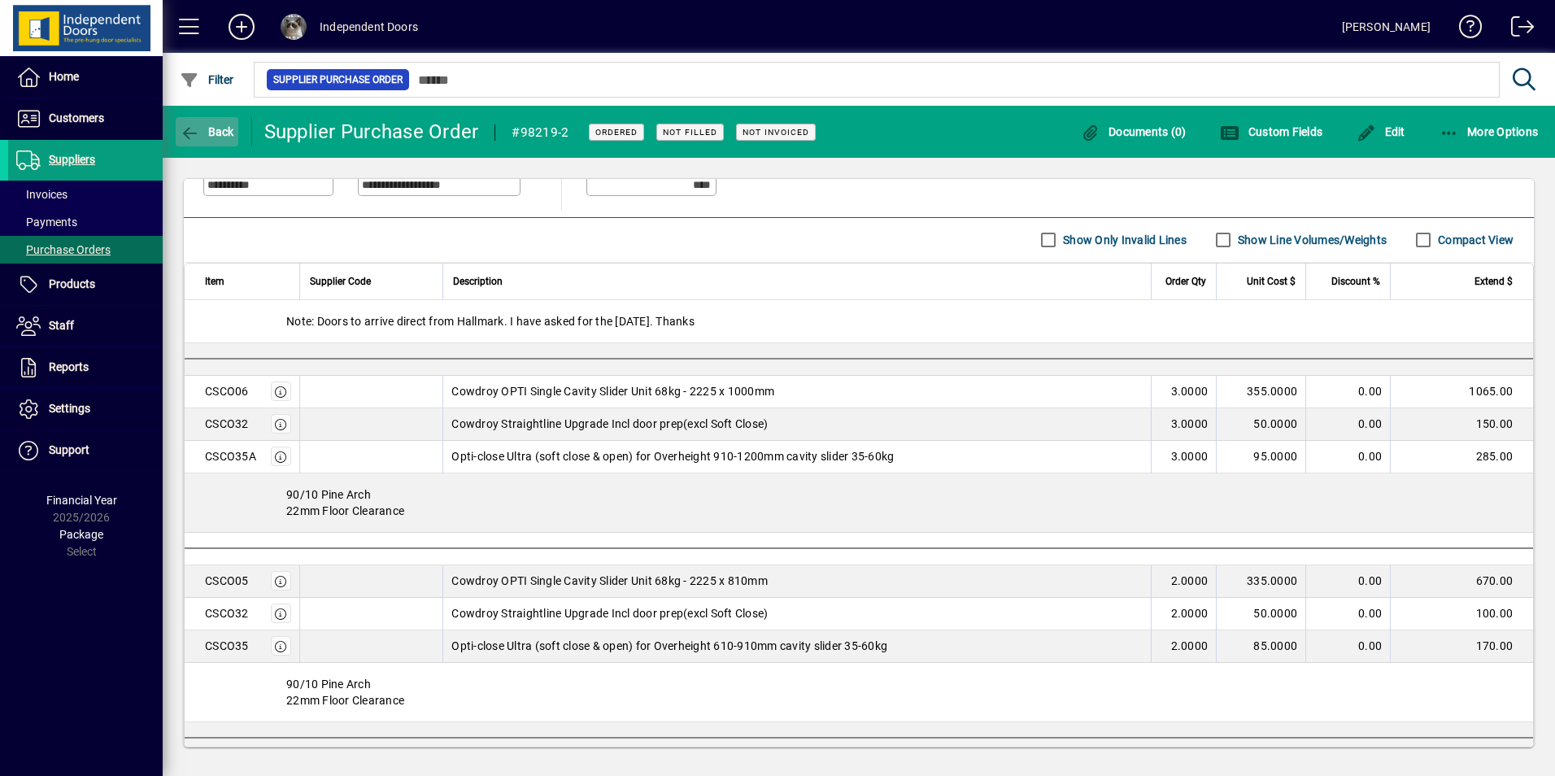
click at [183, 129] on icon "button" at bounding box center [190, 133] width 20 height 16
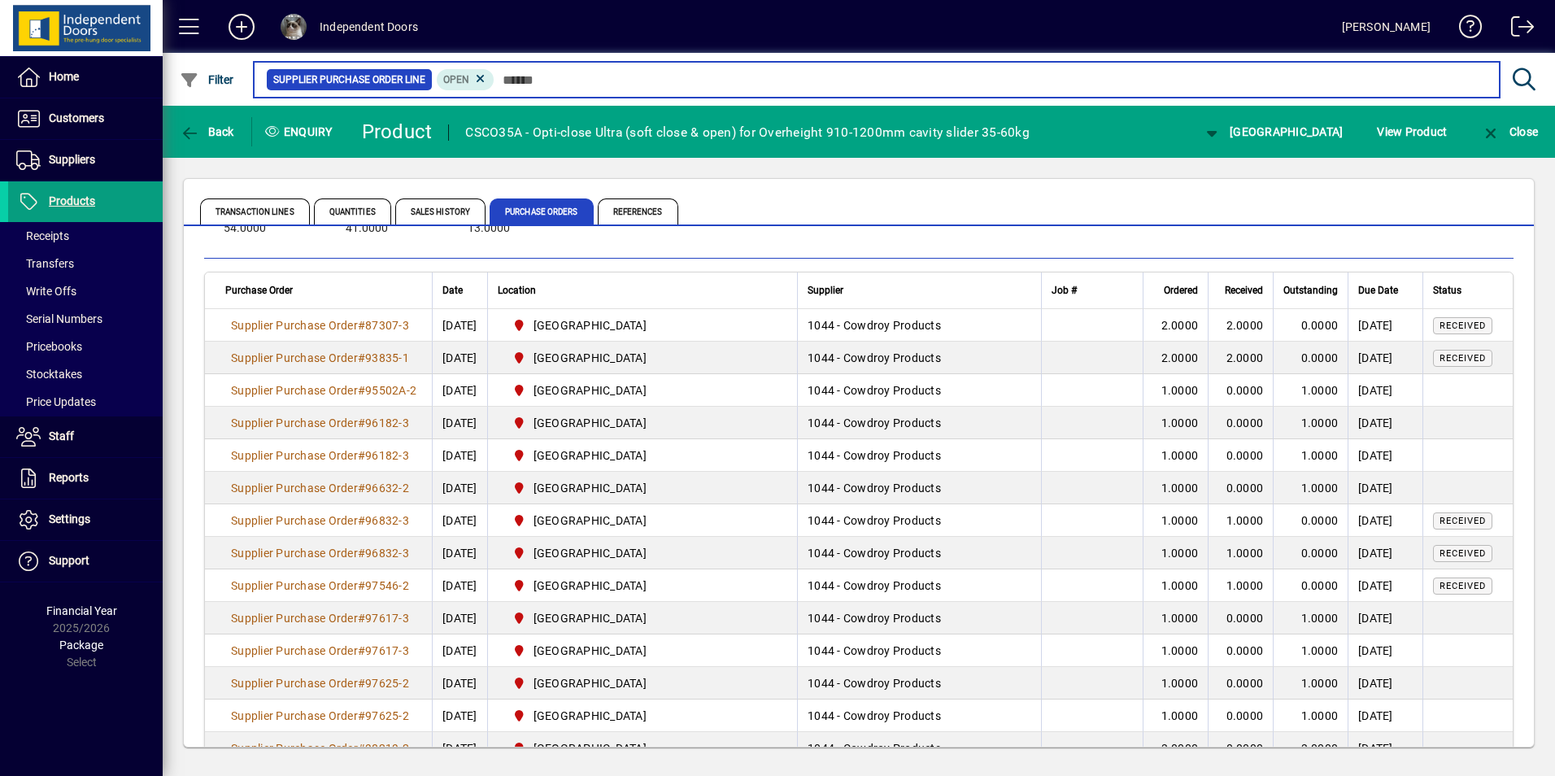
scroll to position [251, 0]
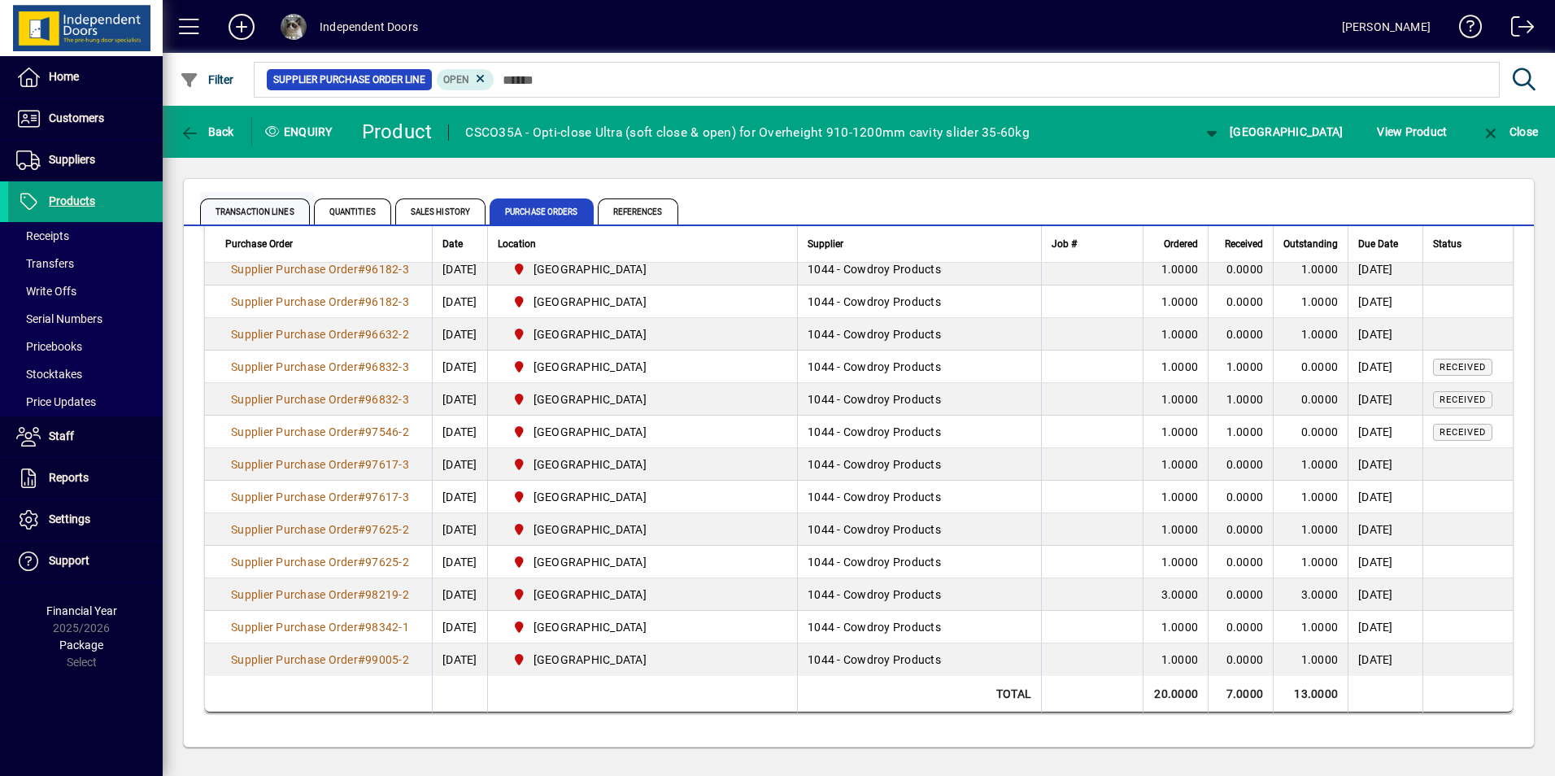
click at [259, 211] on span "Transaction Lines" at bounding box center [255, 211] width 110 height 26
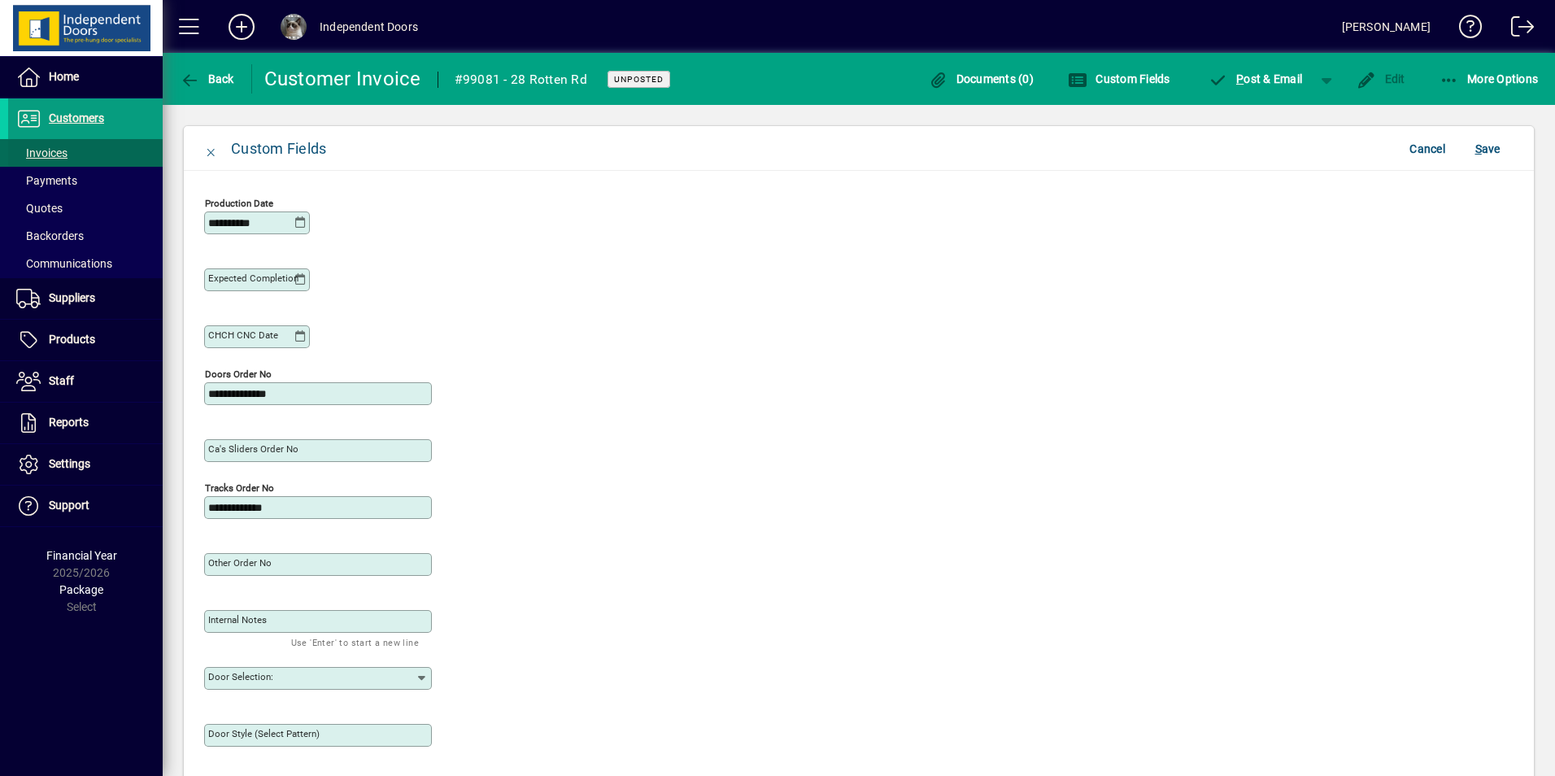
click at [50, 149] on span "Invoices" at bounding box center [41, 152] width 51 height 13
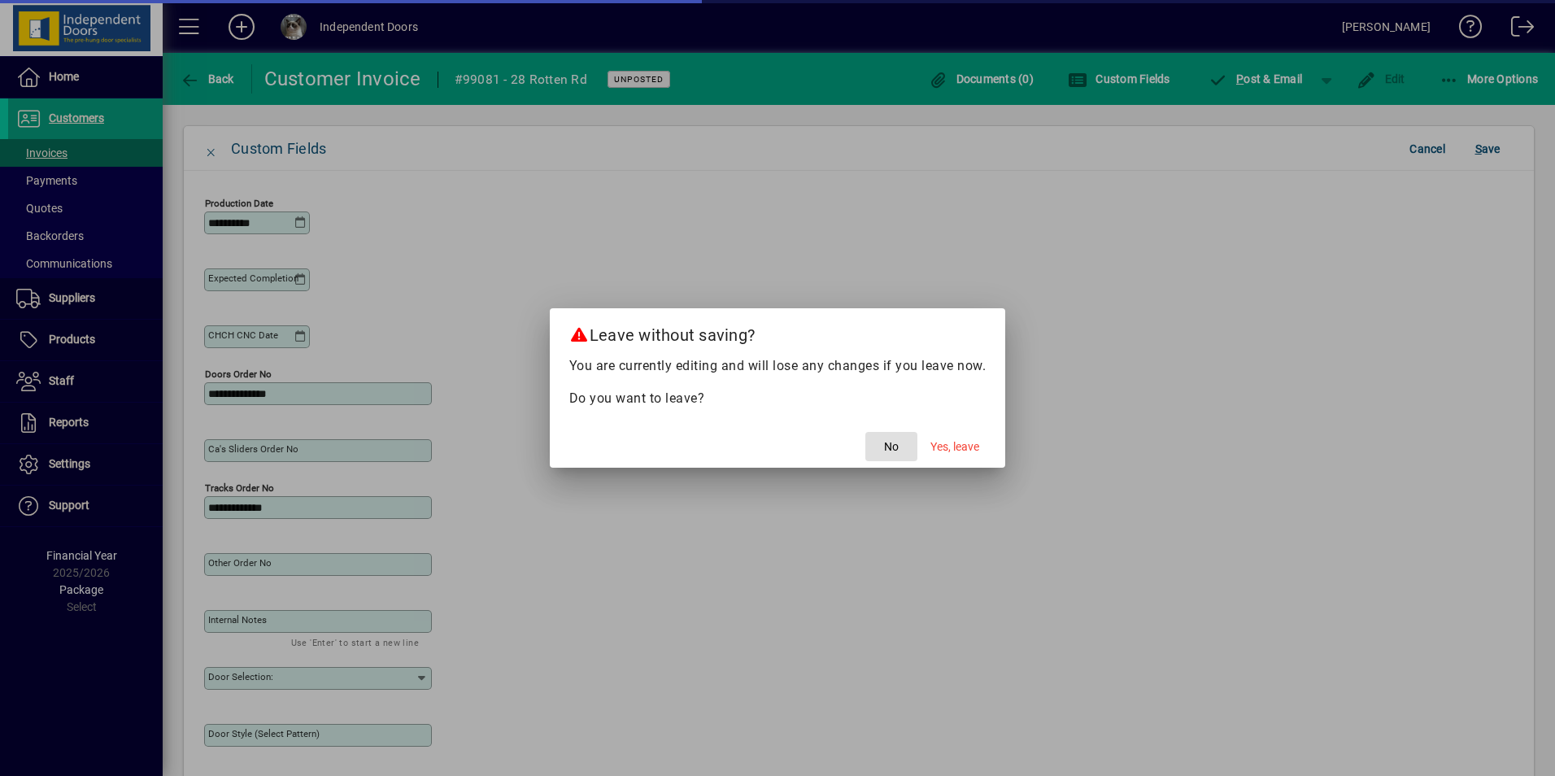
click at [891, 446] on span "No" at bounding box center [891, 446] width 15 height 17
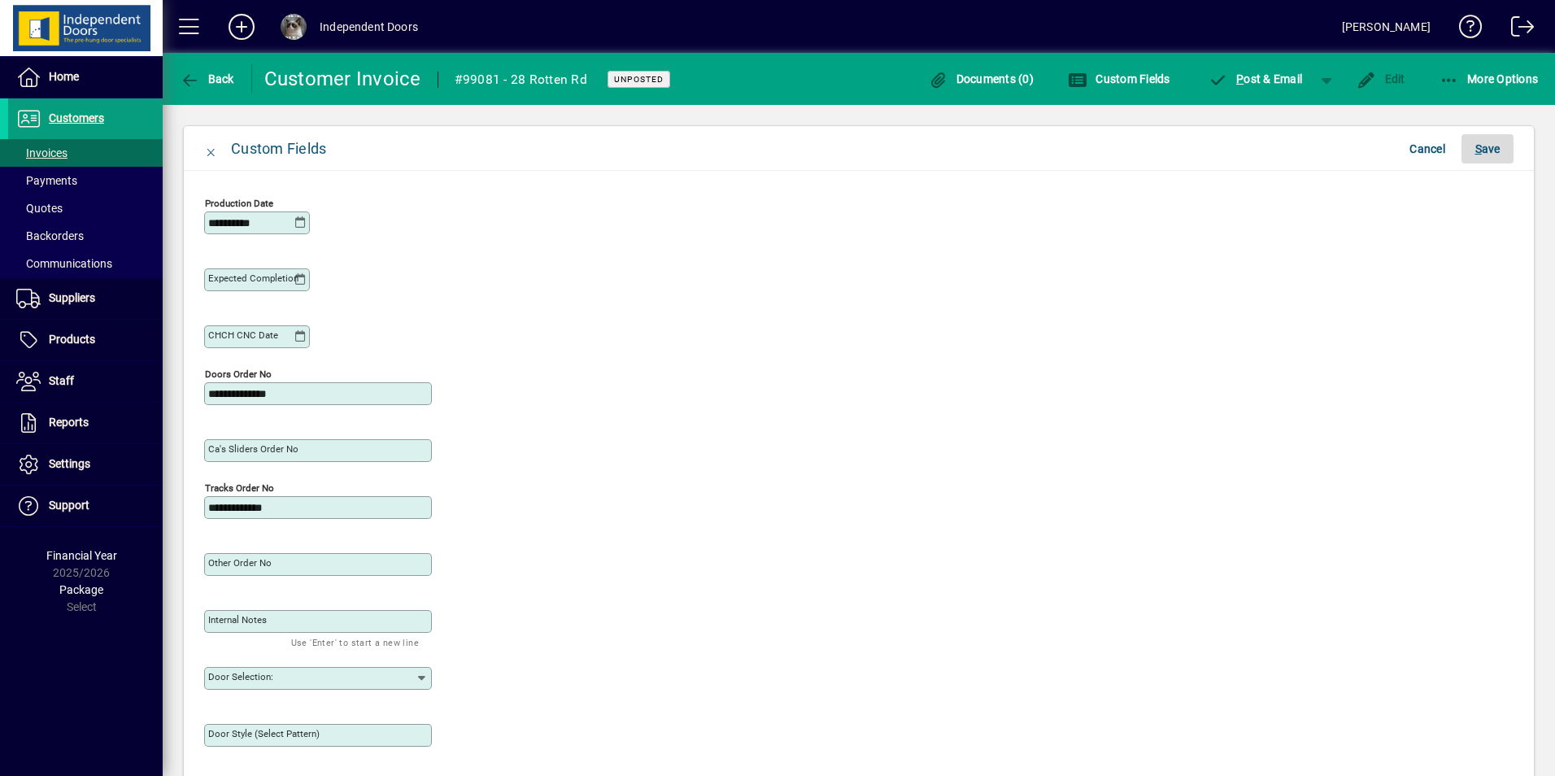
click at [1502, 153] on span "submit" at bounding box center [1488, 148] width 52 height 39
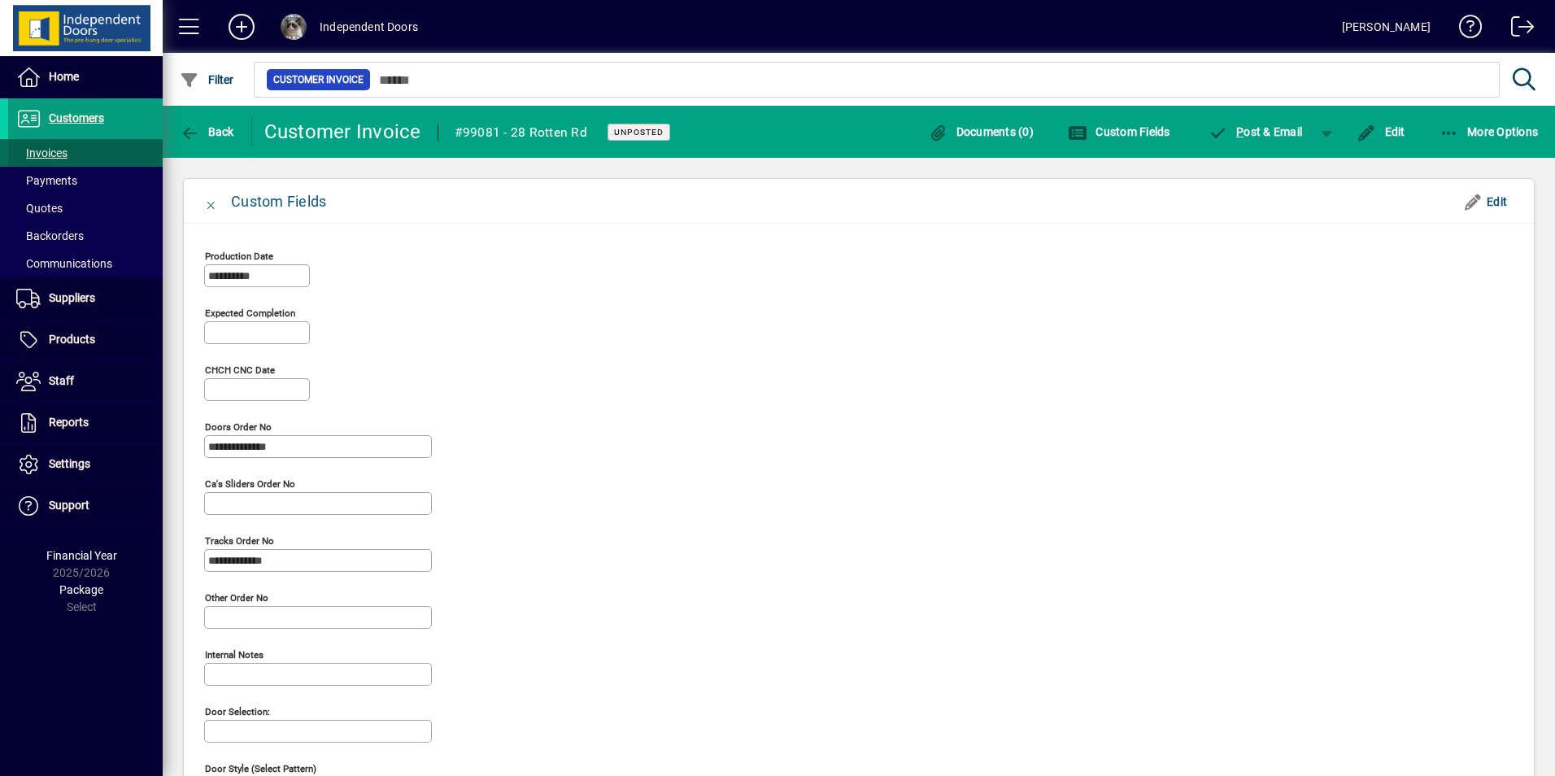
click at [51, 149] on span "Invoices" at bounding box center [41, 152] width 51 height 13
